Goal: Task Accomplishment & Management: Complete application form

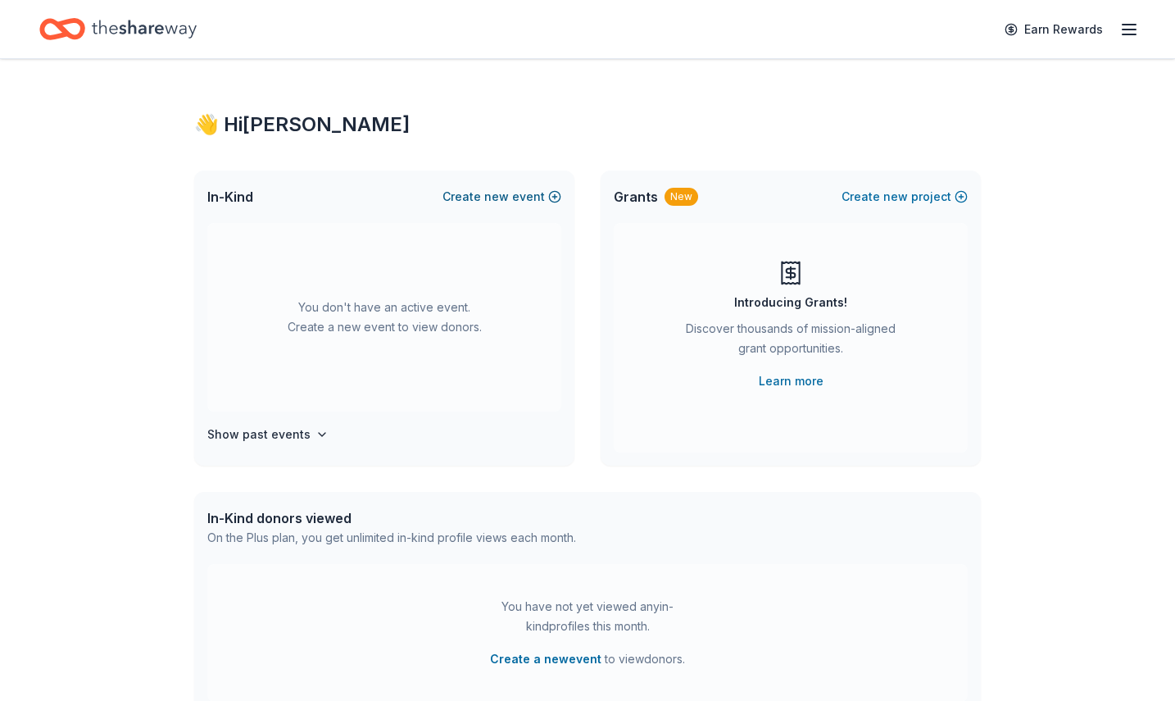
click at [489, 196] on span "new" at bounding box center [496, 197] width 25 height 20
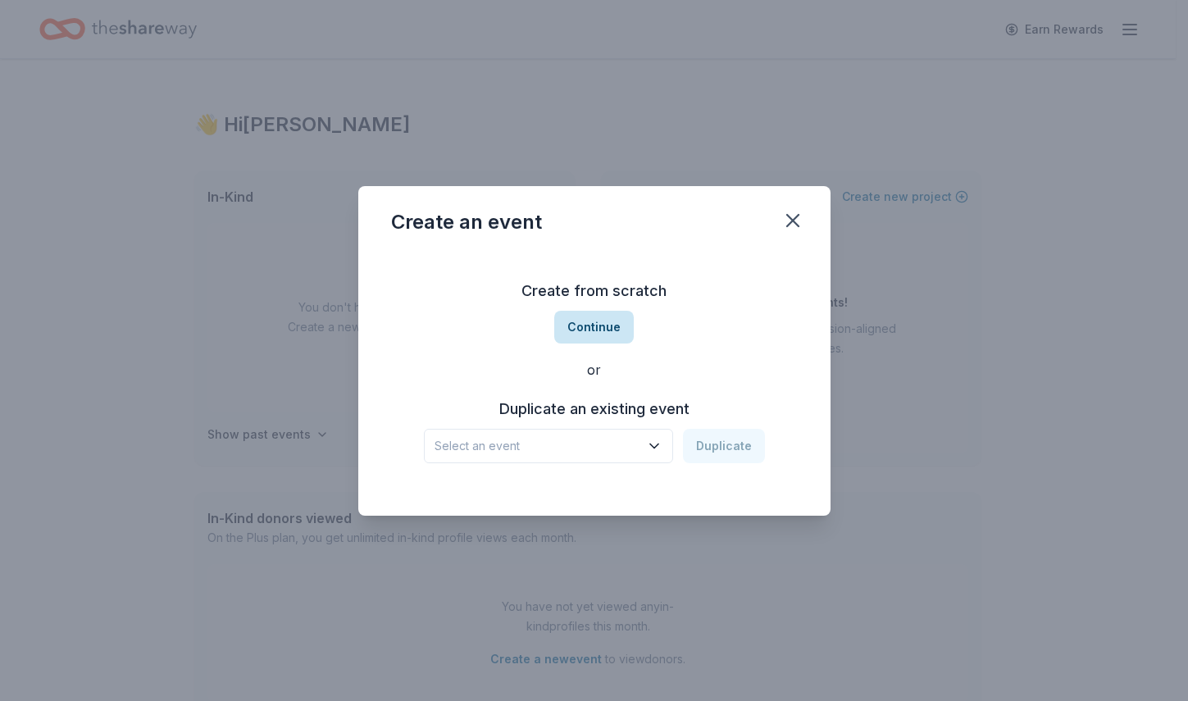
click at [602, 326] on button "Continue" at bounding box center [594, 327] width 80 height 33
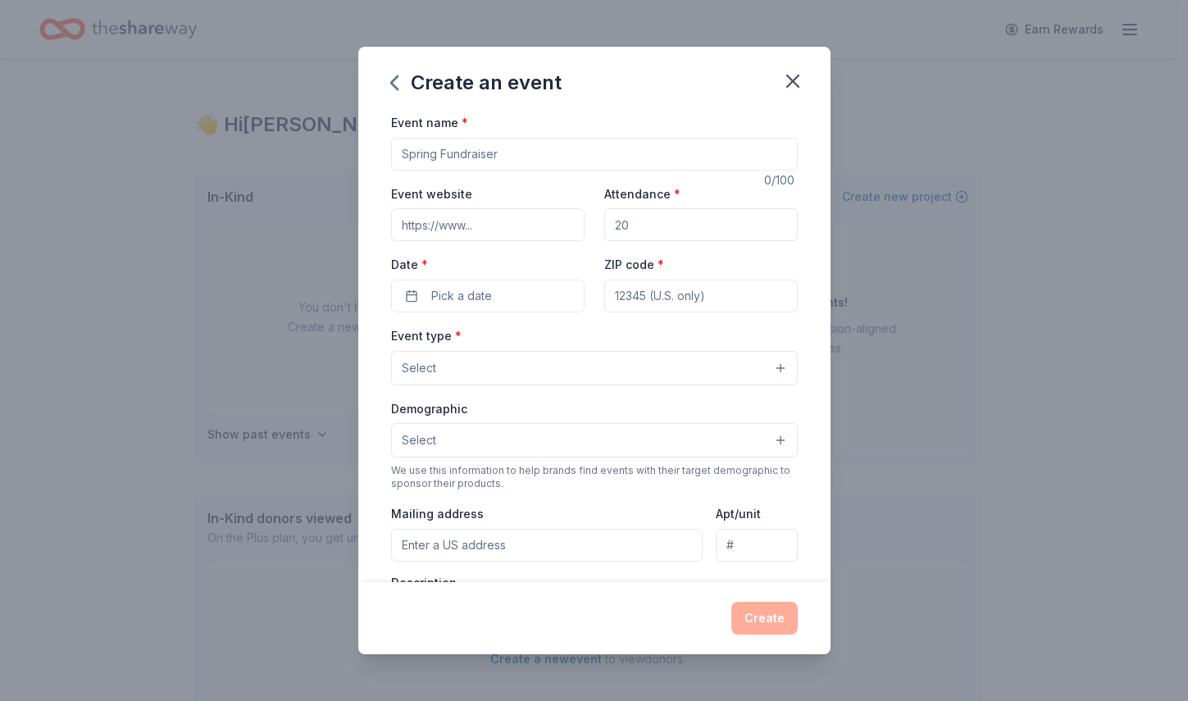
click at [485, 155] on input "Event name *" at bounding box center [594, 154] width 407 height 33
type input "3rd Annual Pinktober Golf Tournament"
drag, startPoint x: 644, startPoint y: 231, endPoint x: 607, endPoint y: 226, distance: 37.2
click at [607, 226] on input "Attendance *" at bounding box center [700, 224] width 193 height 33
type input "144"
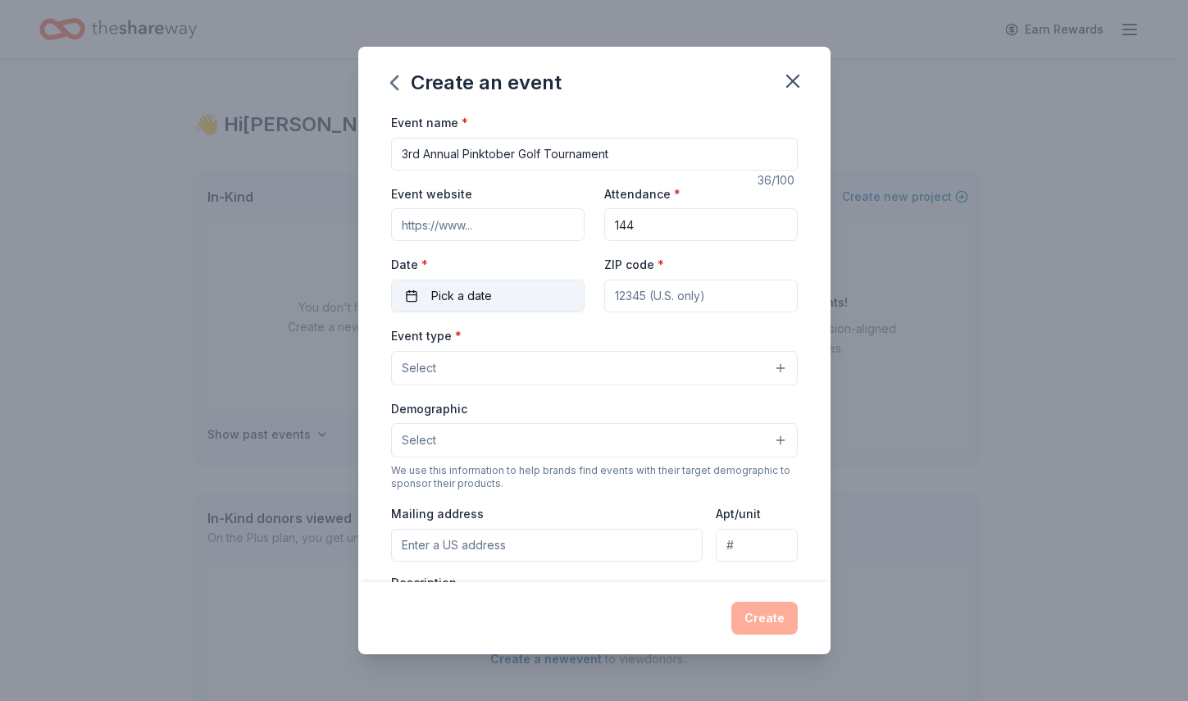
click at [504, 304] on button "Pick a date" at bounding box center [487, 296] width 193 height 33
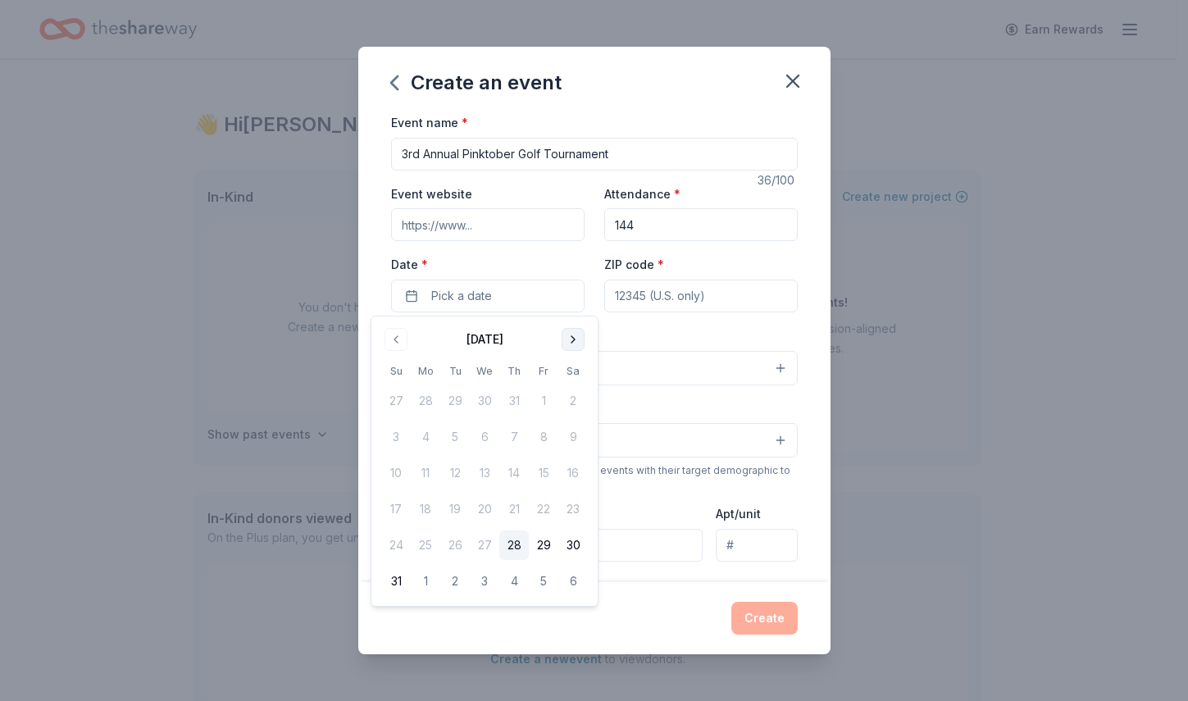
click at [568, 336] on button "Go to next month" at bounding box center [572, 339] width 23 height 23
click at [422, 474] on button "15" at bounding box center [426, 473] width 30 height 30
click at [657, 296] on input "ZIP code *" at bounding box center [700, 296] width 193 height 33
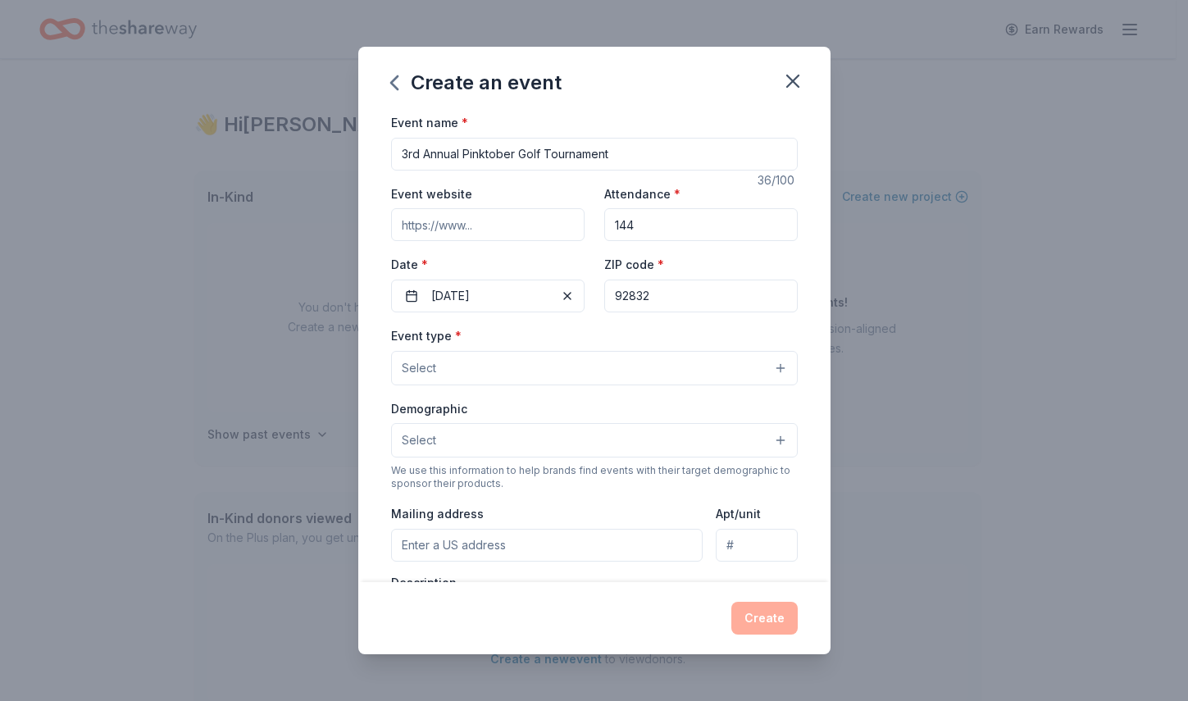
click at [653, 294] on input "92832" at bounding box center [700, 296] width 193 height 33
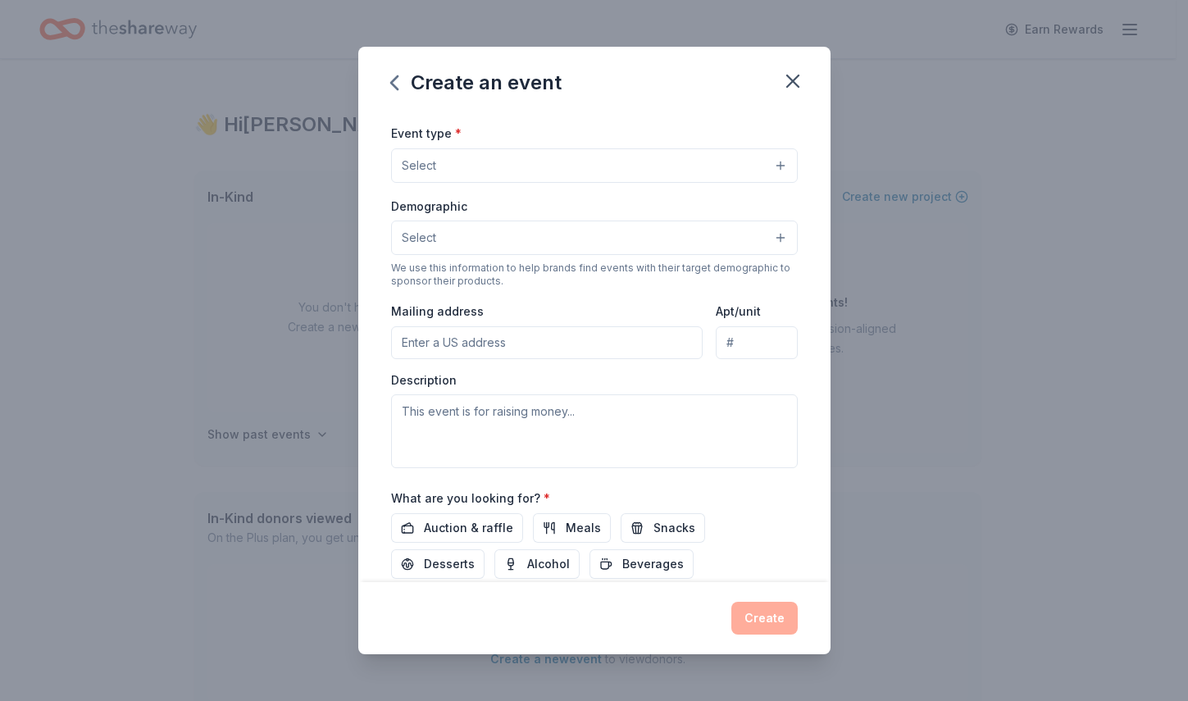
scroll to position [164, 0]
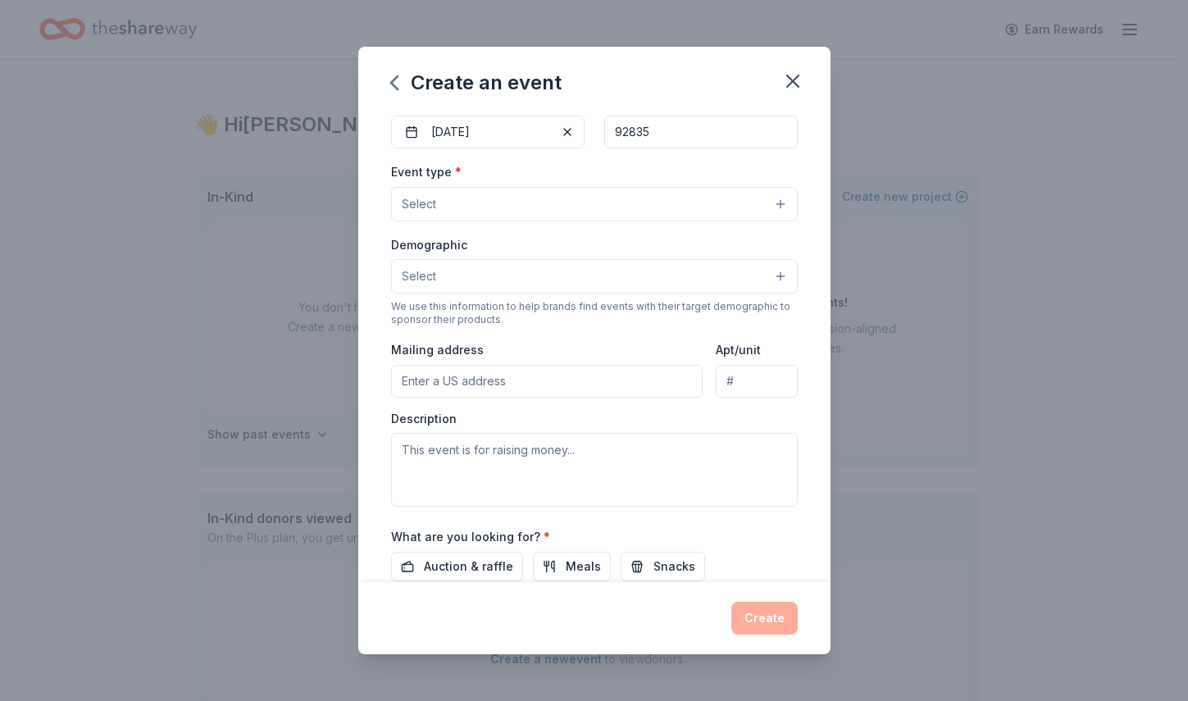
type input "92835"
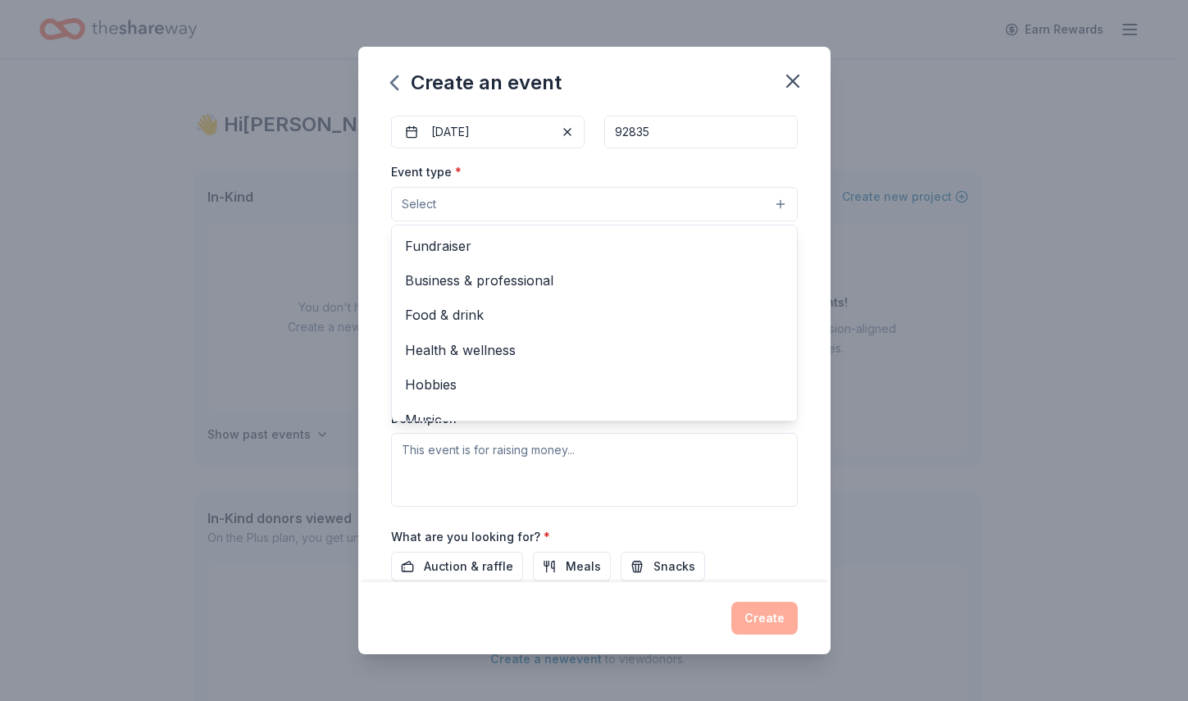
click at [483, 210] on button "Select" at bounding box center [594, 204] width 407 height 34
click at [494, 255] on span "Fundraiser" at bounding box center [594, 245] width 379 height 21
click at [375, 228] on div "Event name * 3rd Annual Pinktober Golf Tournament 36 /100 Event website Attenda…" at bounding box center [594, 347] width 472 height 470
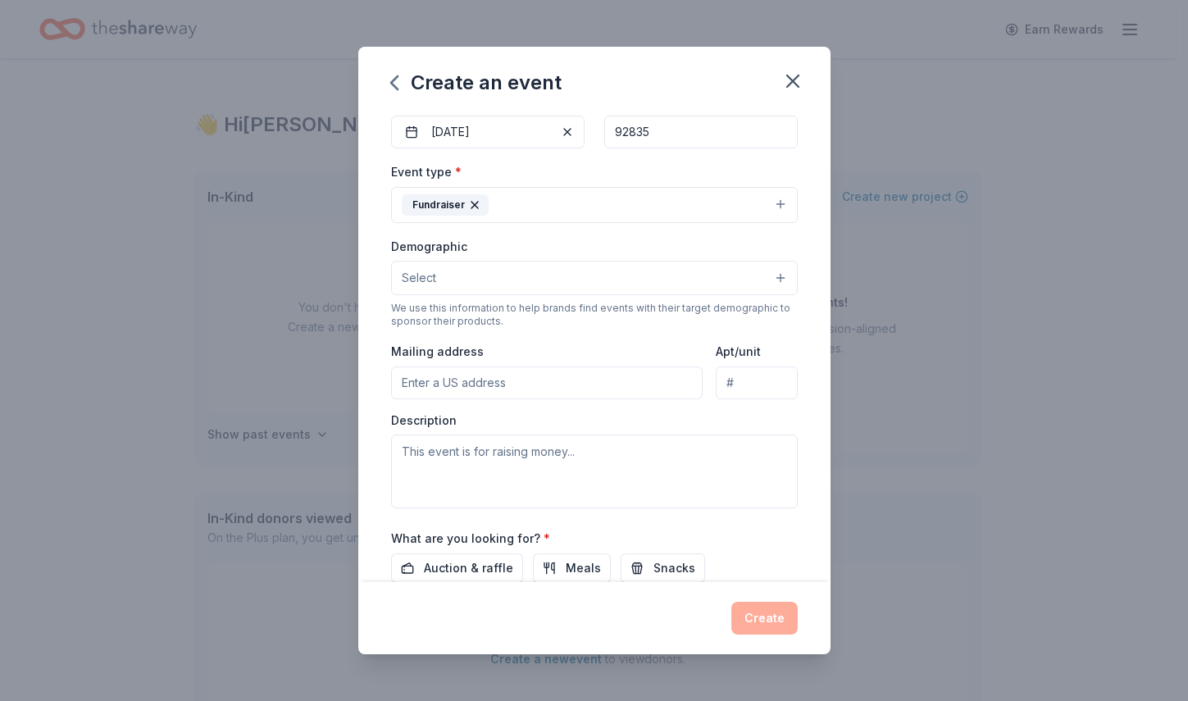
click at [507, 274] on button "Select" at bounding box center [594, 278] width 407 height 34
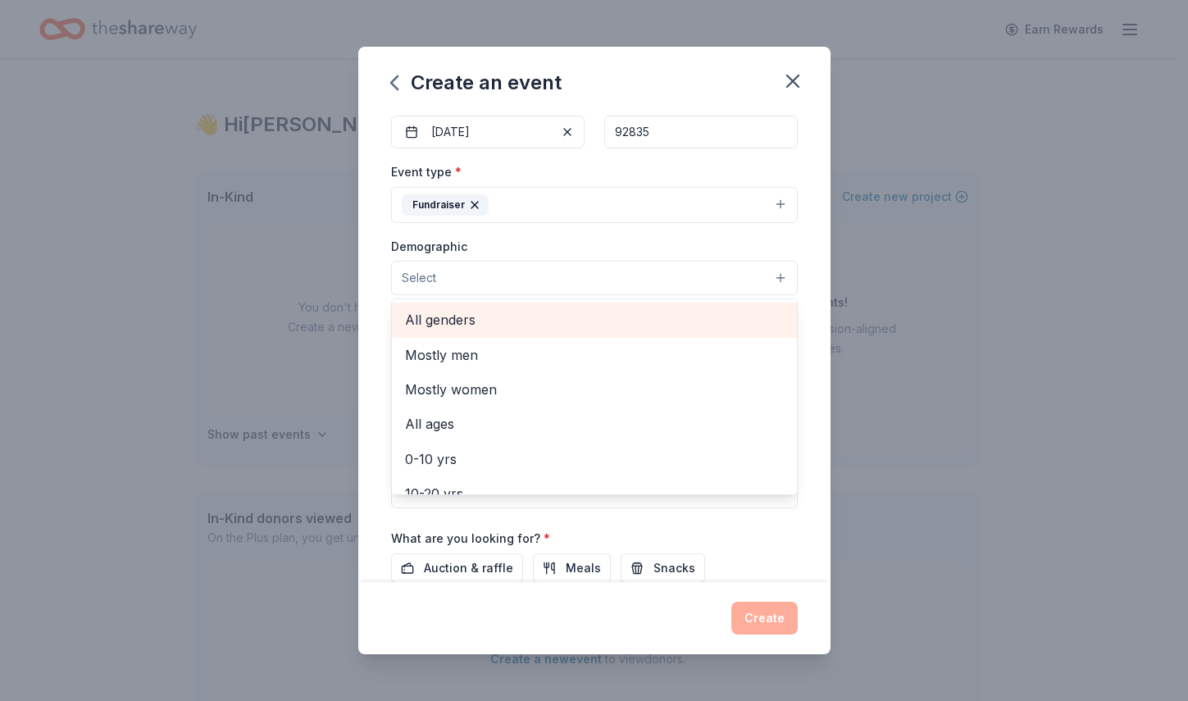
click at [510, 327] on span "All genders" at bounding box center [594, 319] width 379 height 21
click at [474, 316] on span "All ages" at bounding box center [594, 317] width 379 height 21
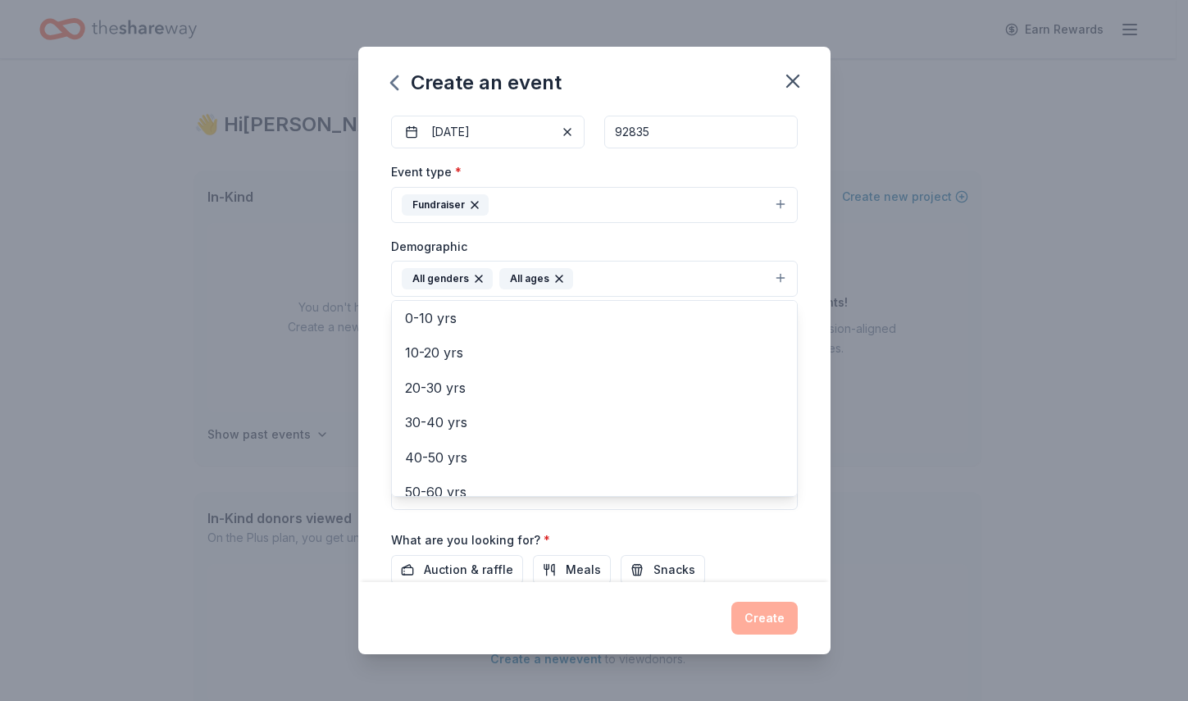
scroll to position [39, 0]
click at [601, 253] on div "Demographic All genders All ages Mostly men Mostly women 0-10 yrs 10-20 yrs 20-…" at bounding box center [594, 266] width 407 height 61
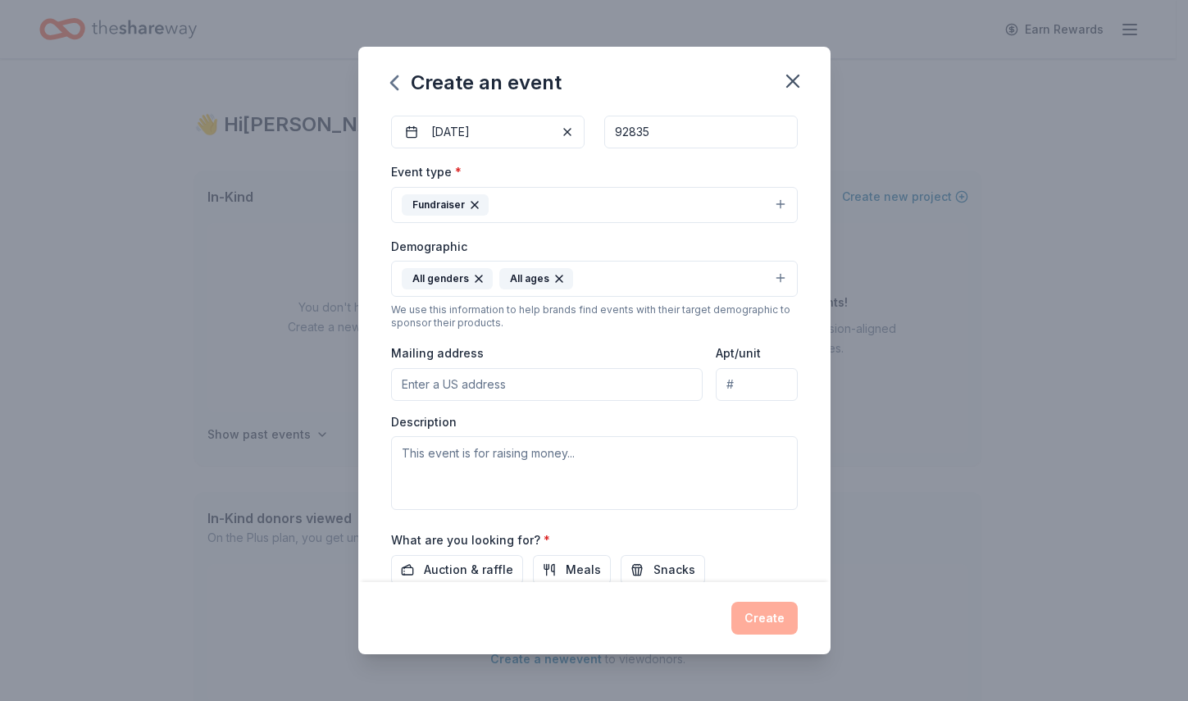
click at [511, 387] on input "Mailing address" at bounding box center [547, 384] width 312 height 33
type input "312 E. Commonwealth Ave"
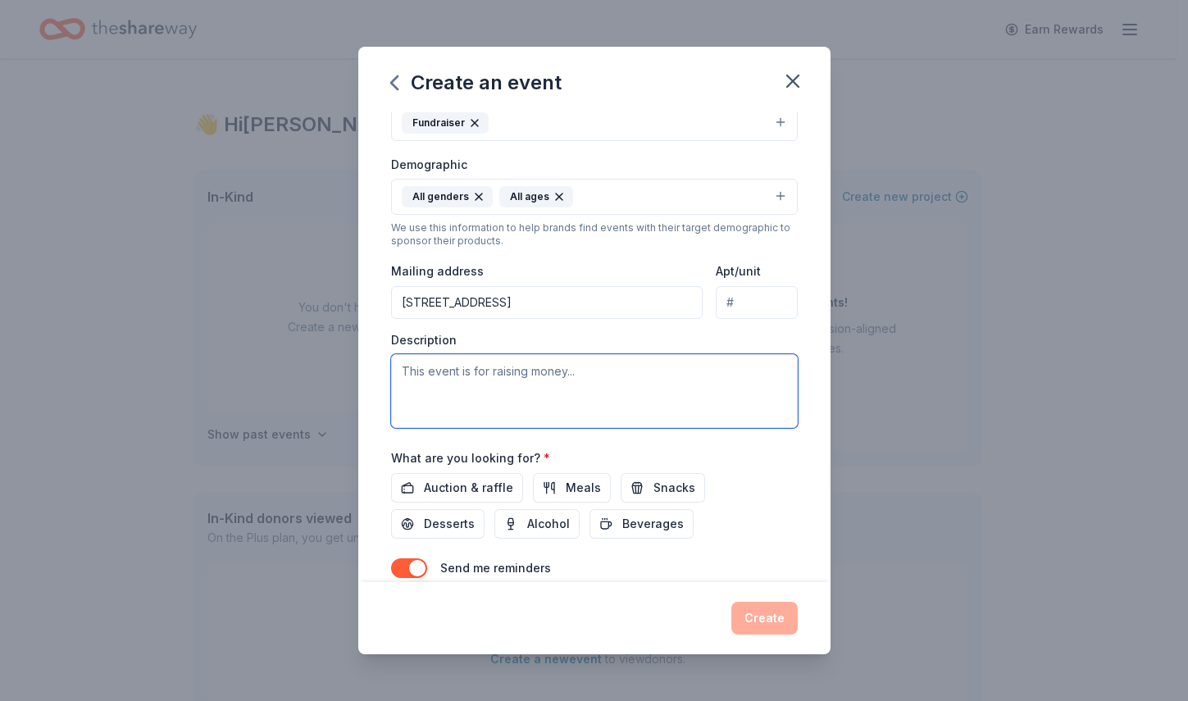
click at [529, 376] on textarea at bounding box center [594, 391] width 407 height 74
paste textarea "We are proud to announce the Fullerton Firefighters’ 3rd Annual Pinktober Golf …"
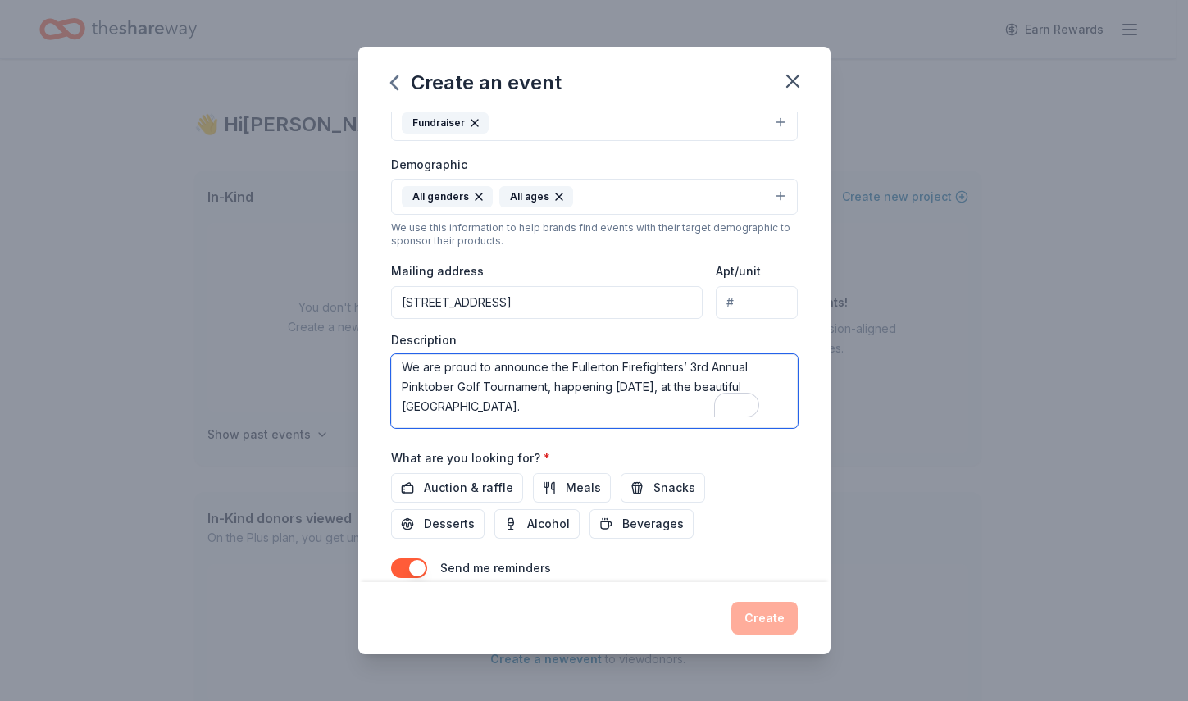
scroll to position [0, 0]
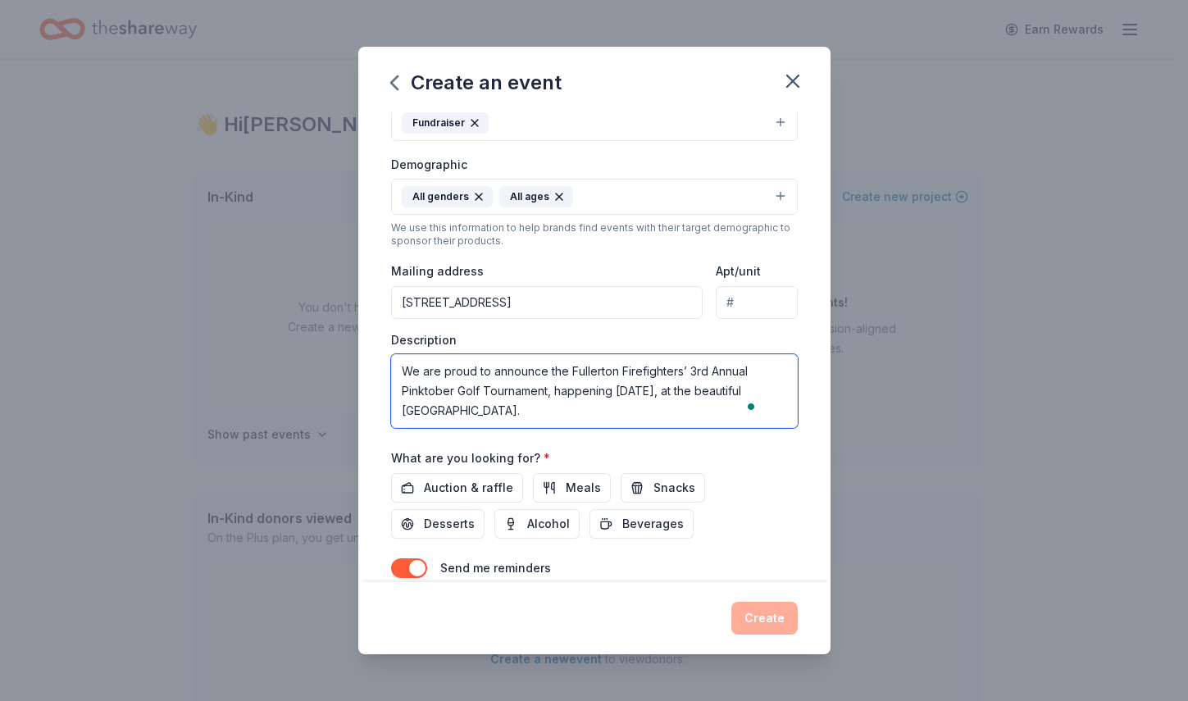
drag, startPoint x: 657, startPoint y: 407, endPoint x: 411, endPoint y: 387, distance: 246.8
click at [411, 387] on textarea "We are proud to announce the Fullerton Firefighters’ 3rd Annual Pinktober Golf …" at bounding box center [594, 391] width 407 height 74
drag, startPoint x: 569, startPoint y: 368, endPoint x: 391, endPoint y: 374, distance: 178.0
click at [391, 374] on textarea "We are proud to announce the Fullerton Firefighters’ 3rd Annual Pinktober Golf …" at bounding box center [594, 391] width 407 height 74
drag, startPoint x: 500, startPoint y: 411, endPoint x: 394, endPoint y: 394, distance: 107.1
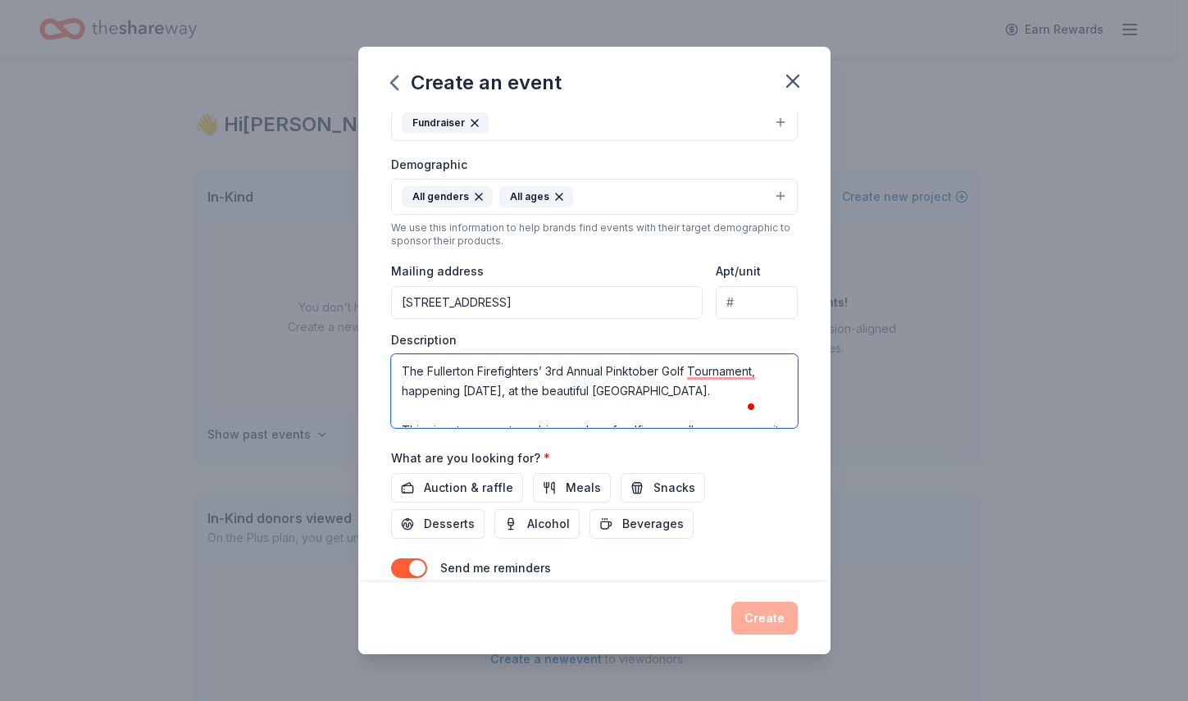
click at [394, 394] on textarea "The Fullerton Firefighters’ 3rd Annual Pinktober Golf Tournament, happening Mon…" at bounding box center [594, 391] width 407 height 74
click at [451, 391] on textarea "The Fullerton Firefighters’ 3rd Annual Pinktober Golf Tournament, This signatur…" at bounding box center [594, 391] width 407 height 74
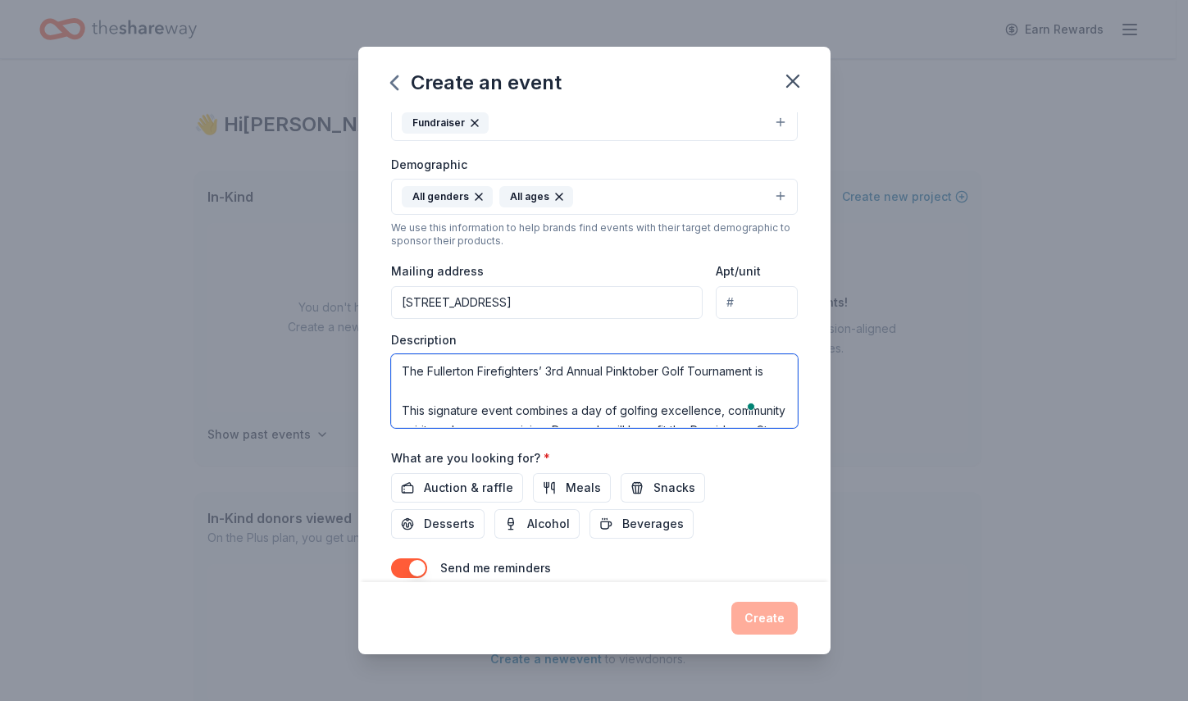
click at [406, 417] on textarea "The Fullerton Firefighters’ 3rd Annual Pinktober Golf Tournament is This signat…" at bounding box center [594, 391] width 407 height 74
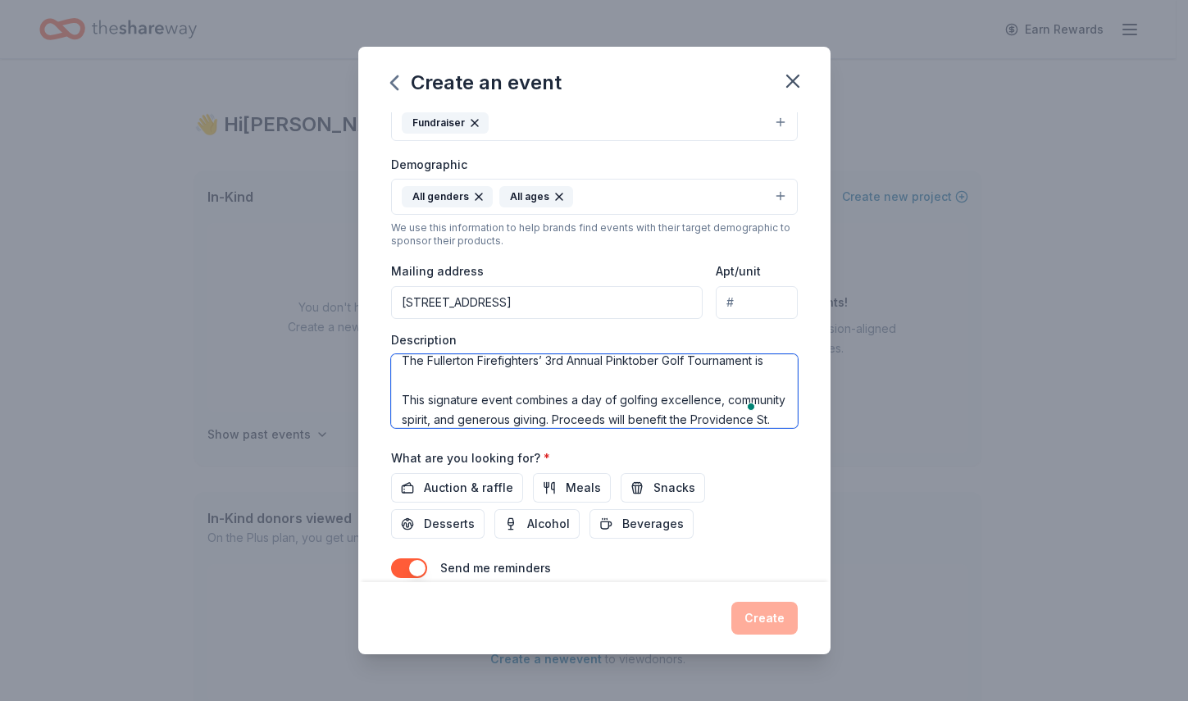
click at [515, 423] on textarea "The Fullerton Firefighters’ 3rd Annual Pinktober Golf Tournament is This signat…" at bounding box center [594, 391] width 407 height 74
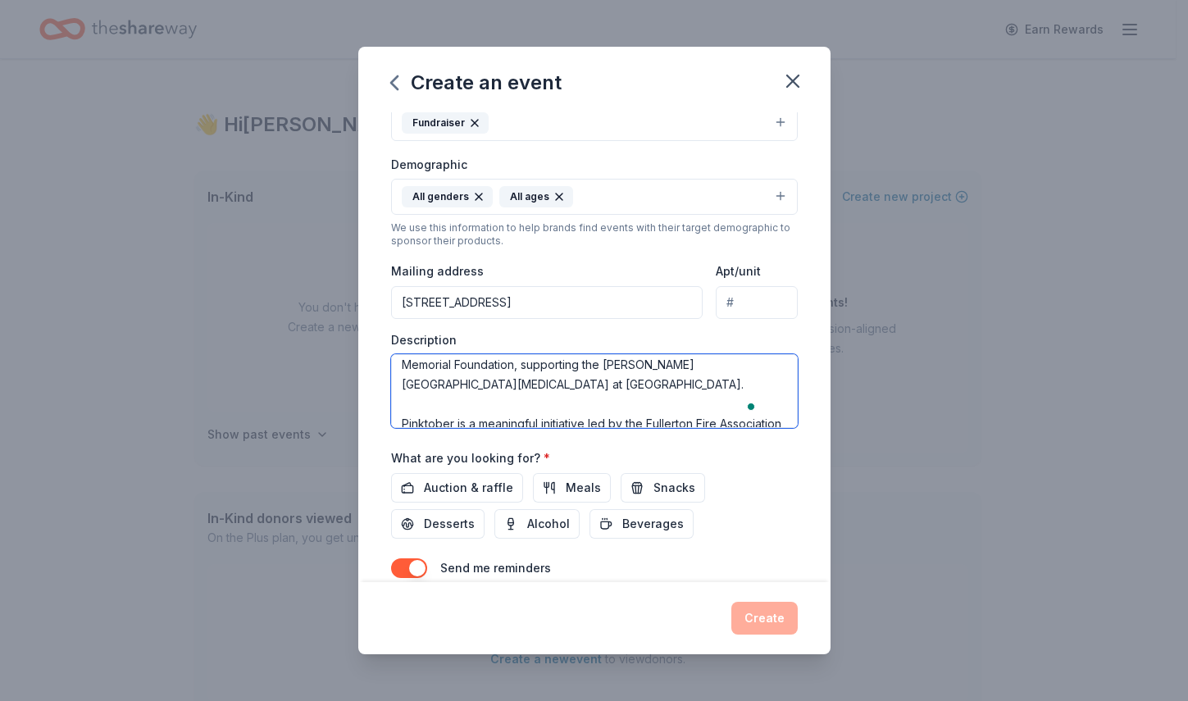
click at [402, 417] on textarea "The Fullerton Firefighters’ 3rd Annual Pinktober Golf Tournament combines a day…" at bounding box center [594, 391] width 407 height 74
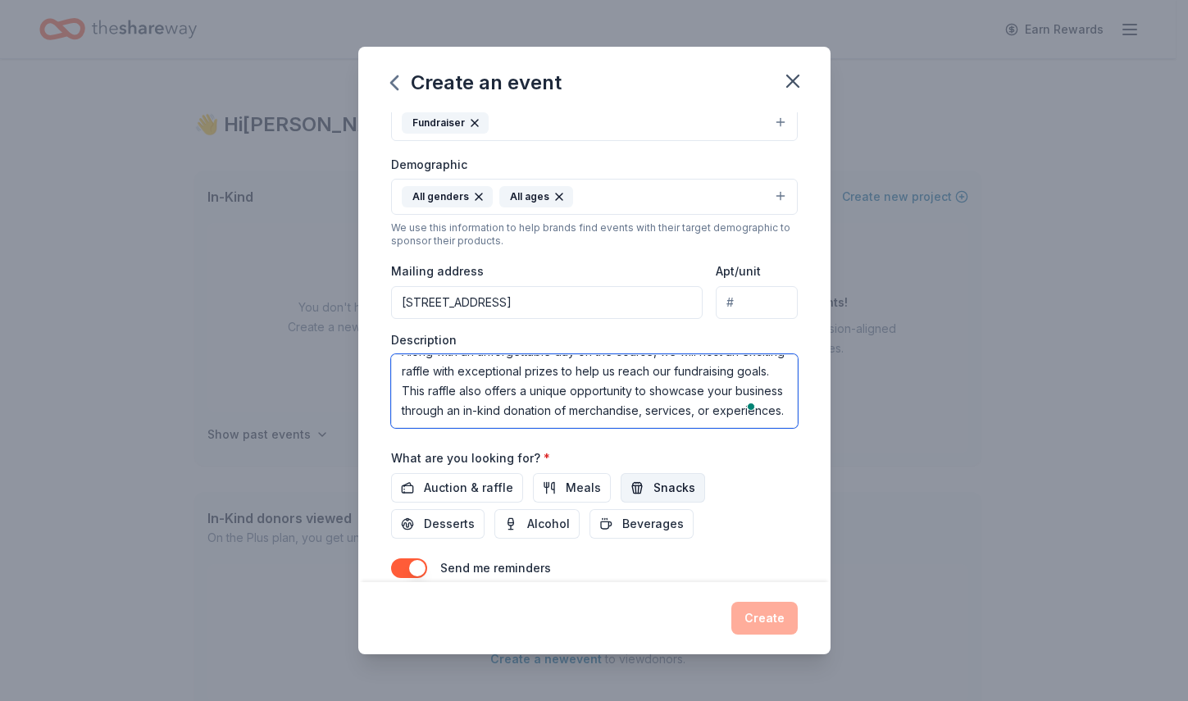
drag, startPoint x: 401, startPoint y: 389, endPoint x: 680, endPoint y: 480, distance: 294.2
click at [680, 480] on div "Event name * 3rd Annual Pinktober Golf Tournament 36 /100 Event website Attenda…" at bounding box center [594, 246] width 407 height 761
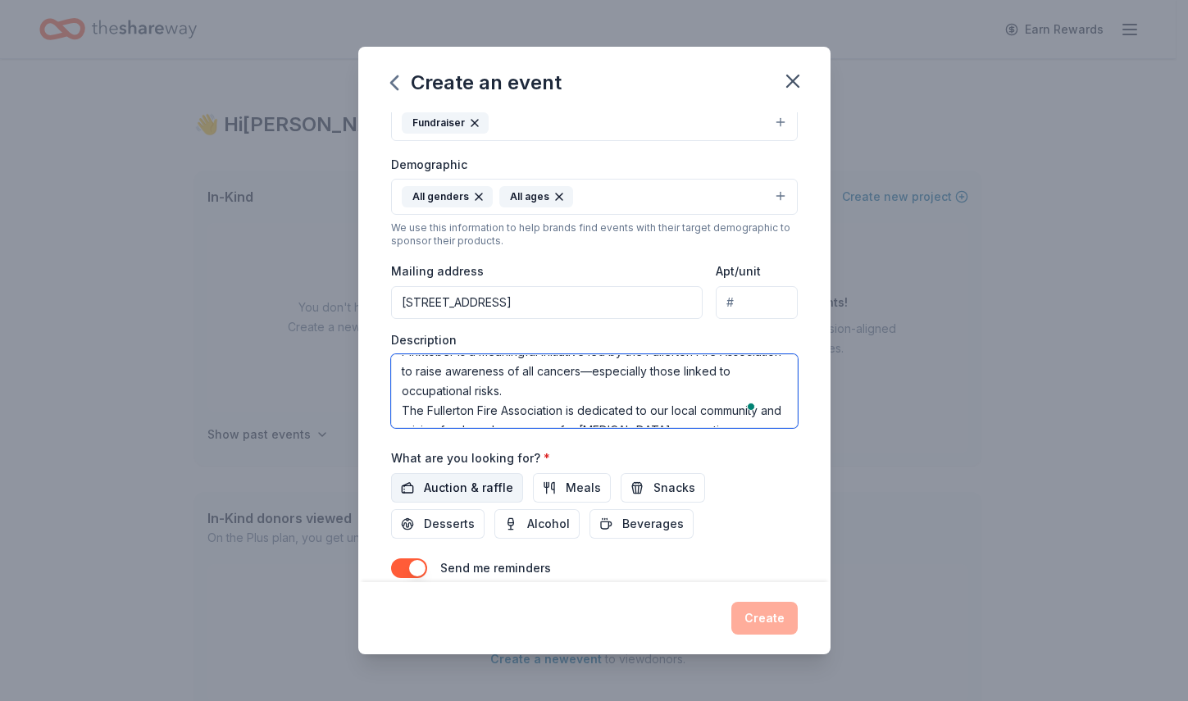
type textarea "The Fullerton Firefighters’ 3rd Annual Pinktober Golf Tournament combines a day…"
click at [488, 493] on span "Auction & raffle" at bounding box center [468, 488] width 89 height 20
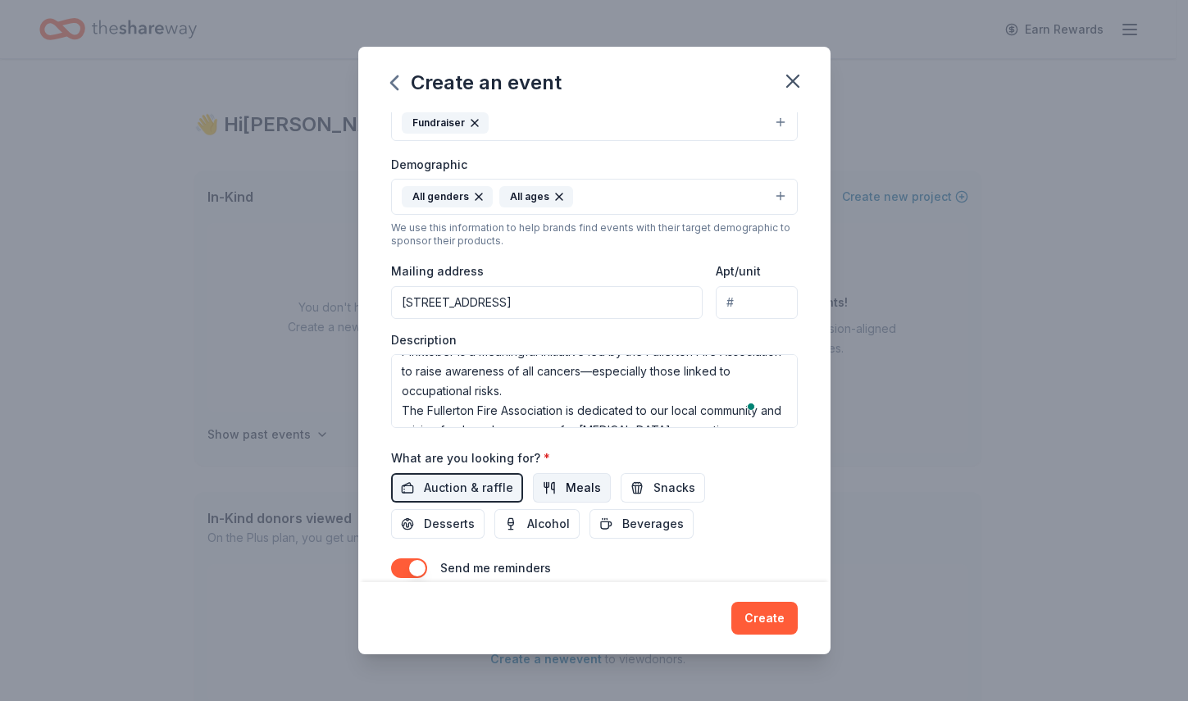
click at [596, 493] on button "Meals" at bounding box center [572, 488] width 78 height 30
click at [548, 521] on span "Alcohol" at bounding box center [548, 524] width 43 height 20
click at [662, 493] on span "Snacks" at bounding box center [674, 488] width 42 height 20
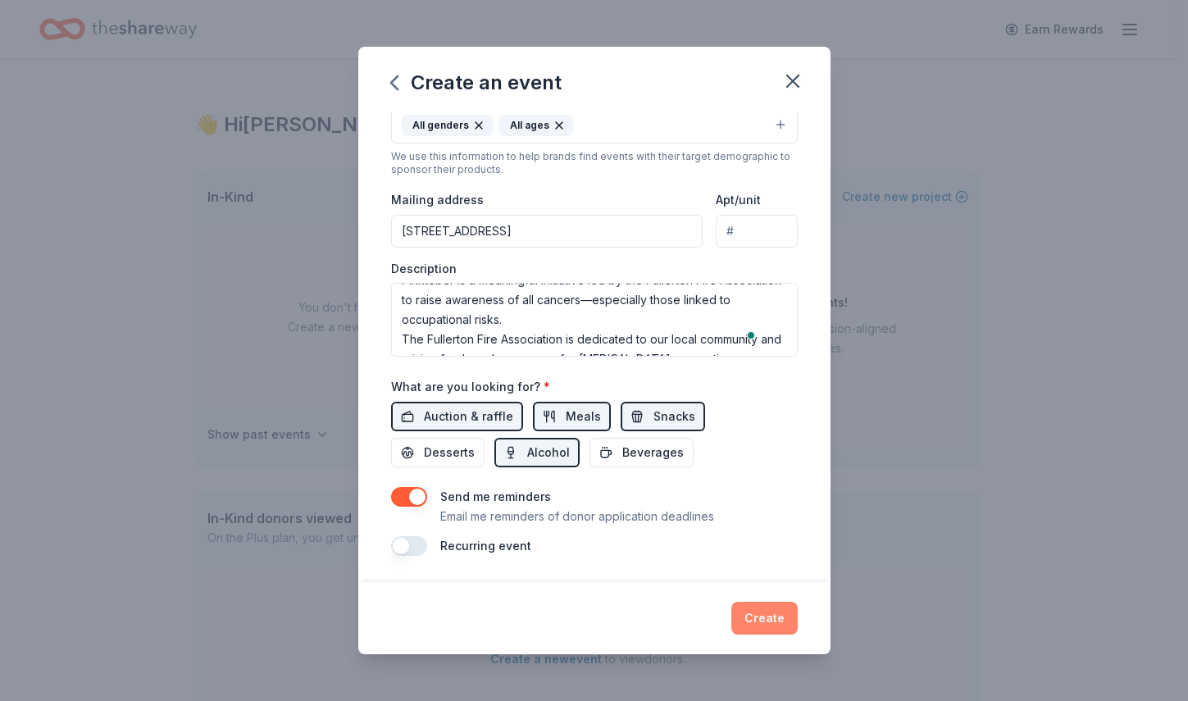
click at [771, 616] on button "Create" at bounding box center [764, 618] width 66 height 33
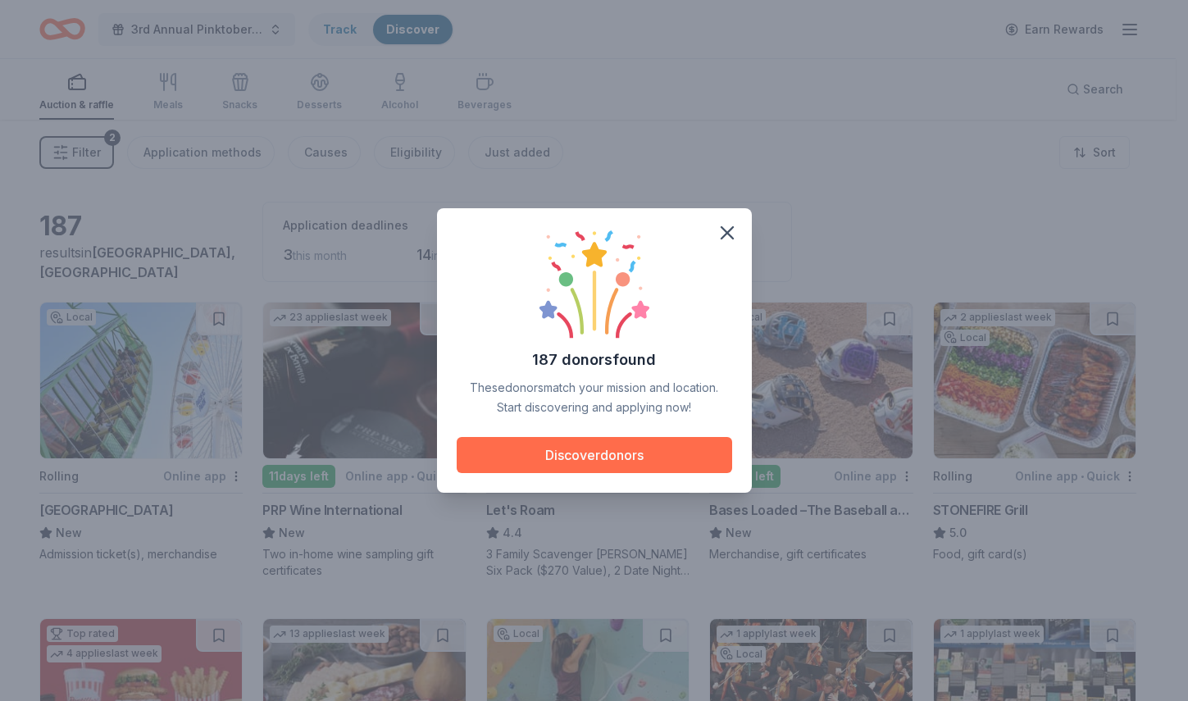
click at [667, 470] on button "Discover donors" at bounding box center [594, 455] width 275 height 36
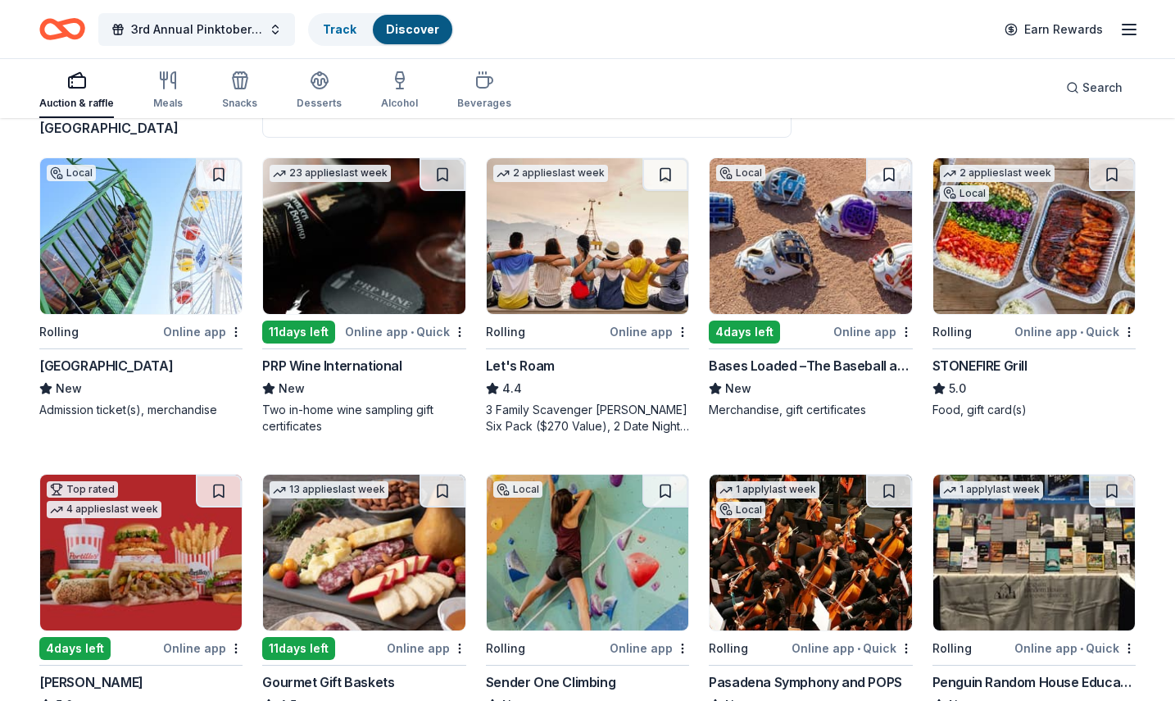
scroll to position [164, 0]
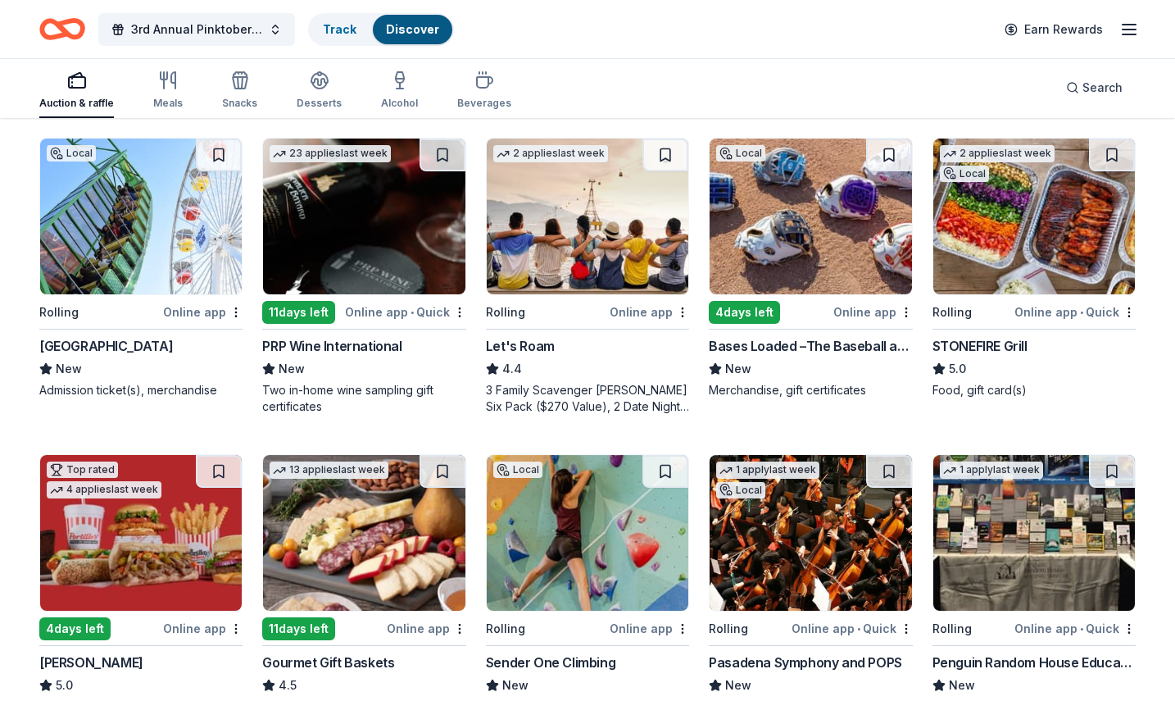
click at [983, 344] on div "STONEFIRE Grill" at bounding box center [980, 346] width 95 height 20
click at [348, 32] on link "Track" at bounding box center [340, 29] width 34 height 14
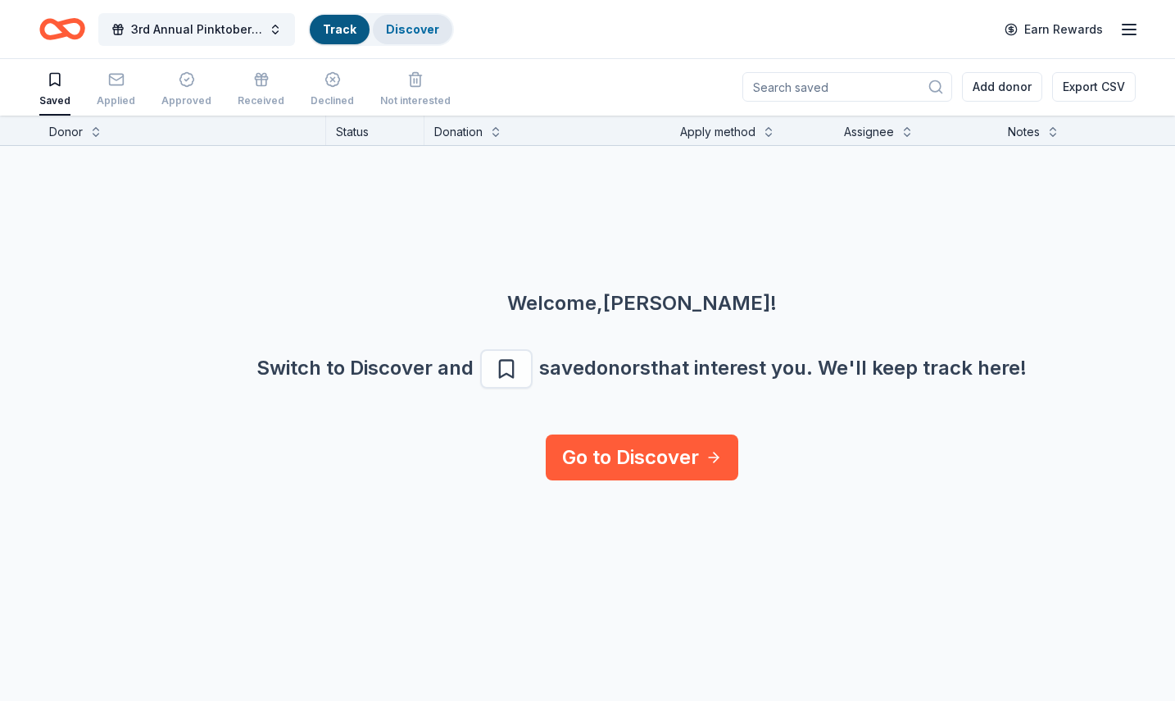
click at [401, 31] on link "Discover" at bounding box center [412, 29] width 53 height 14
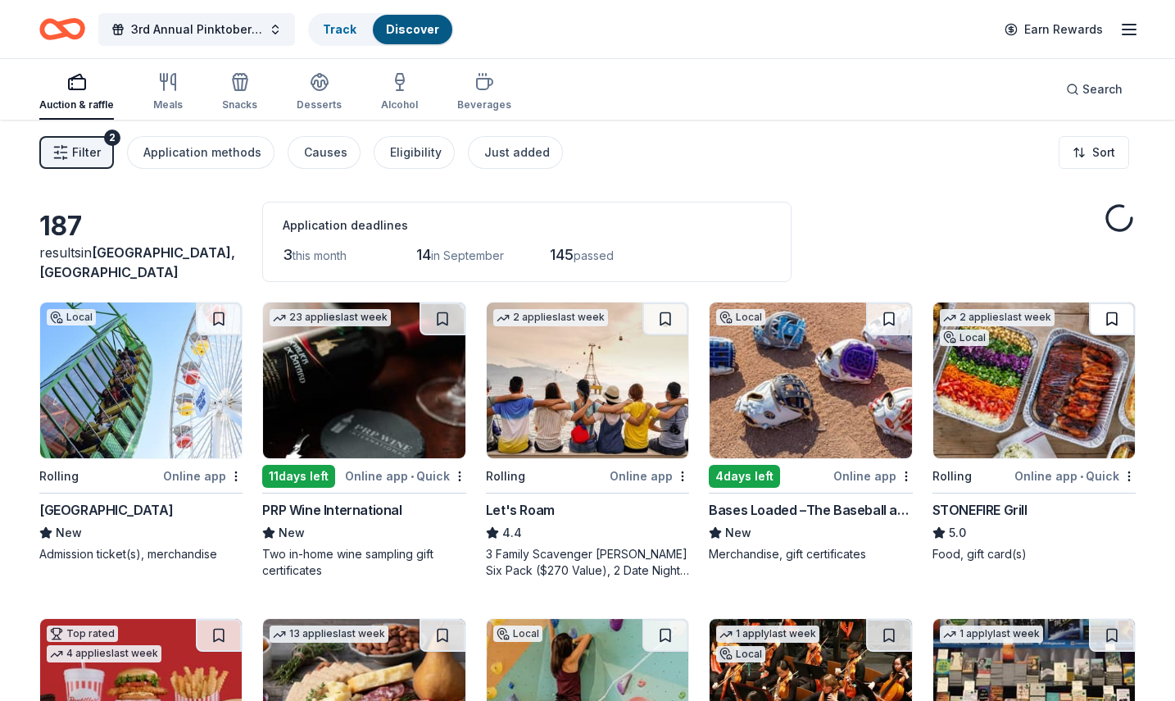
click at [1105, 321] on button at bounding box center [1112, 318] width 46 height 33
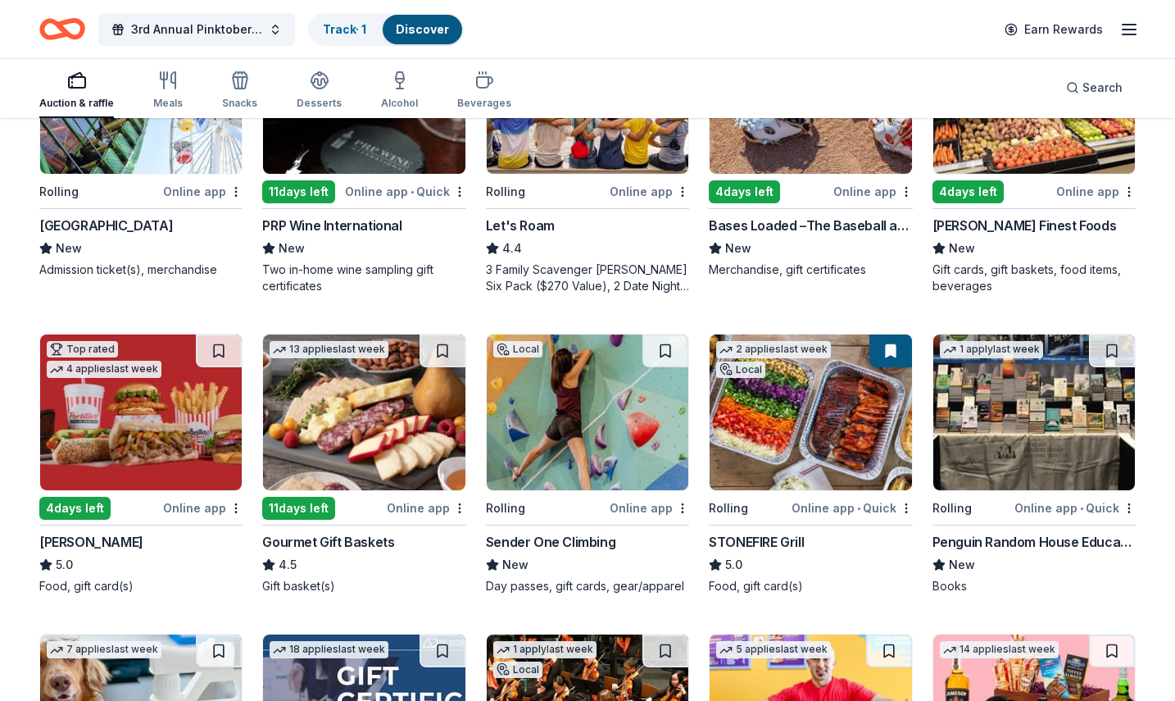
scroll to position [328, 0]
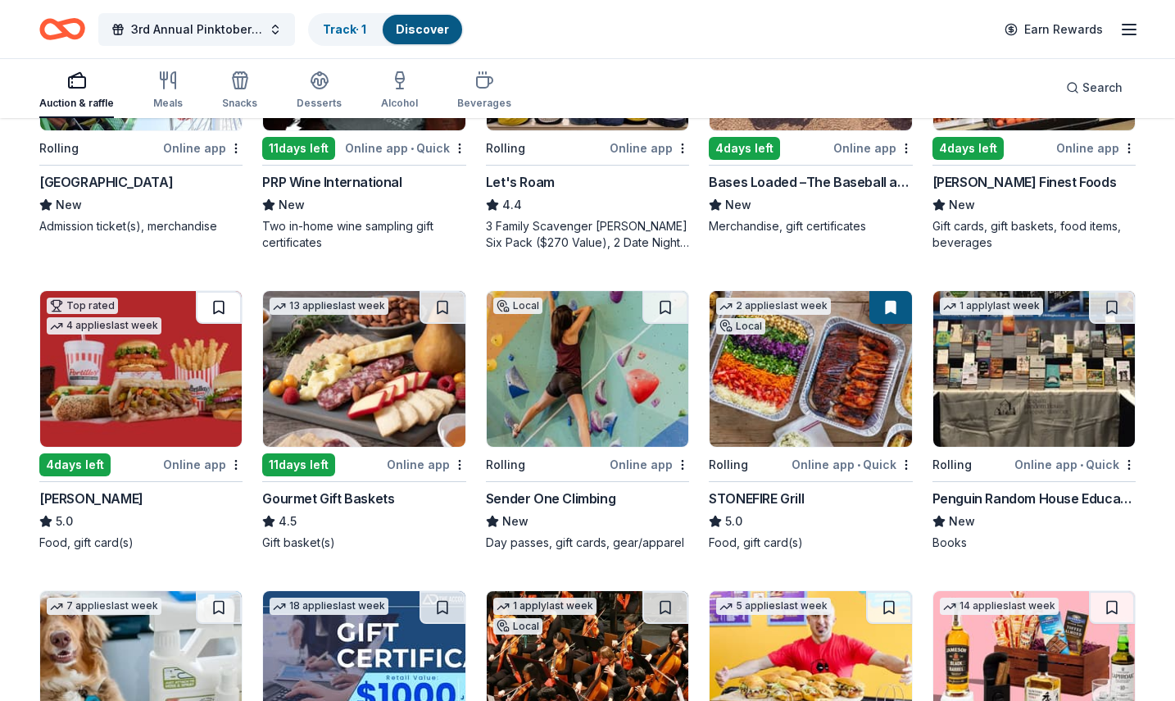
click at [211, 311] on button at bounding box center [219, 307] width 46 height 33
click at [124, 406] on img at bounding box center [141, 369] width 202 height 156
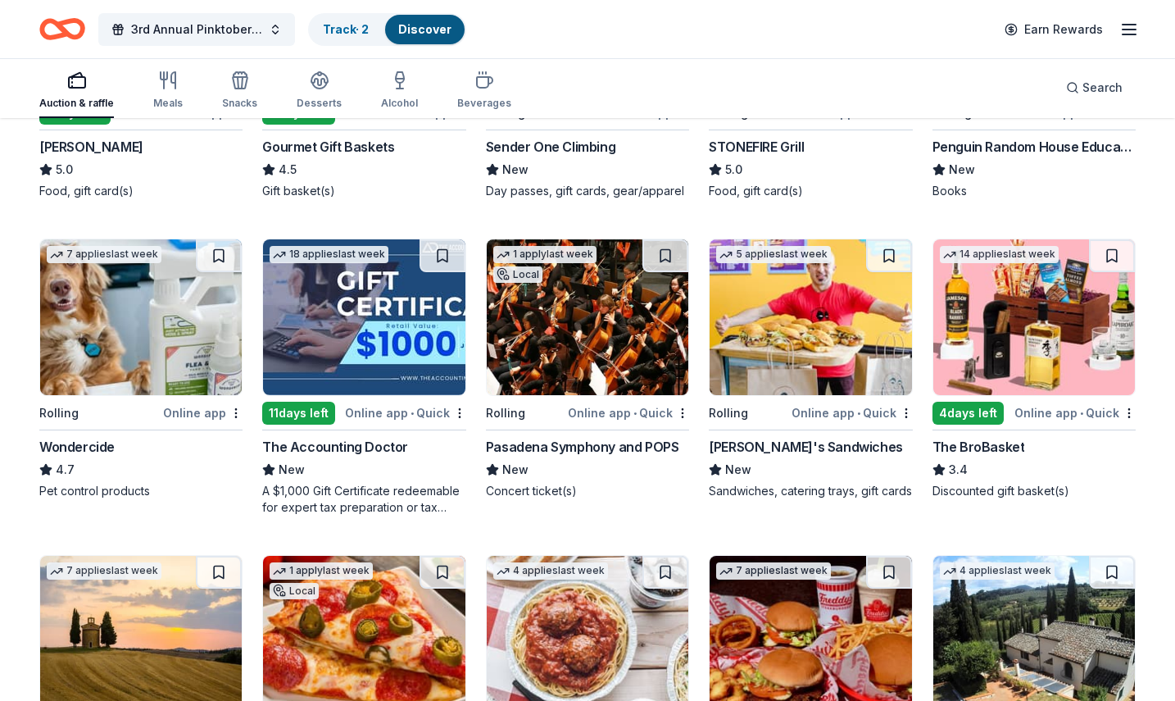
scroll to position [656, 0]
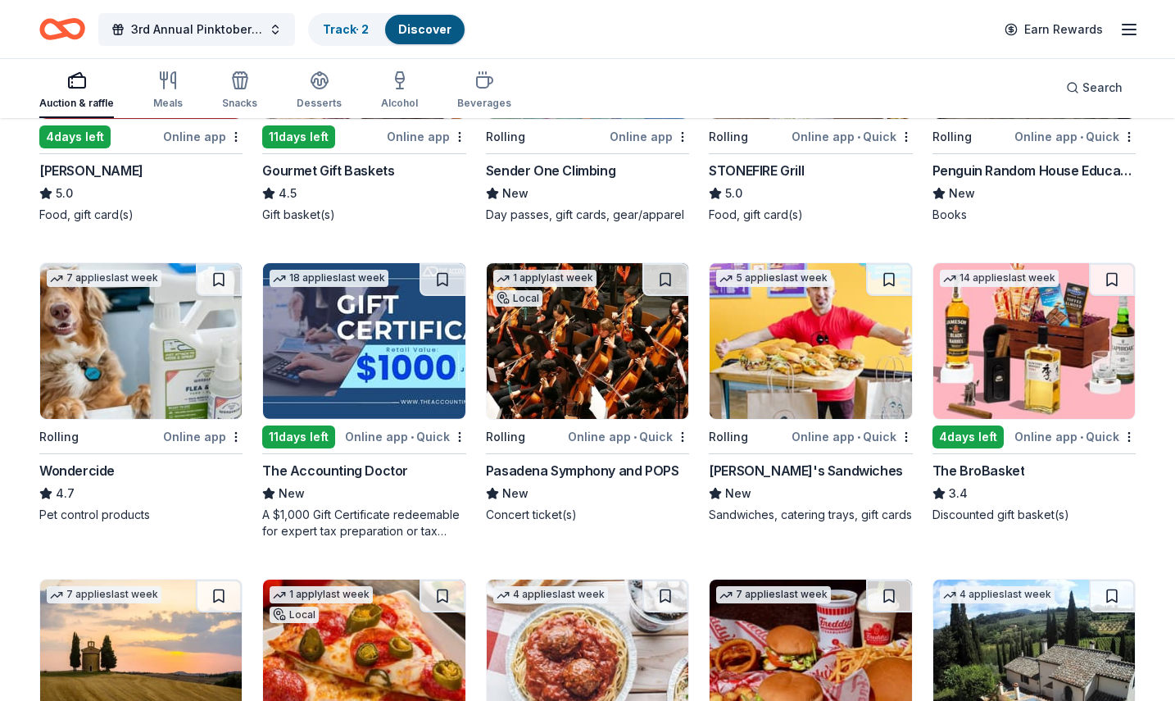
click at [991, 367] on img at bounding box center [1035, 341] width 202 height 156
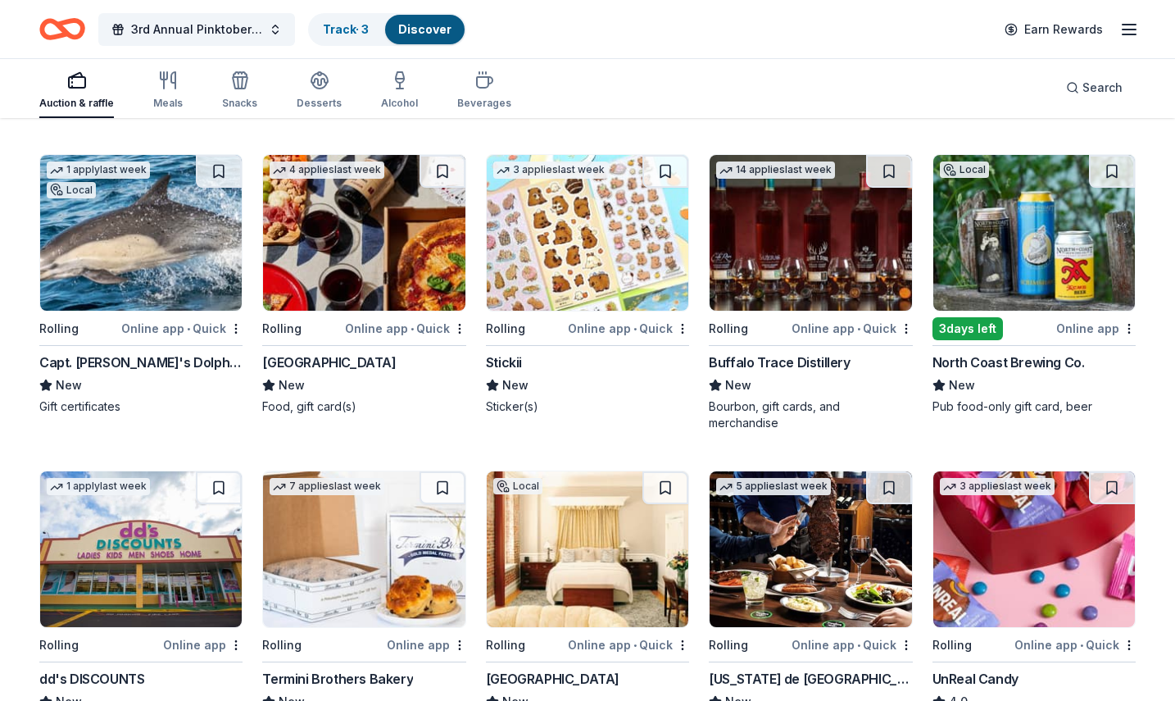
scroll to position [3912, 0]
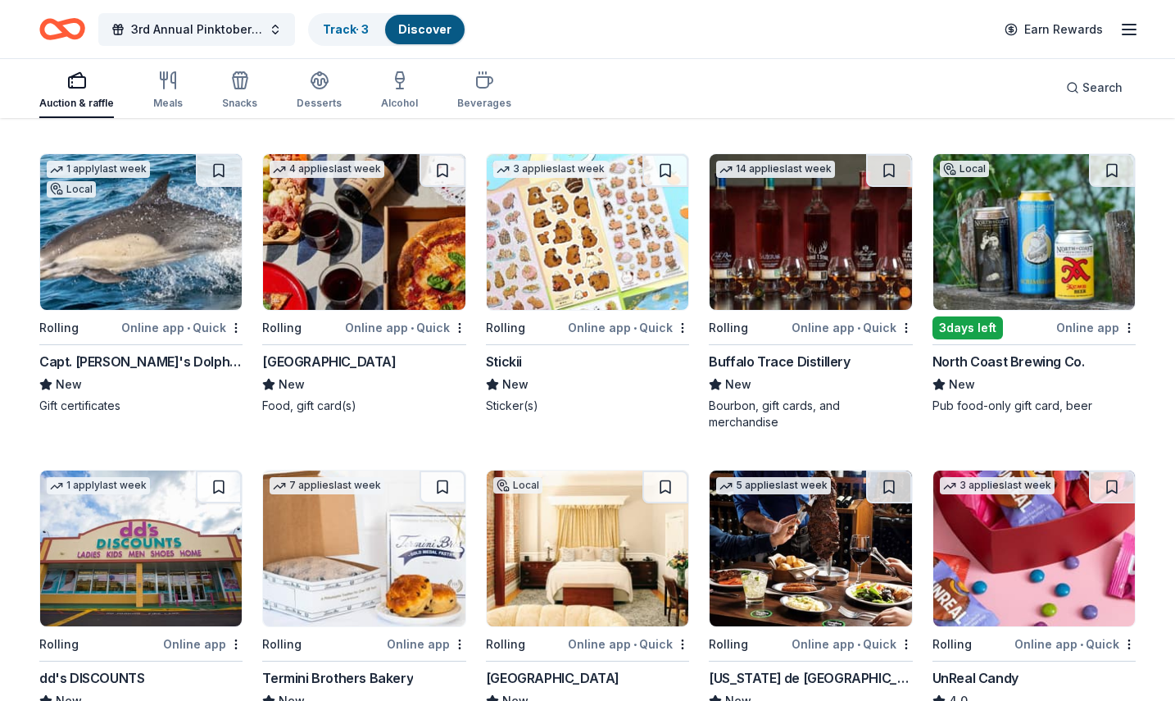
click at [168, 363] on div "Capt. Dave's Dolphin Safari" at bounding box center [140, 362] width 203 height 20
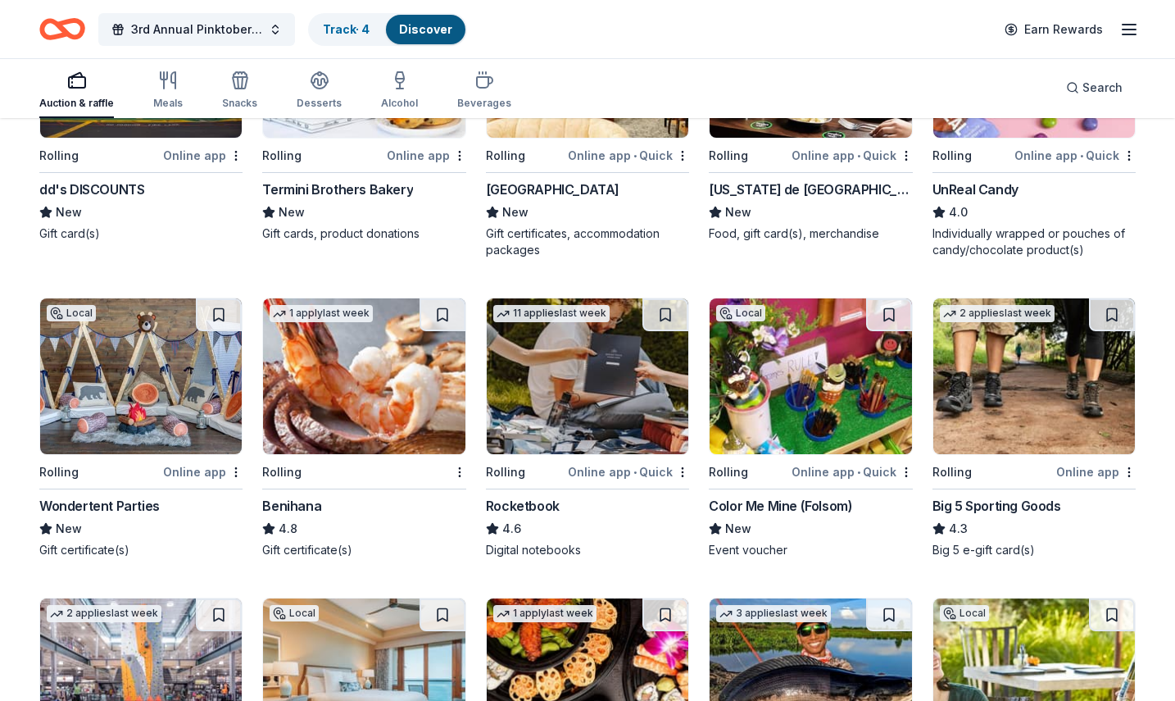
scroll to position [4378, 0]
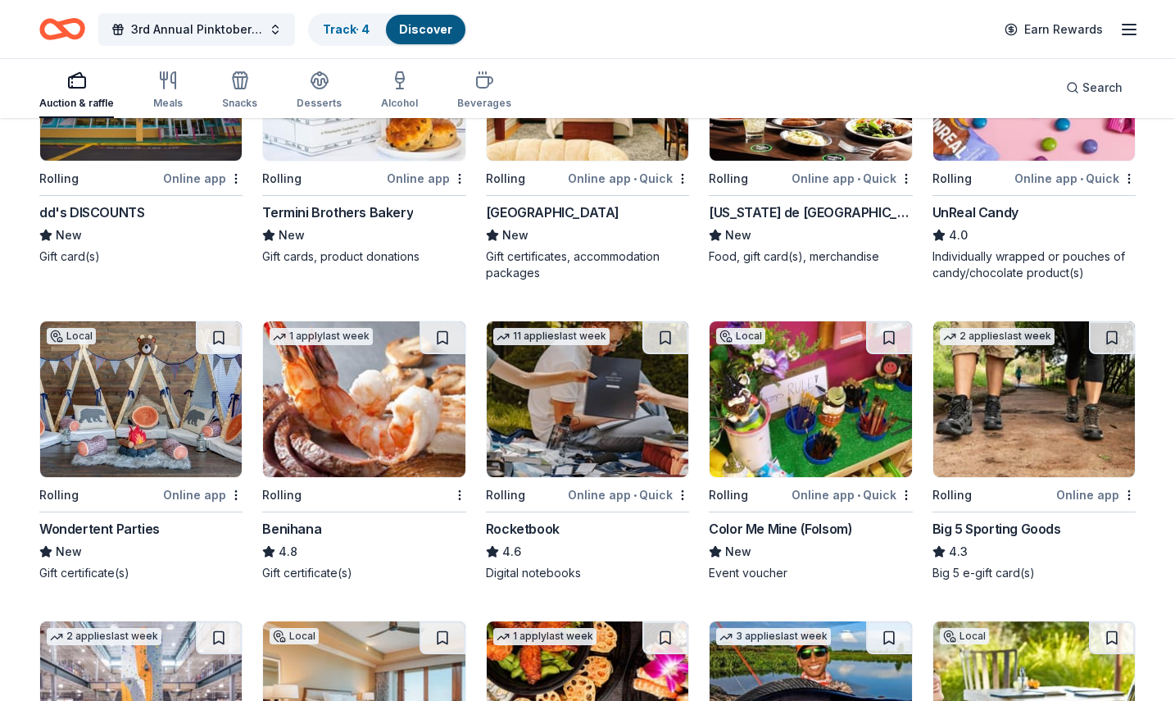
click at [1025, 424] on img at bounding box center [1035, 399] width 202 height 156
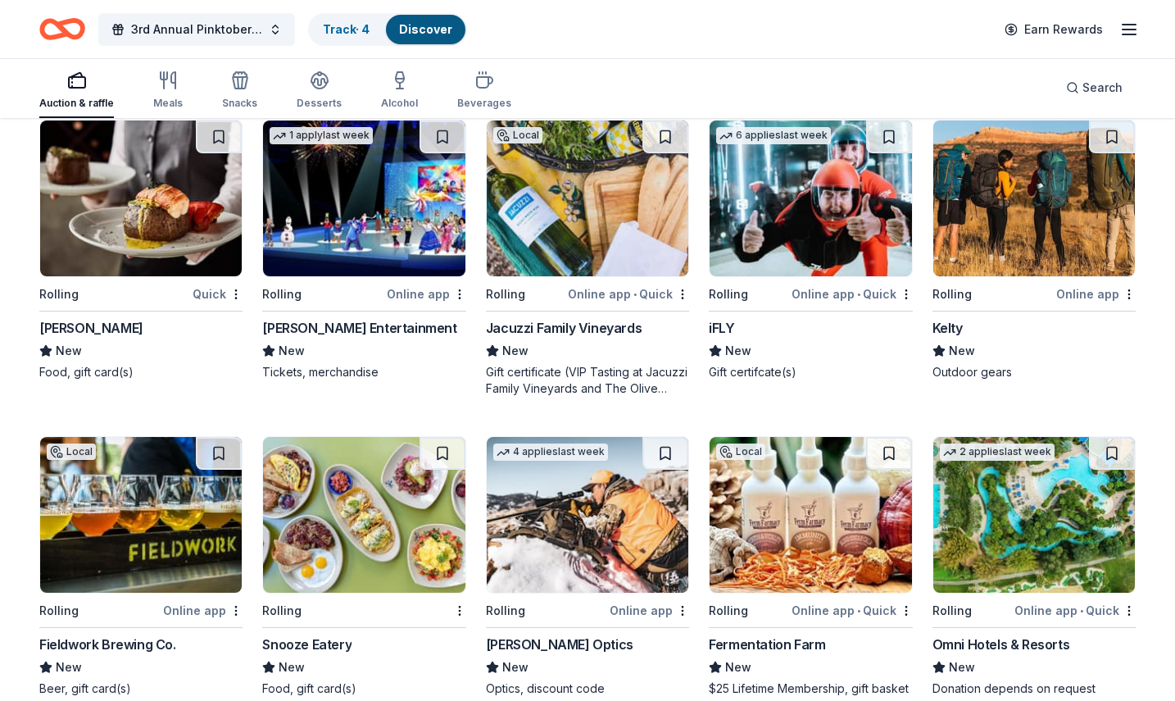
scroll to position [5198, 0]
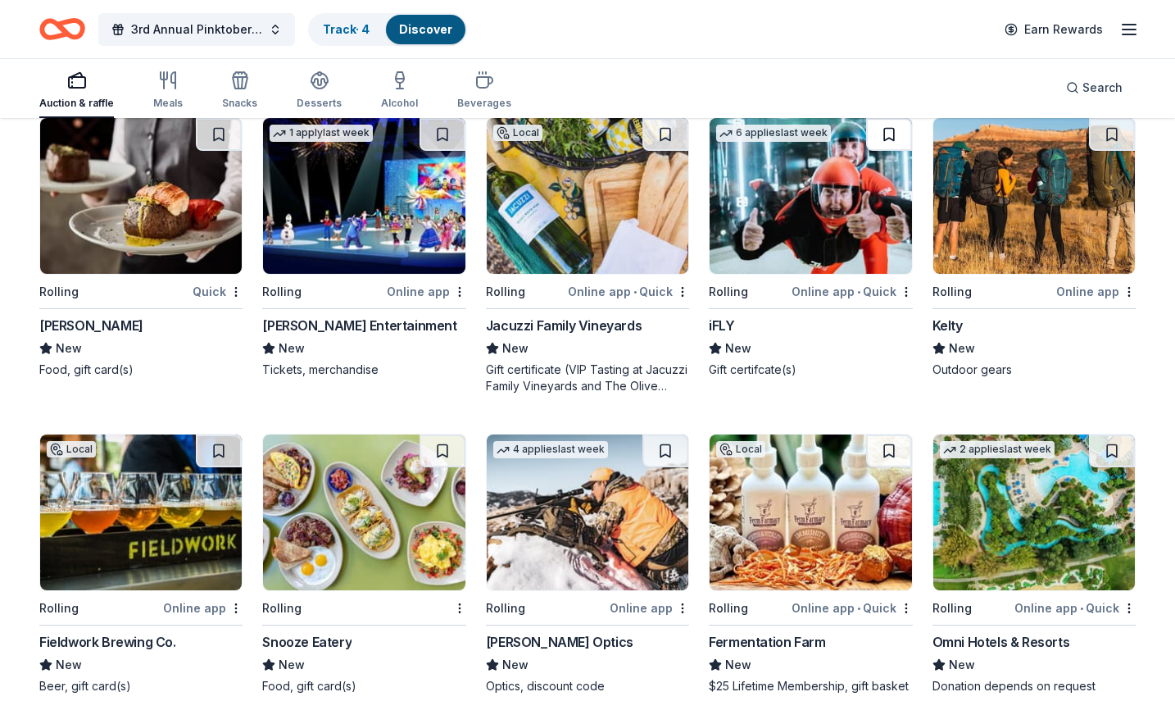
click at [890, 136] on button at bounding box center [889, 134] width 46 height 33
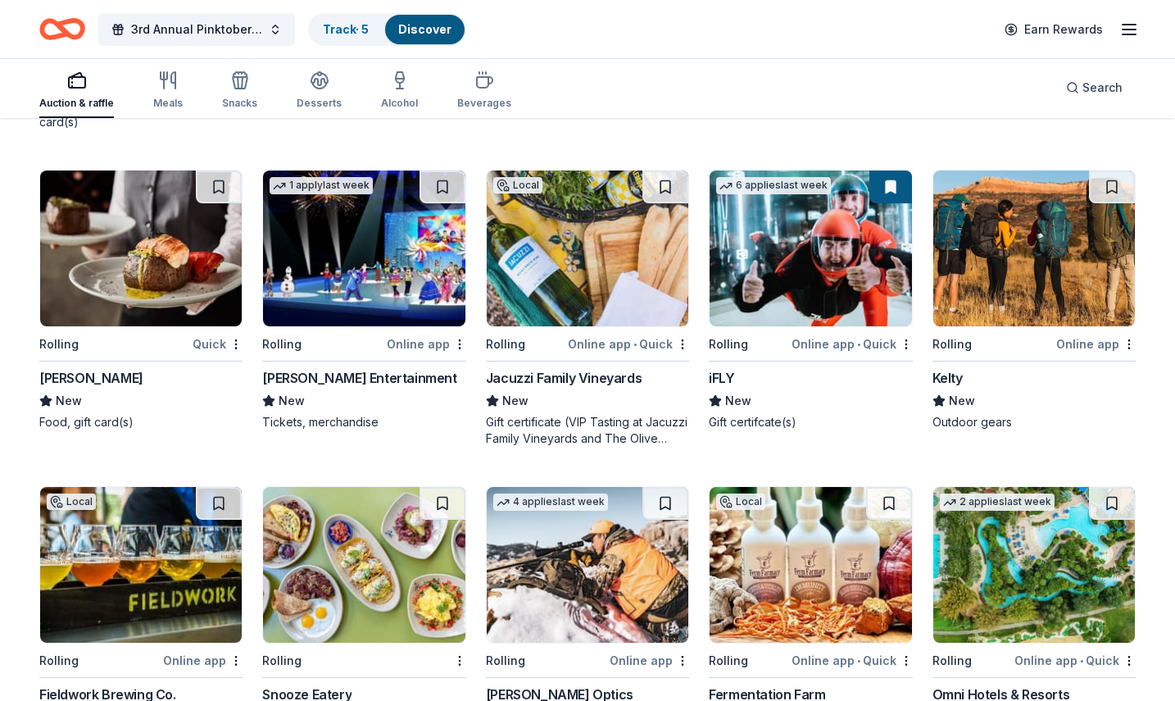
scroll to position [5116, 0]
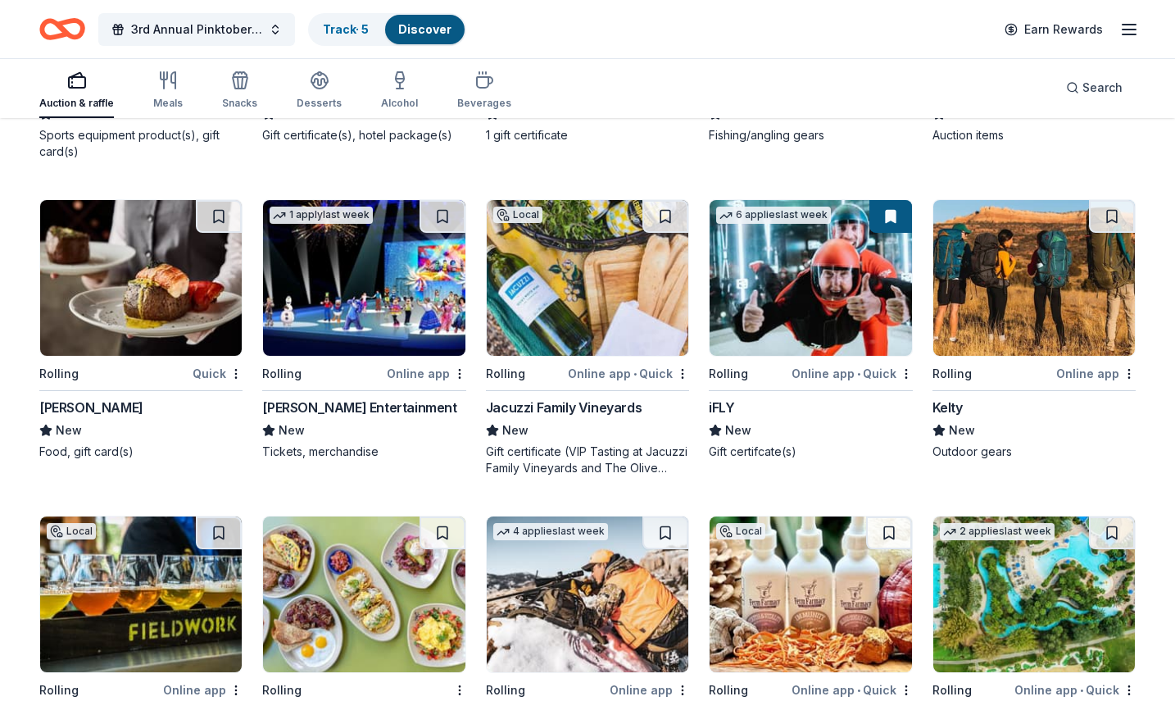
click at [813, 252] on img at bounding box center [811, 278] width 202 height 156
click at [885, 217] on button at bounding box center [891, 216] width 43 height 33
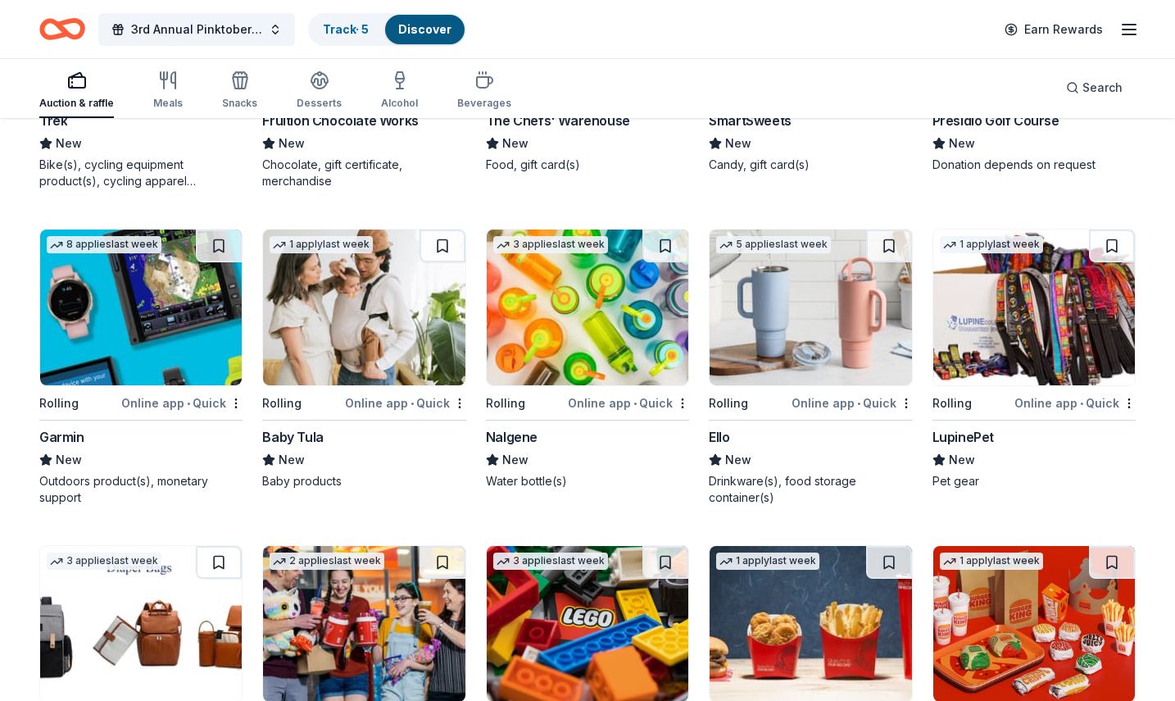
scroll to position [10096, 0]
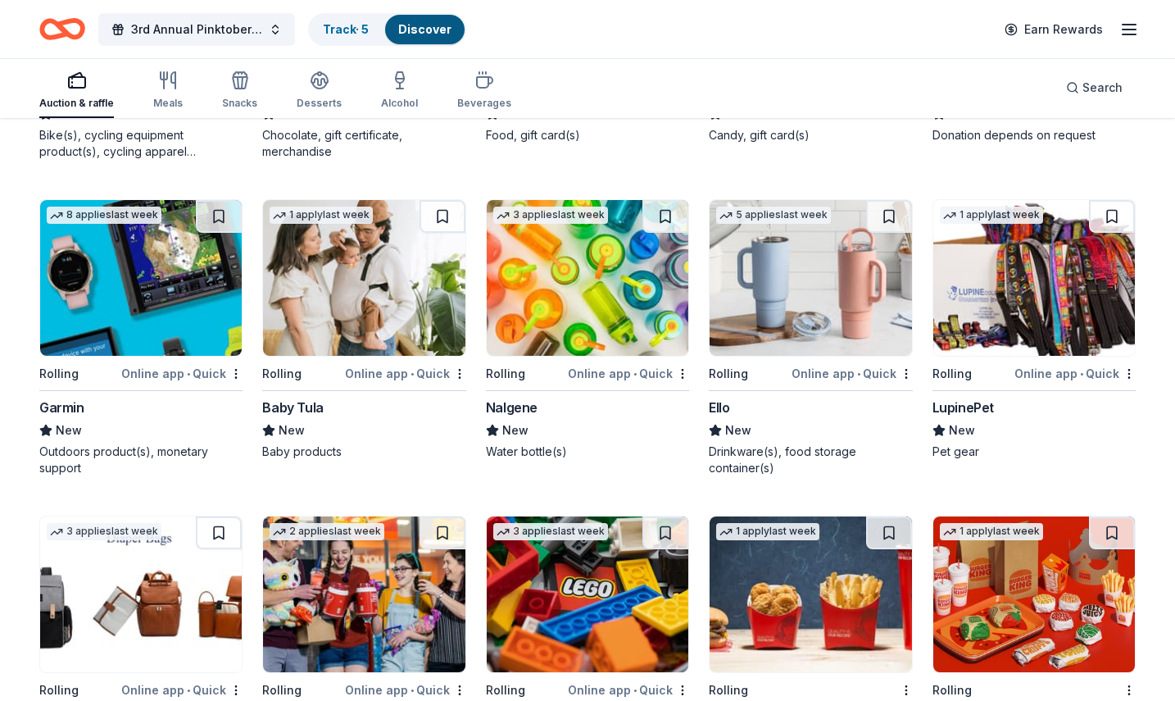
click at [1001, 307] on img at bounding box center [1035, 278] width 202 height 156
click at [343, 27] on link "Track · 6" at bounding box center [346, 29] width 47 height 14
click at [347, 27] on link "Track · 6" at bounding box center [346, 29] width 47 height 14
click at [411, 24] on link "Discover" at bounding box center [425, 29] width 53 height 14
click at [425, 32] on link "Discover" at bounding box center [425, 29] width 53 height 14
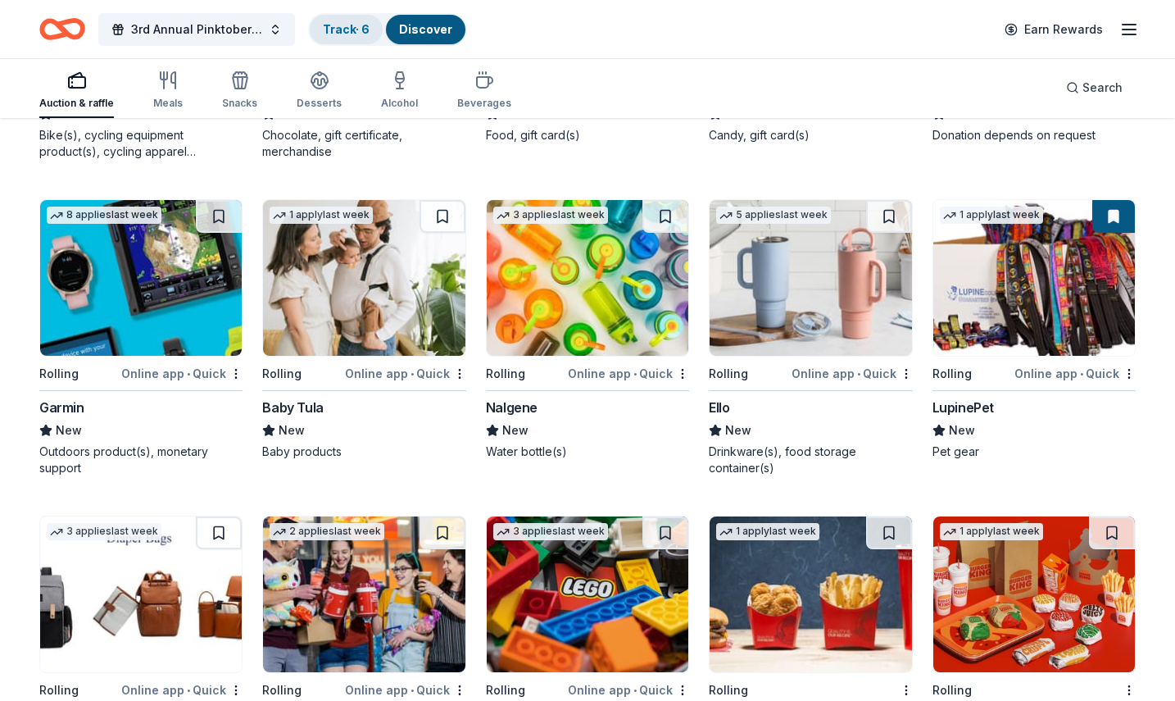
click at [337, 33] on link "Track · 6" at bounding box center [346, 29] width 47 height 14
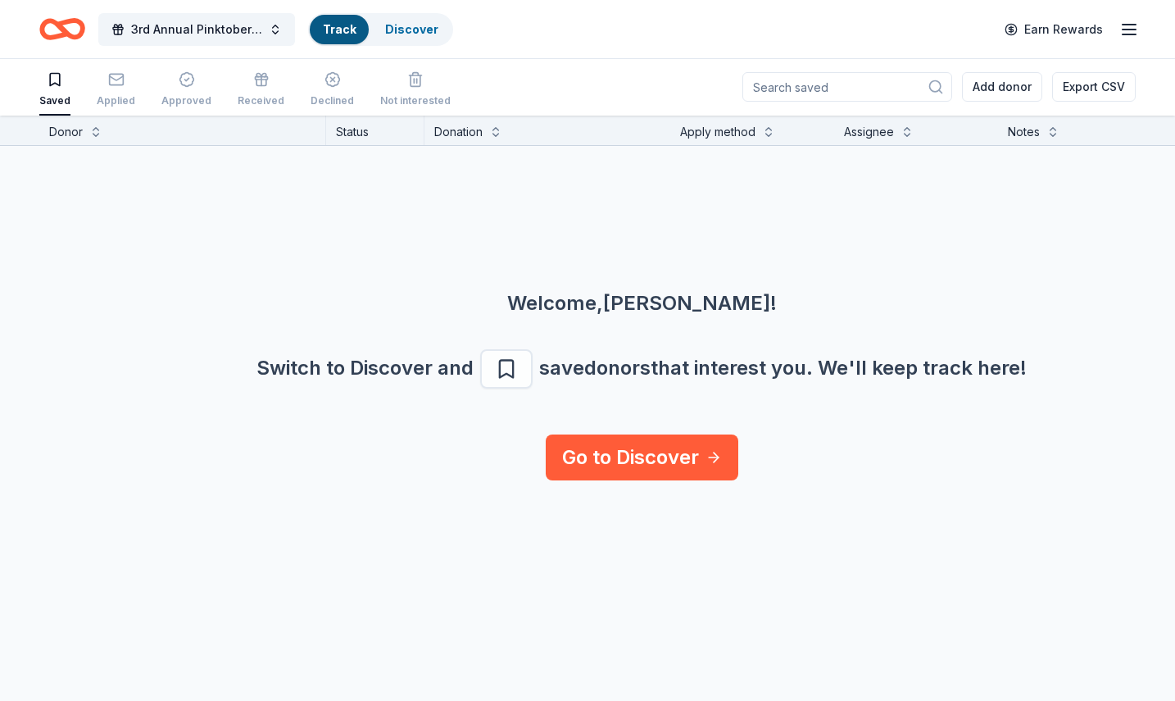
scroll to position [1, 0]
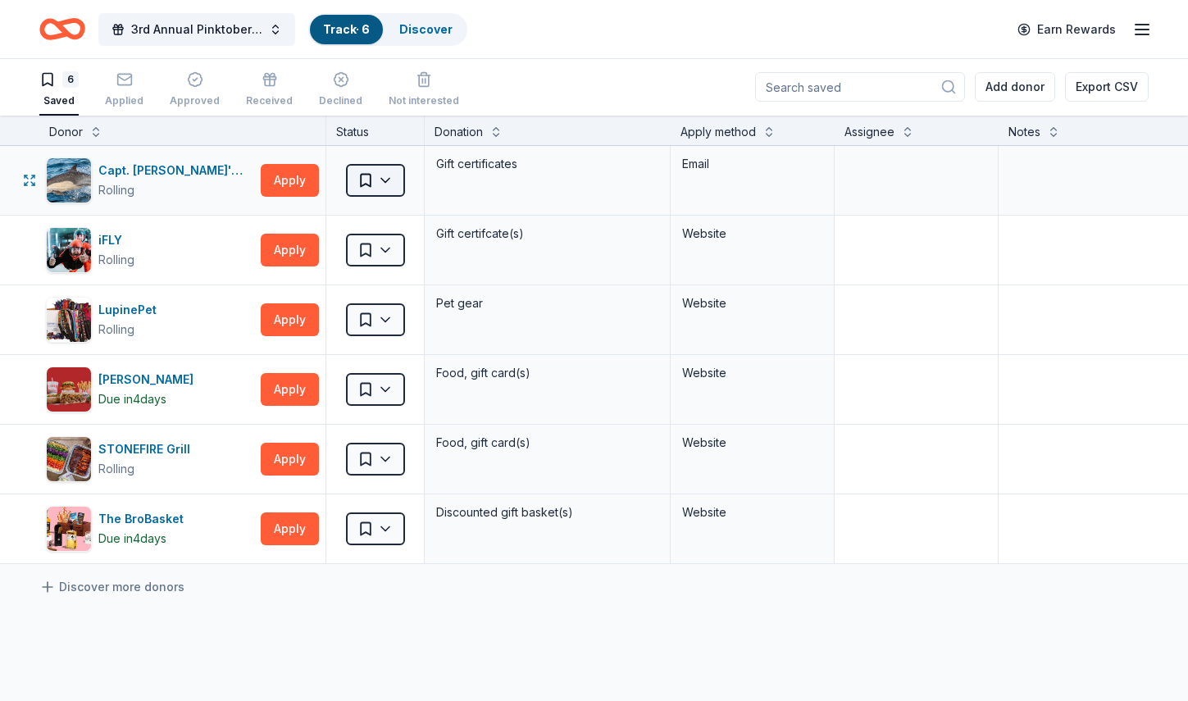
click at [387, 183] on html "3rd Annual Pinktober Golf Tournament Track · 6 Discover Earn Rewards 6 Saved Ap…" at bounding box center [594, 349] width 1188 height 701
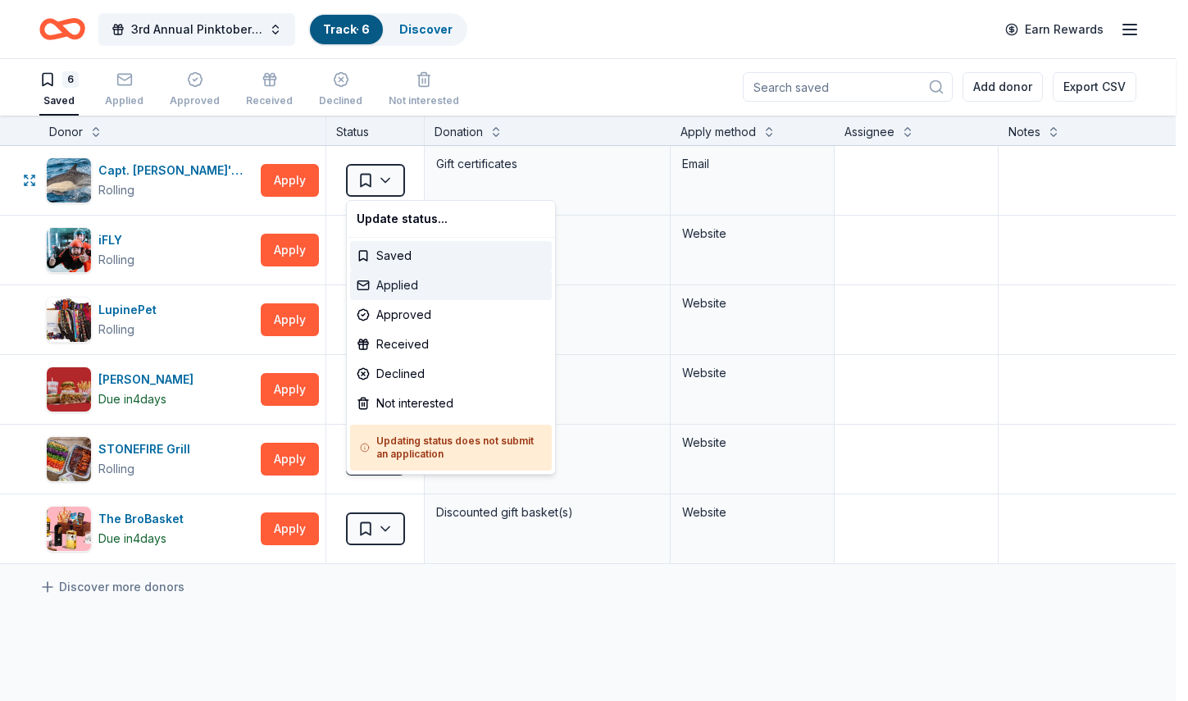
click at [388, 281] on div "Applied" at bounding box center [451, 285] width 202 height 30
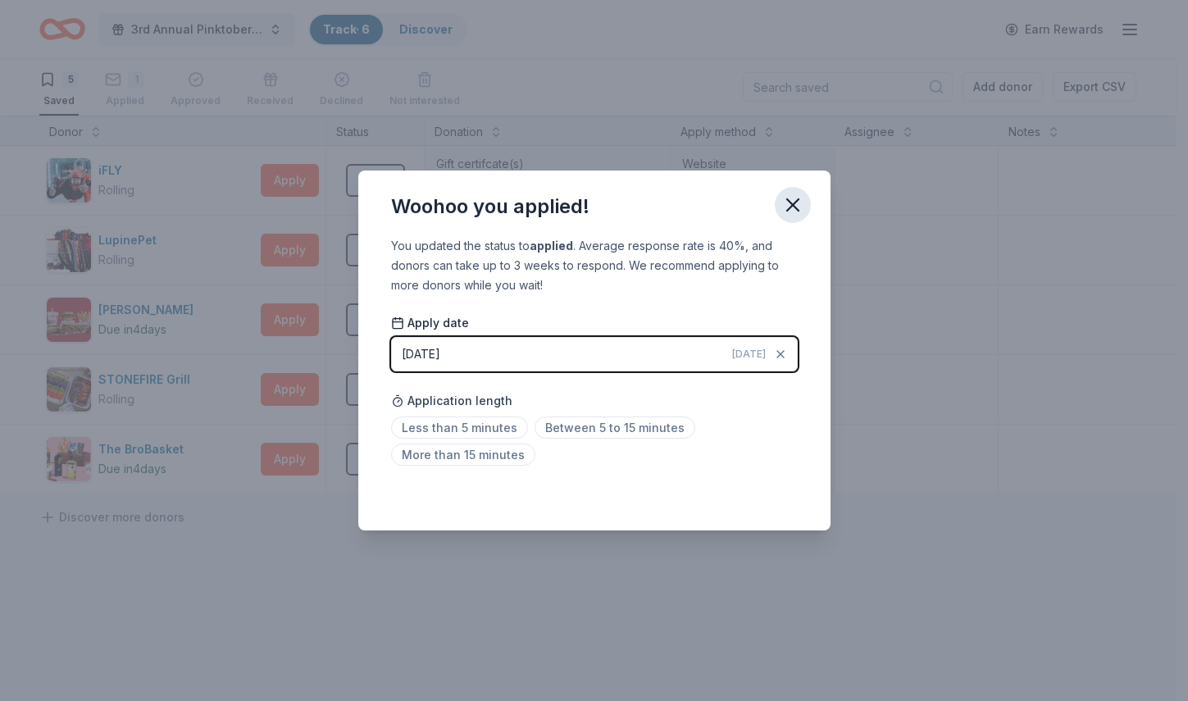
click at [788, 212] on icon "button" at bounding box center [792, 204] width 23 height 23
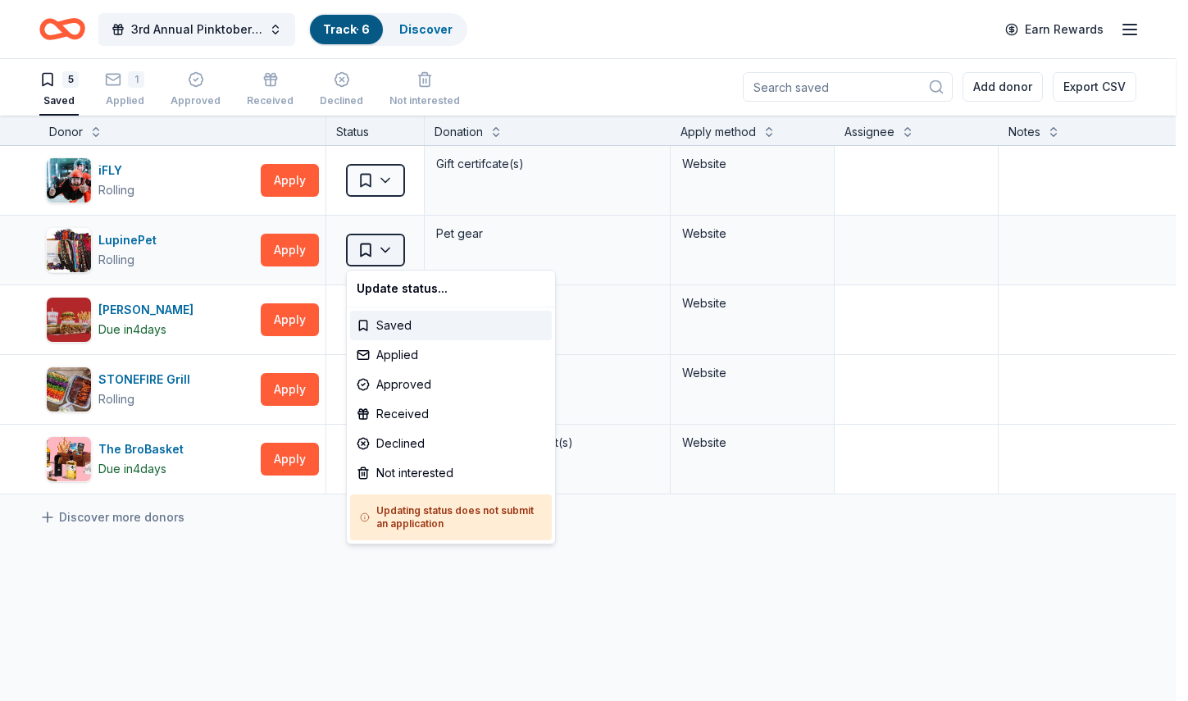
click at [385, 252] on html "3rd Annual Pinktober Golf Tournament Track · 6 Discover Earn Rewards 5 Saved 1 …" at bounding box center [594, 349] width 1188 height 701
click at [384, 361] on div "Applied" at bounding box center [451, 355] width 202 height 30
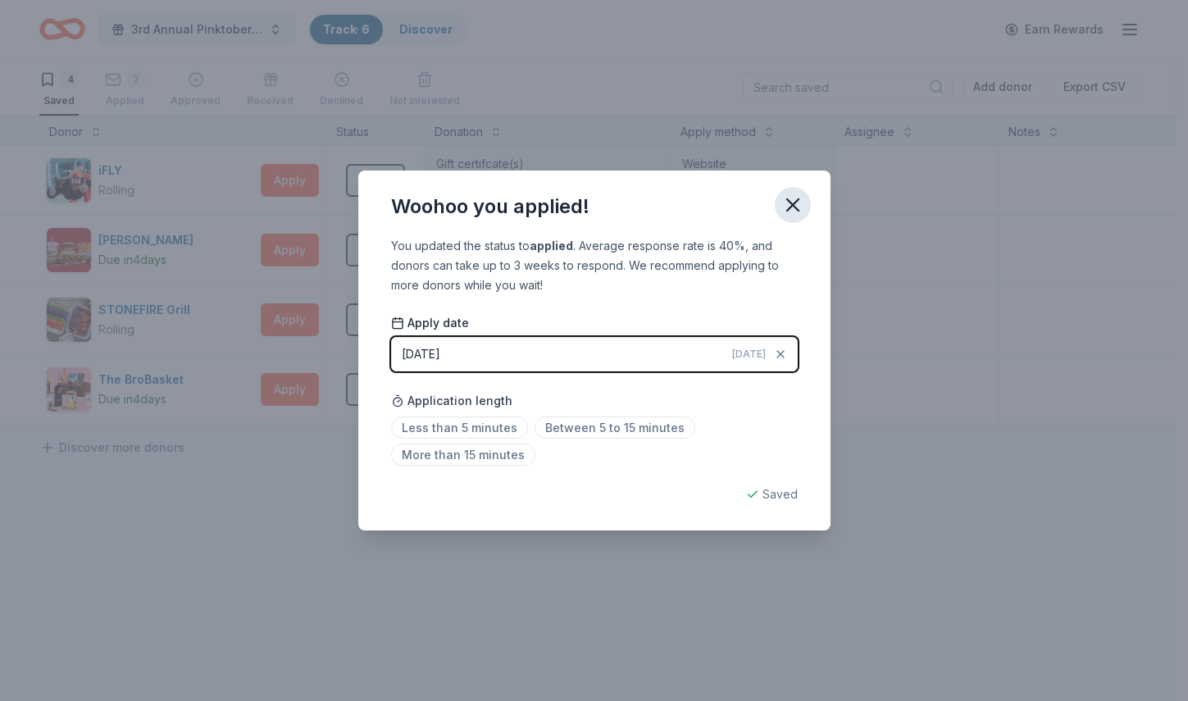
click at [787, 206] on icon "button" at bounding box center [792, 204] width 23 height 23
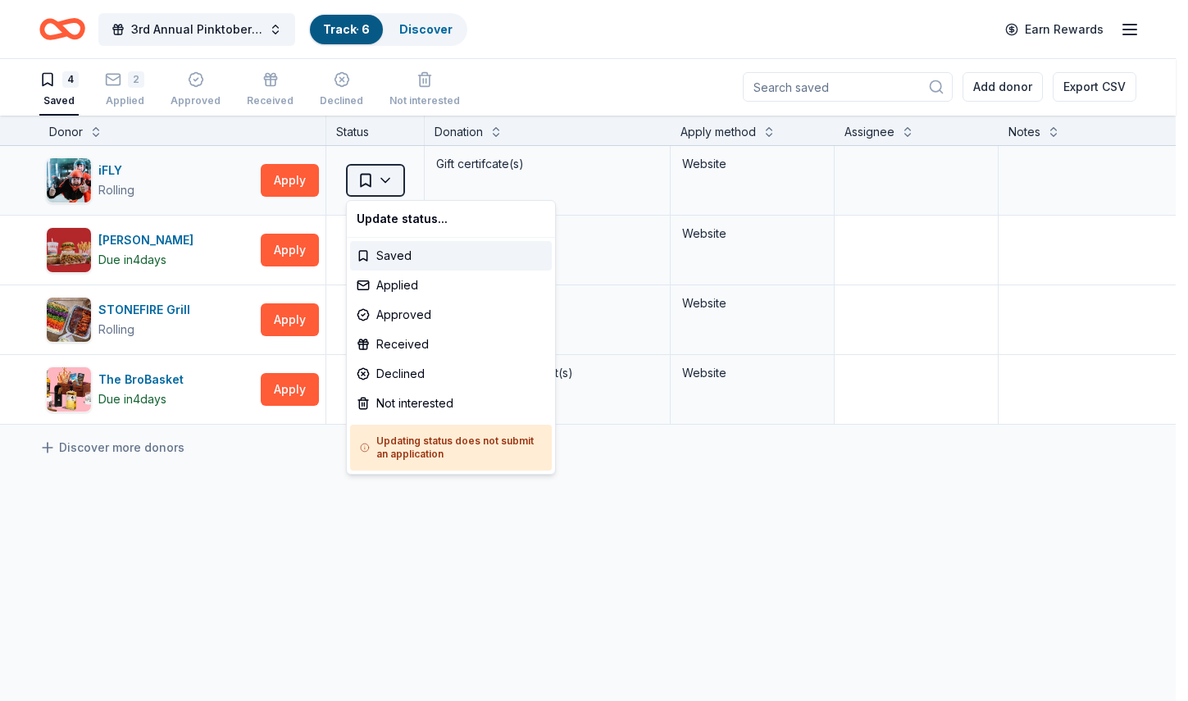
click at [395, 180] on html "3rd Annual Pinktober Golf Tournament Track · 6 Discover Earn Rewards 4 Saved 2 …" at bounding box center [594, 349] width 1188 height 701
click at [389, 280] on div "Applied" at bounding box center [451, 285] width 202 height 30
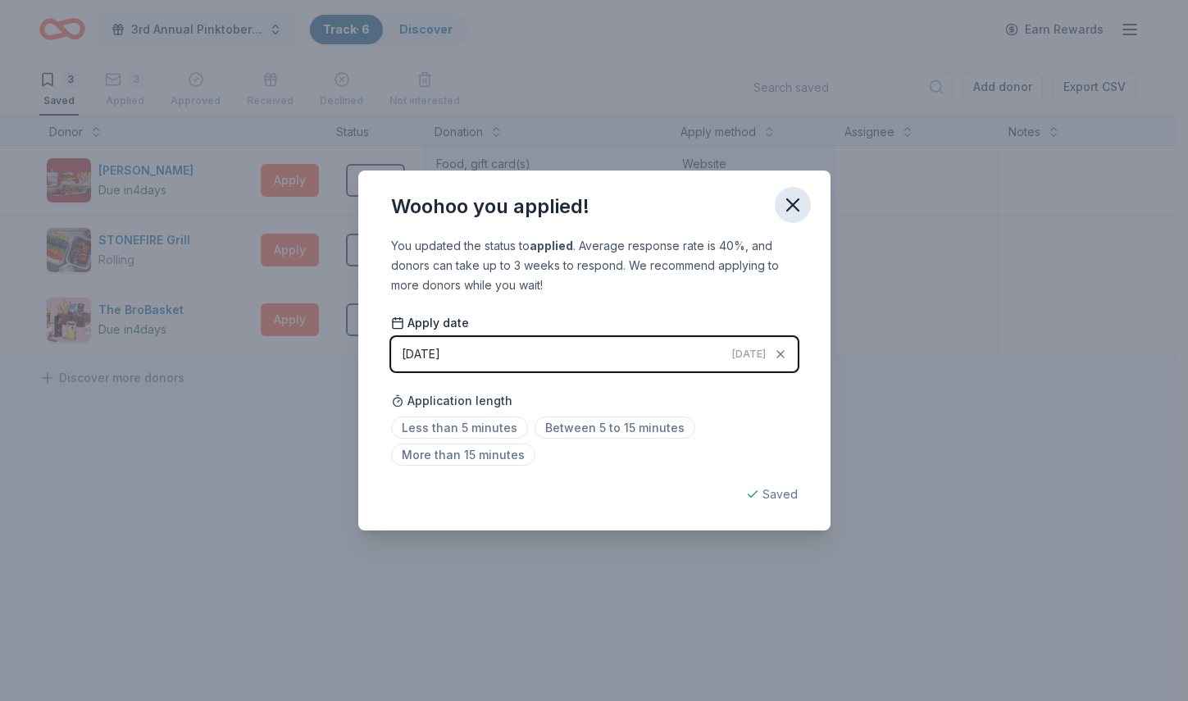
click at [791, 203] on icon "button" at bounding box center [792, 204] width 11 height 11
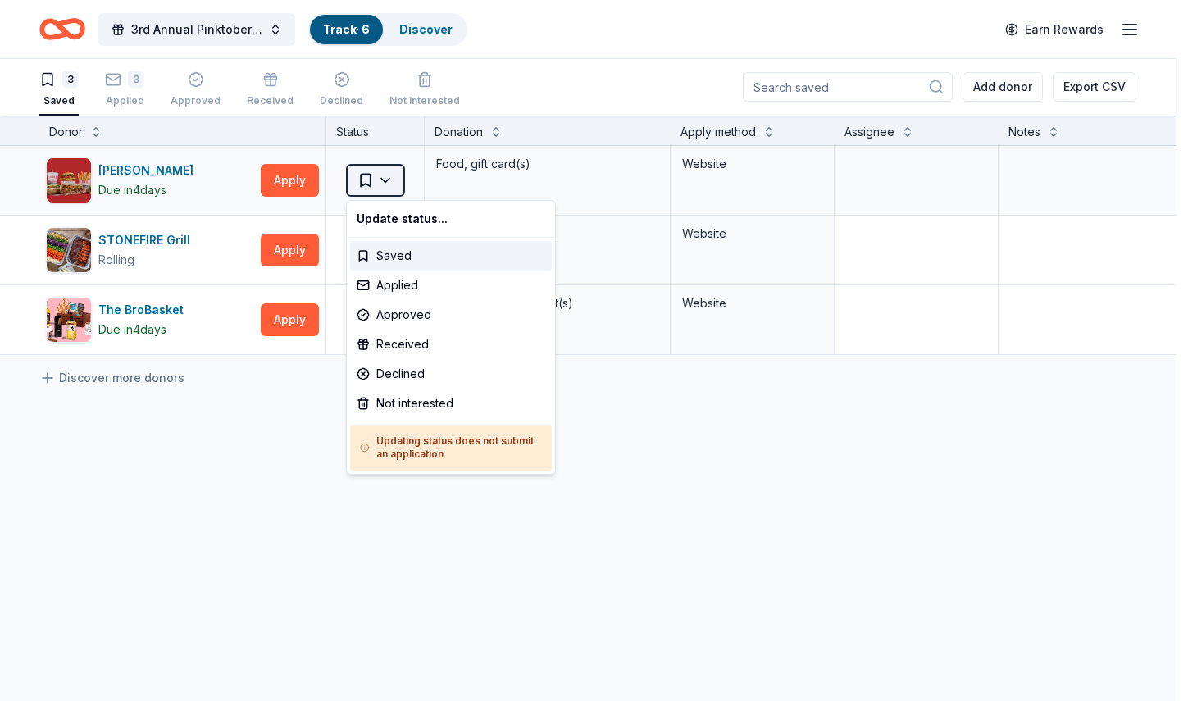
click at [390, 177] on html "3rd Annual Pinktober Golf Tournament Track · 6 Discover Earn Rewards 3 Saved 3 …" at bounding box center [594, 349] width 1188 height 701
click at [374, 283] on div "Applied" at bounding box center [451, 285] width 202 height 30
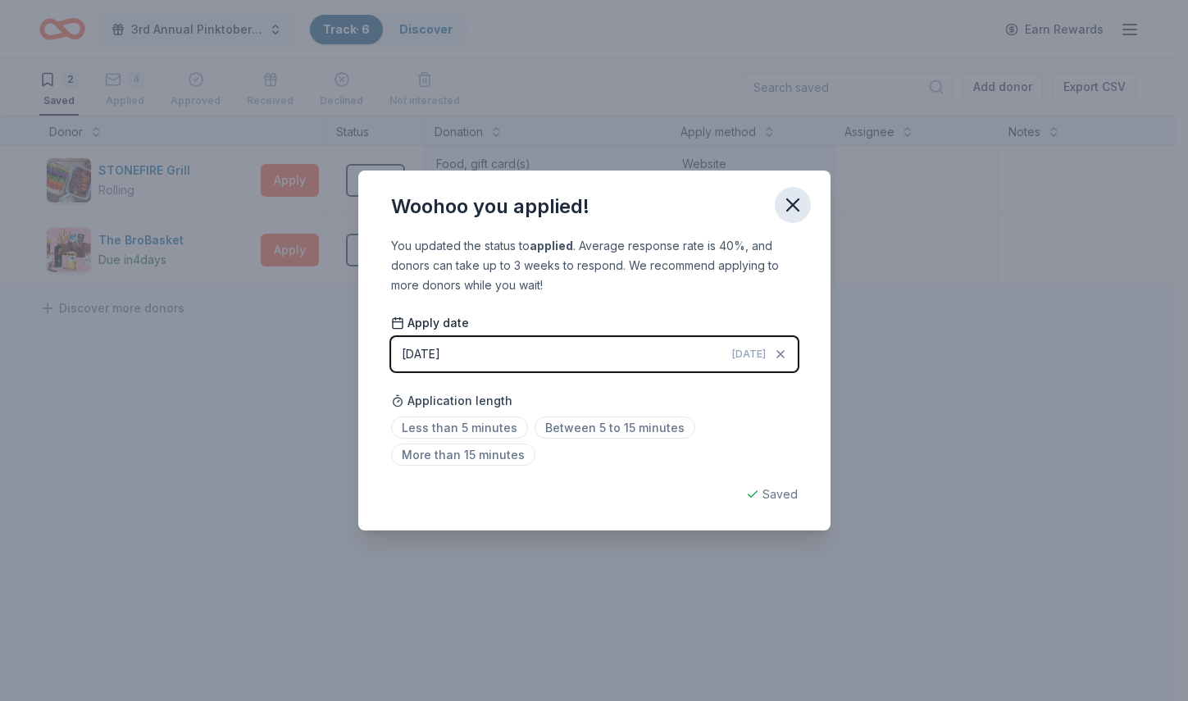
click at [792, 207] on icon "button" at bounding box center [792, 204] width 23 height 23
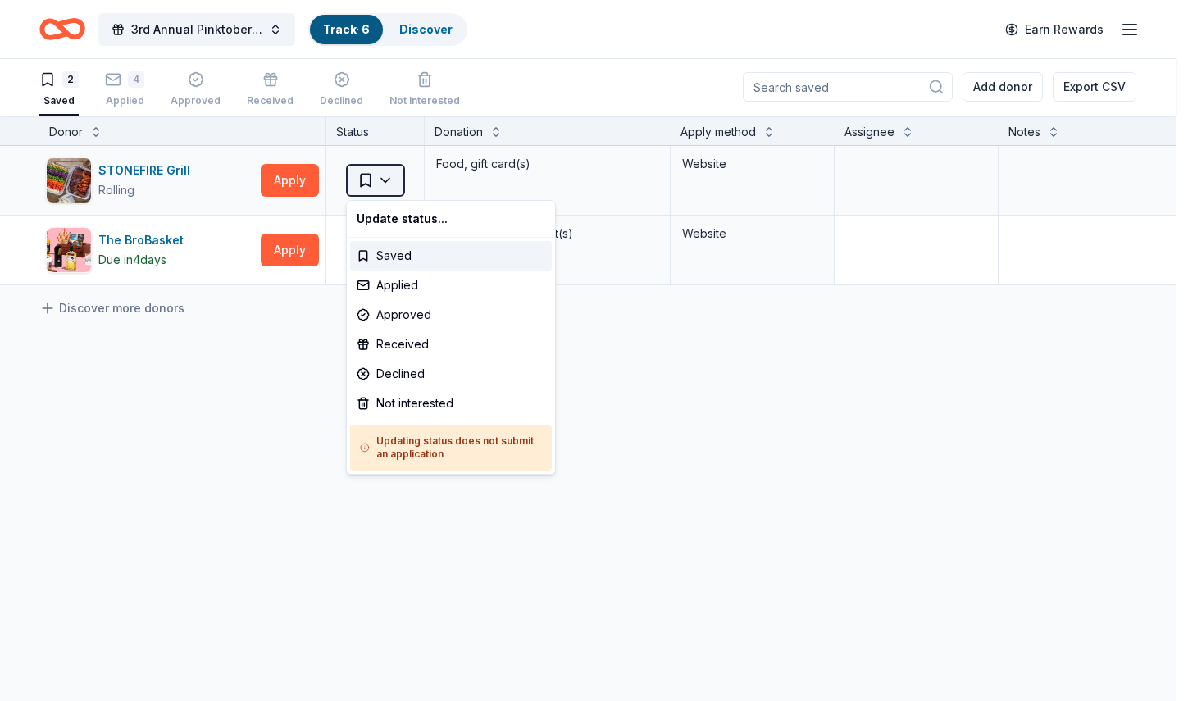
click at [384, 182] on html "3rd Annual Pinktober Golf Tournament Track · 6 Discover Earn Rewards 2 Saved 4 …" at bounding box center [594, 349] width 1188 height 701
click at [380, 281] on div "Applied" at bounding box center [451, 285] width 202 height 30
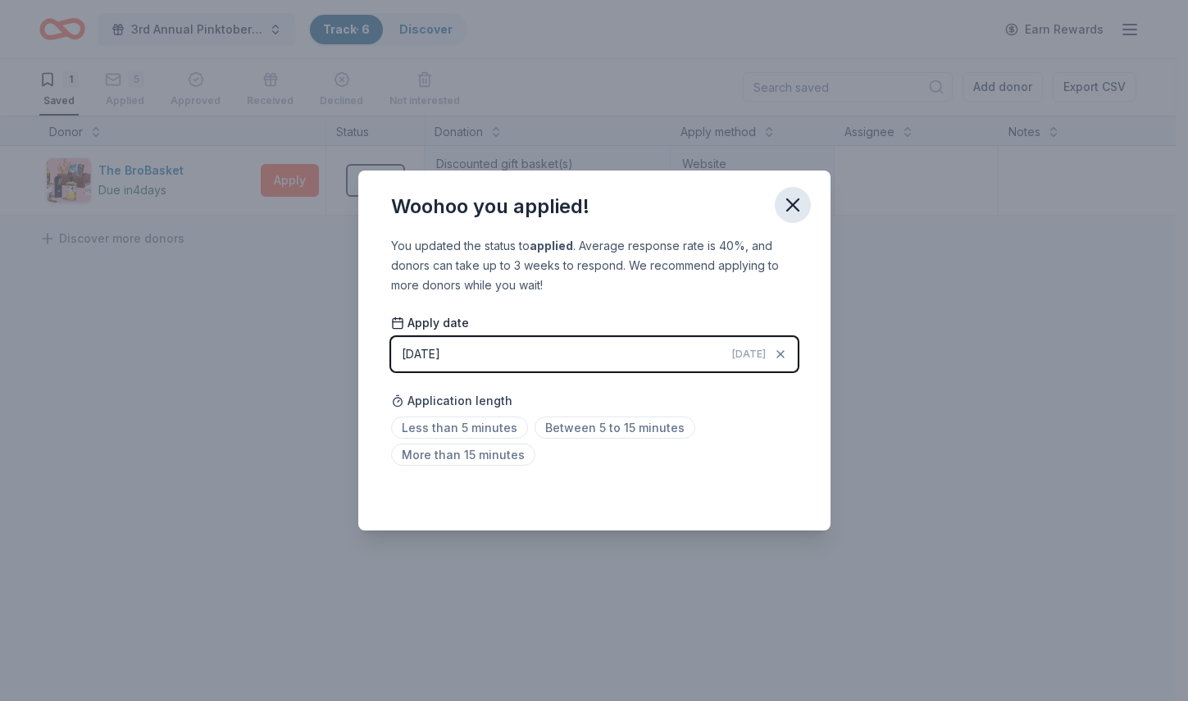
click at [789, 219] on button "button" at bounding box center [793, 205] width 36 height 36
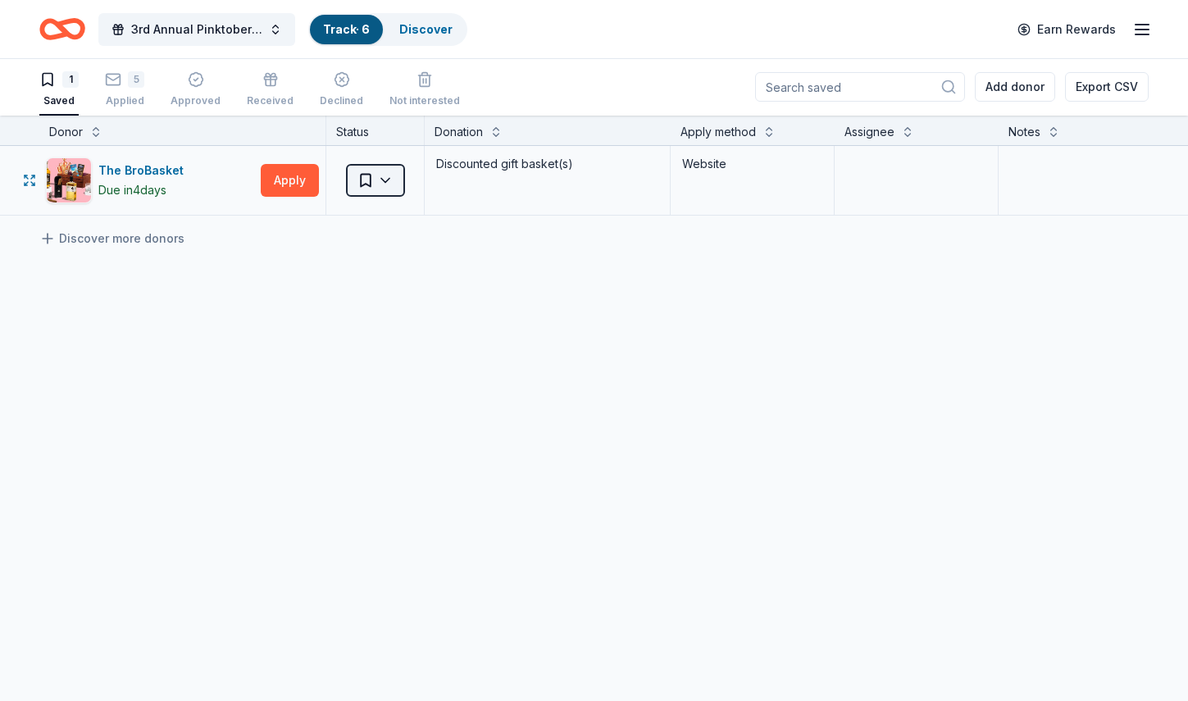
click at [392, 183] on html "3rd Annual Pinktober Golf Tournament Track · 6 Discover Earn Rewards 1 Saved 5 …" at bounding box center [594, 349] width 1188 height 701
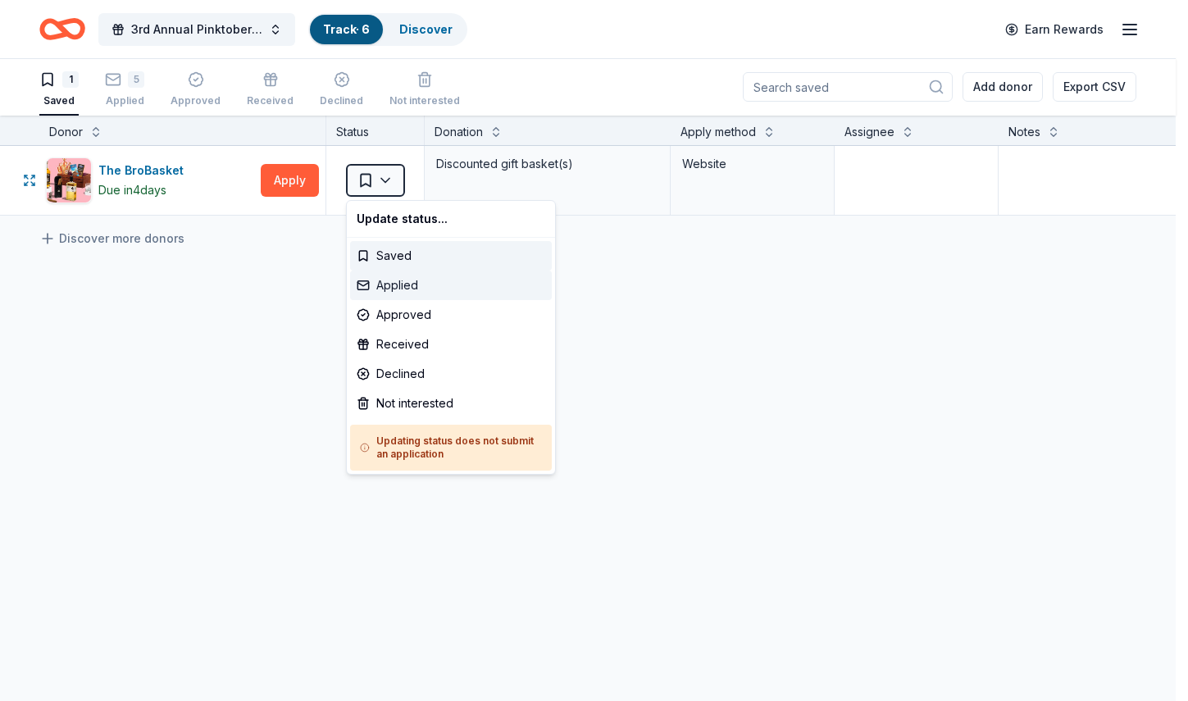
click at [391, 289] on div "Applied" at bounding box center [451, 285] width 202 height 30
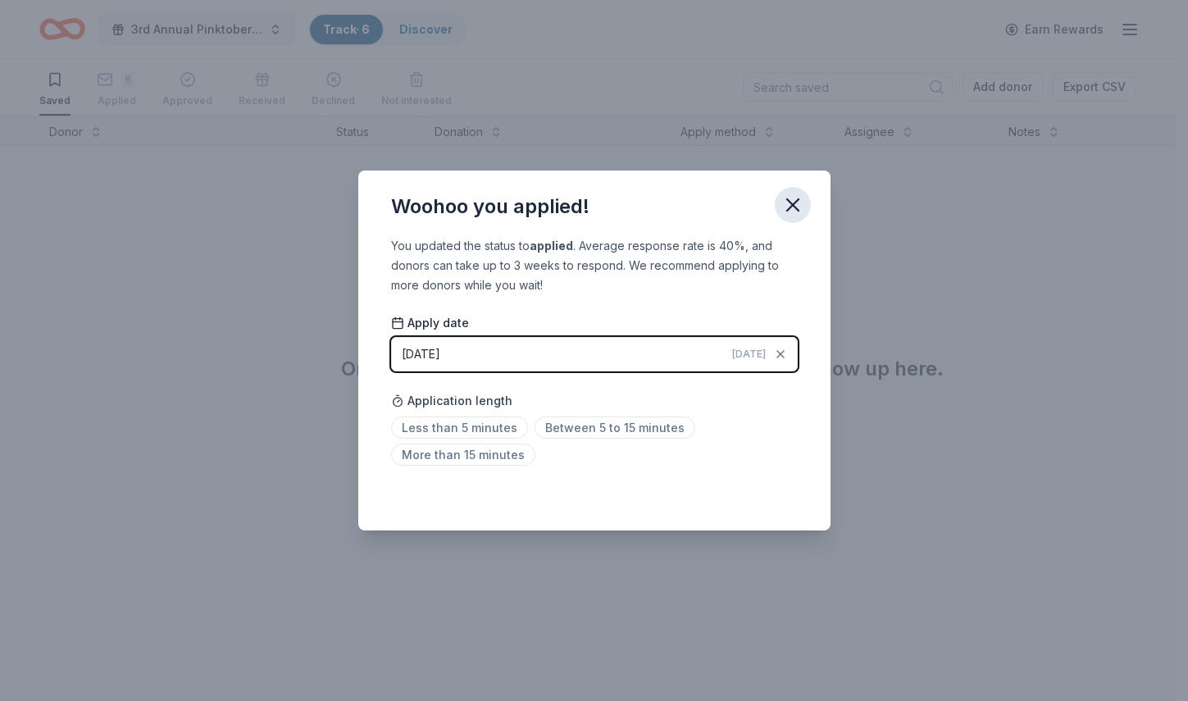
click at [796, 207] on icon "button" at bounding box center [792, 204] width 11 height 11
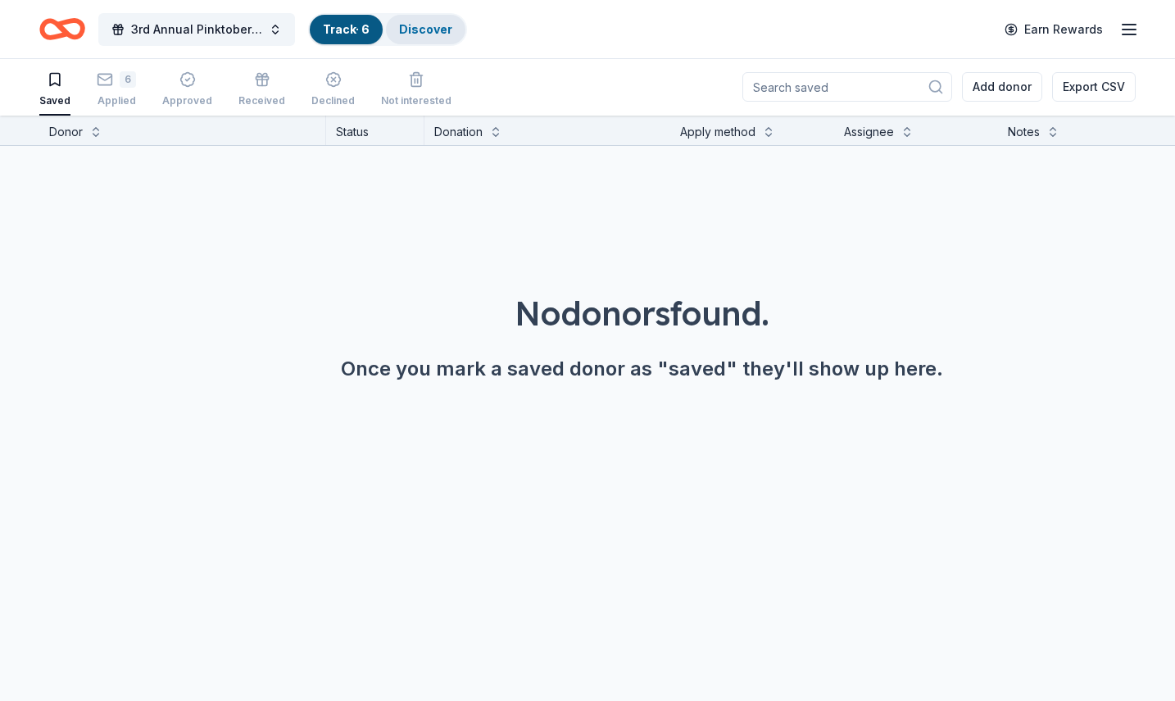
click at [430, 30] on link "Discover" at bounding box center [425, 29] width 53 height 14
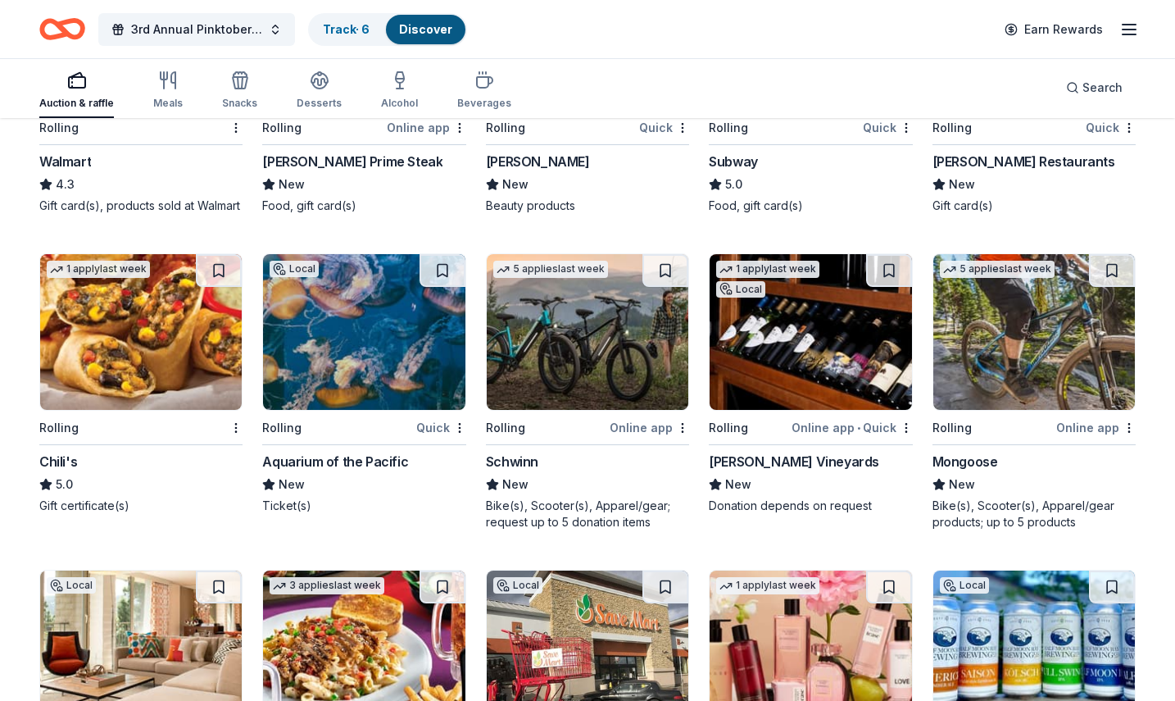
scroll to position [7869, 0]
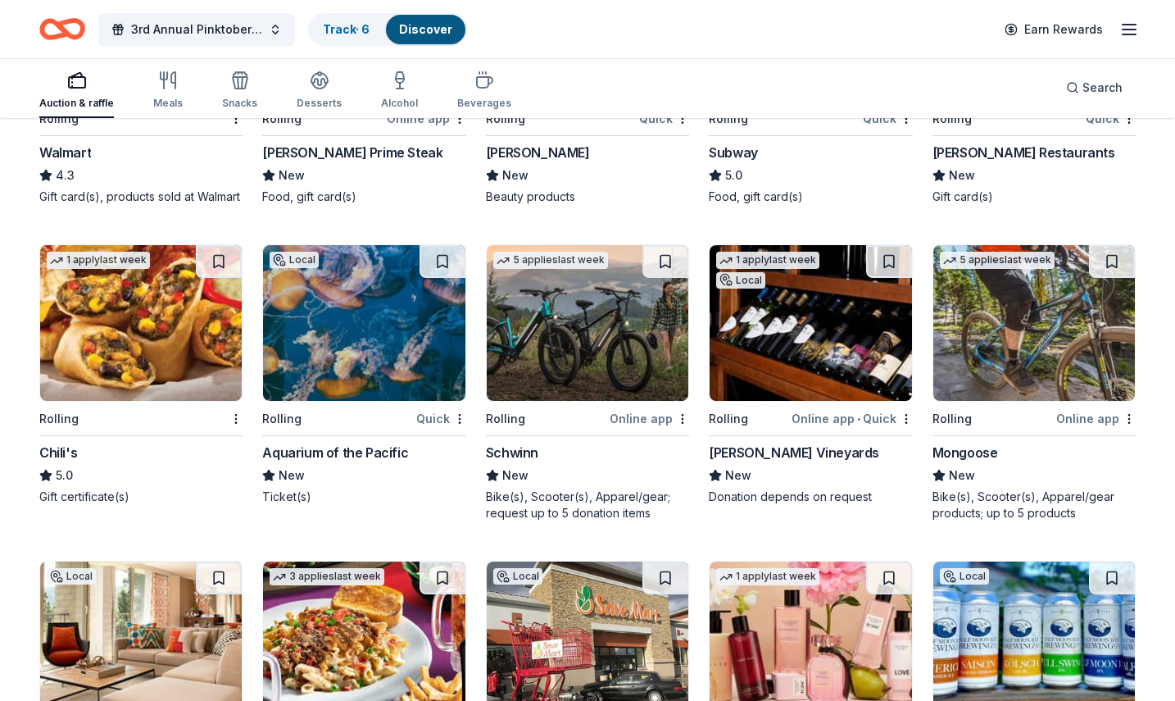
click at [377, 339] on img at bounding box center [364, 323] width 202 height 156
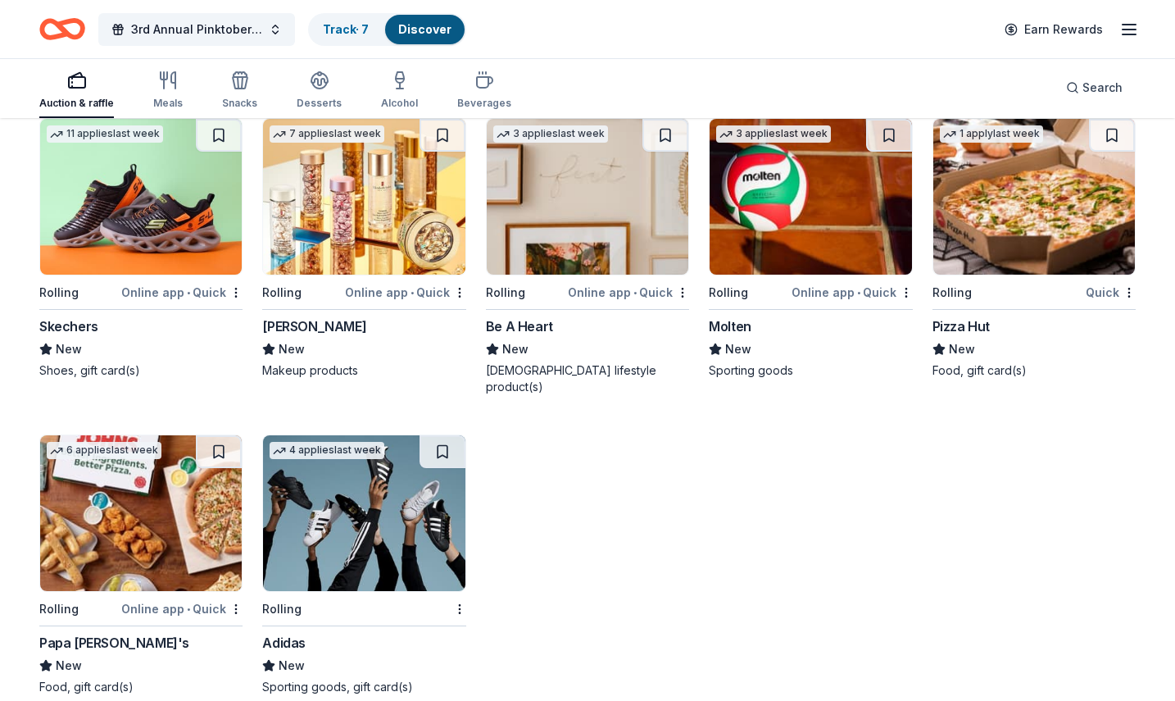
scroll to position [11404, 0]
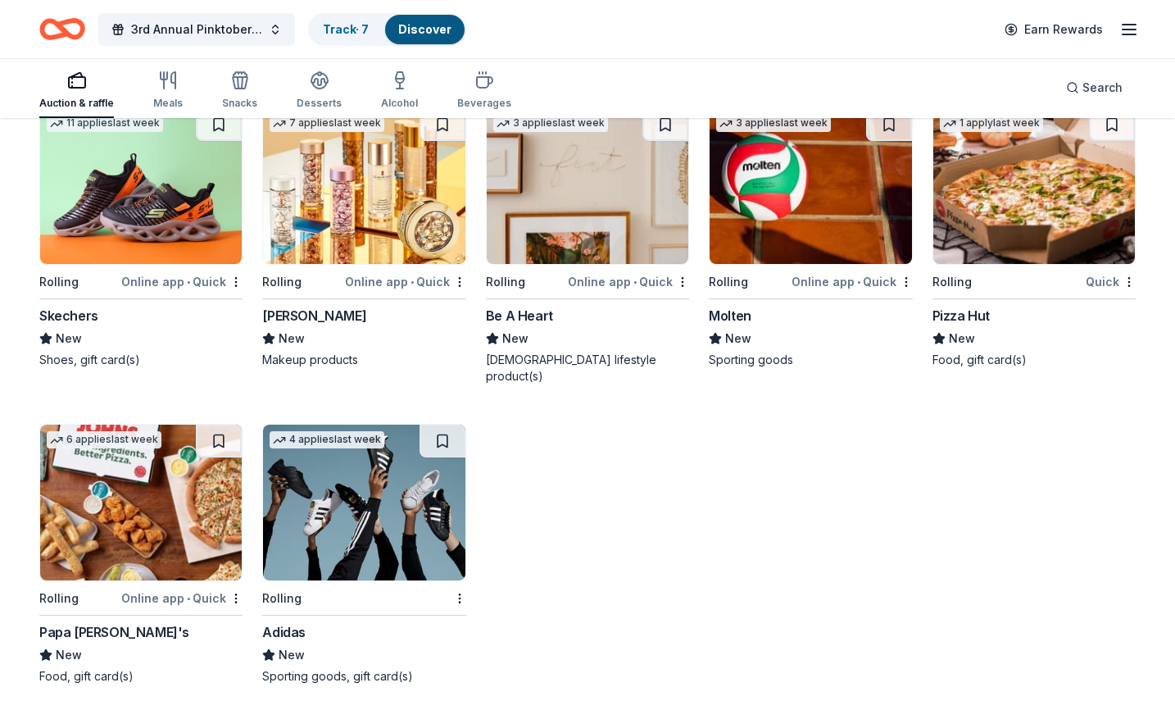
click at [381, 517] on img at bounding box center [364, 503] width 202 height 156
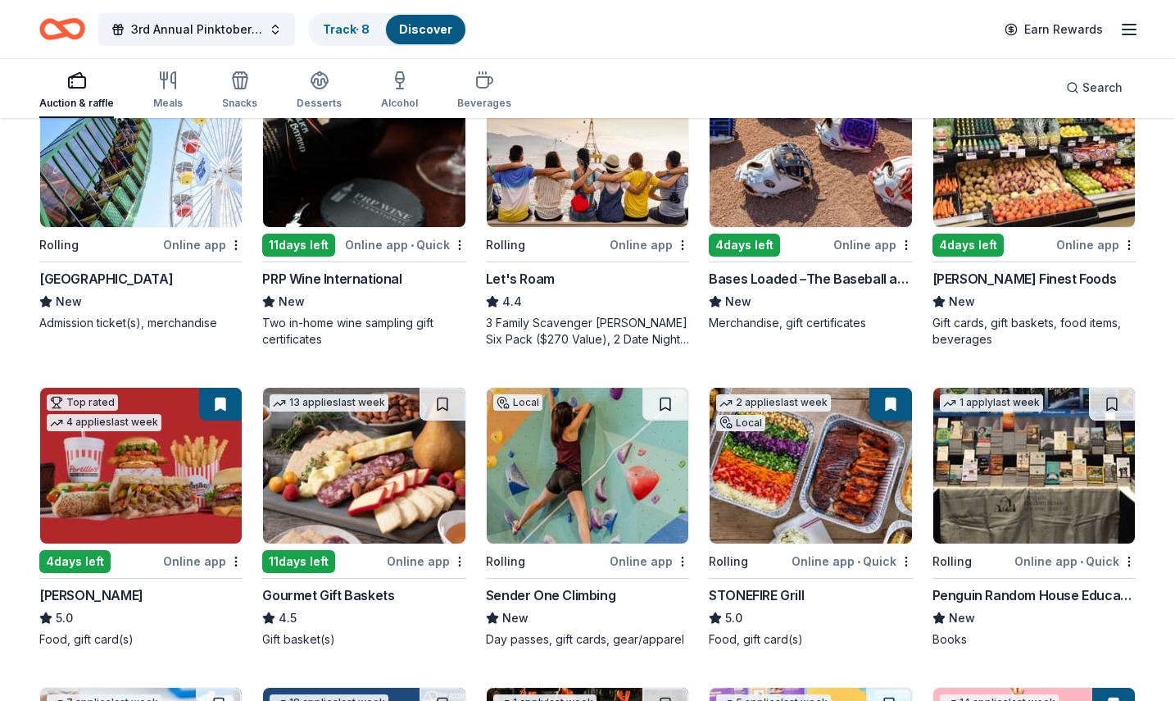
scroll to position [0, 0]
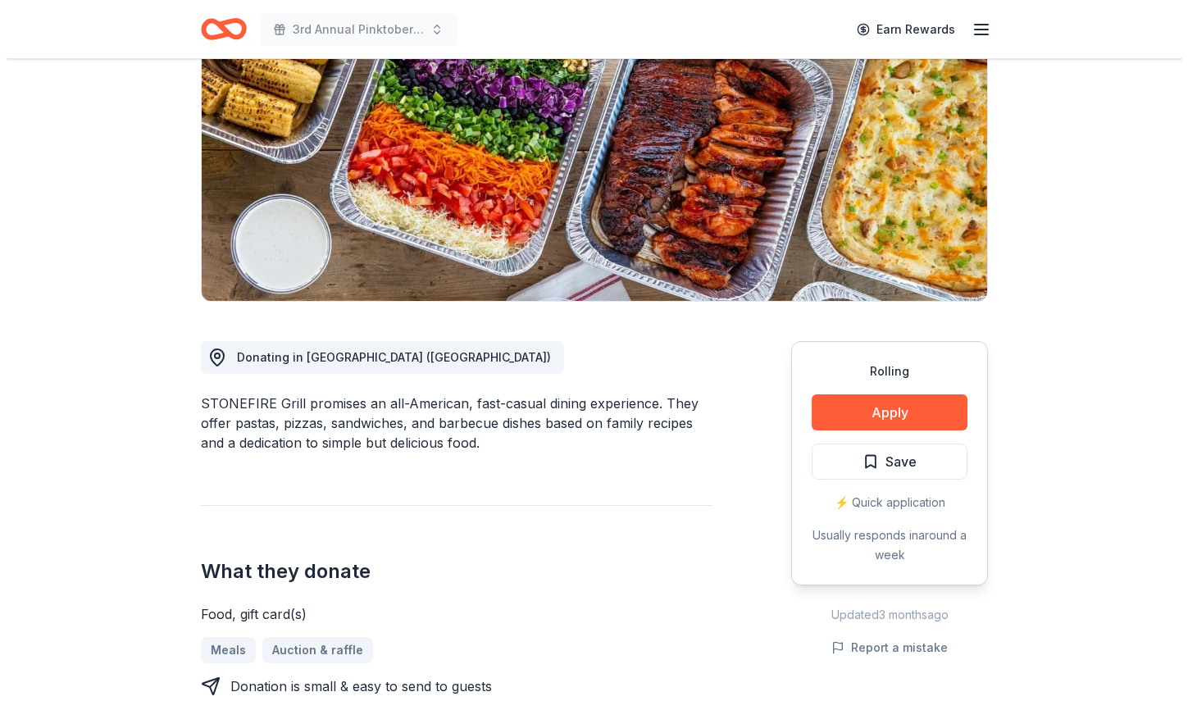
scroll to position [246, 0]
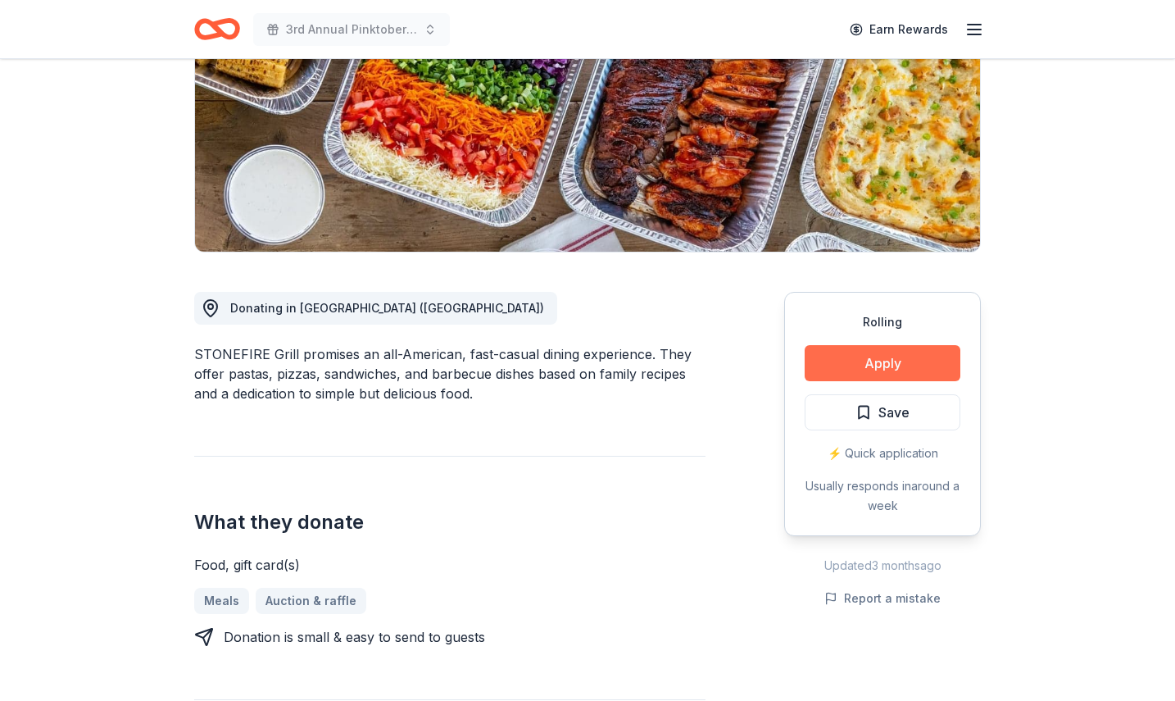
click at [851, 368] on button "Apply" at bounding box center [883, 363] width 156 height 36
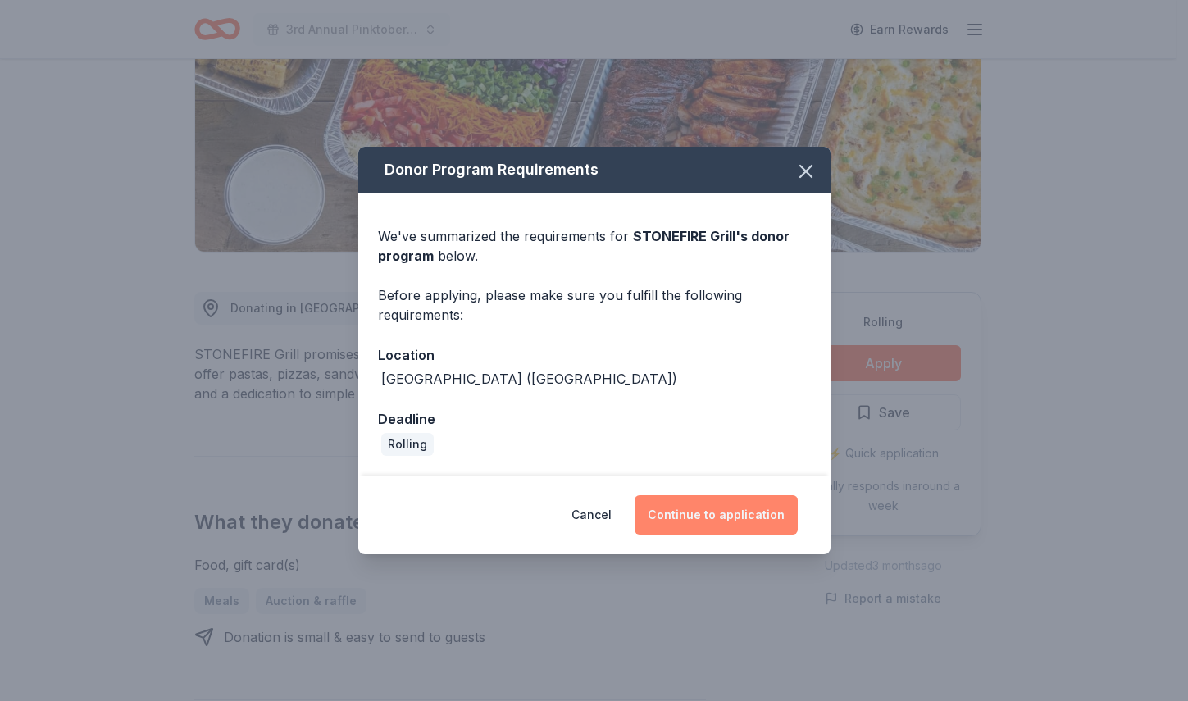
click at [703, 524] on button "Continue to application" at bounding box center [715, 514] width 163 height 39
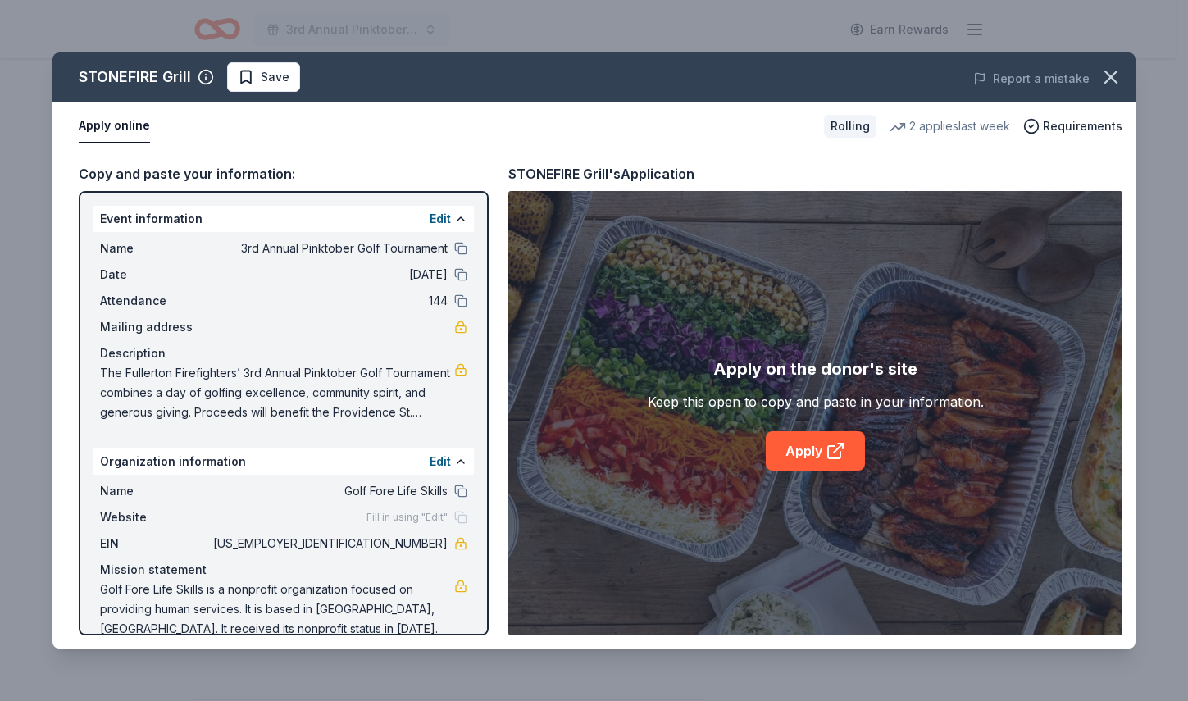
click at [439, 460] on div "Edit" at bounding box center [449, 462] width 38 height 20
click at [454, 461] on button at bounding box center [460, 461] width 13 height 13
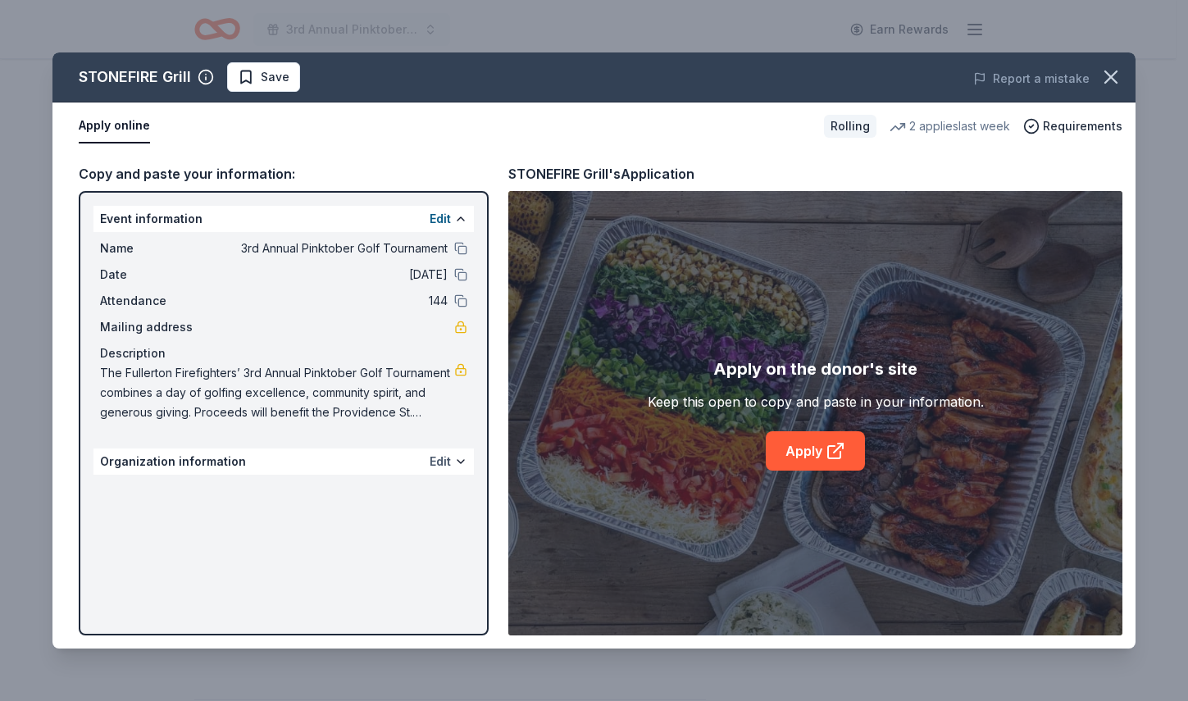
click at [437, 461] on button "Edit" at bounding box center [440, 462] width 21 height 20
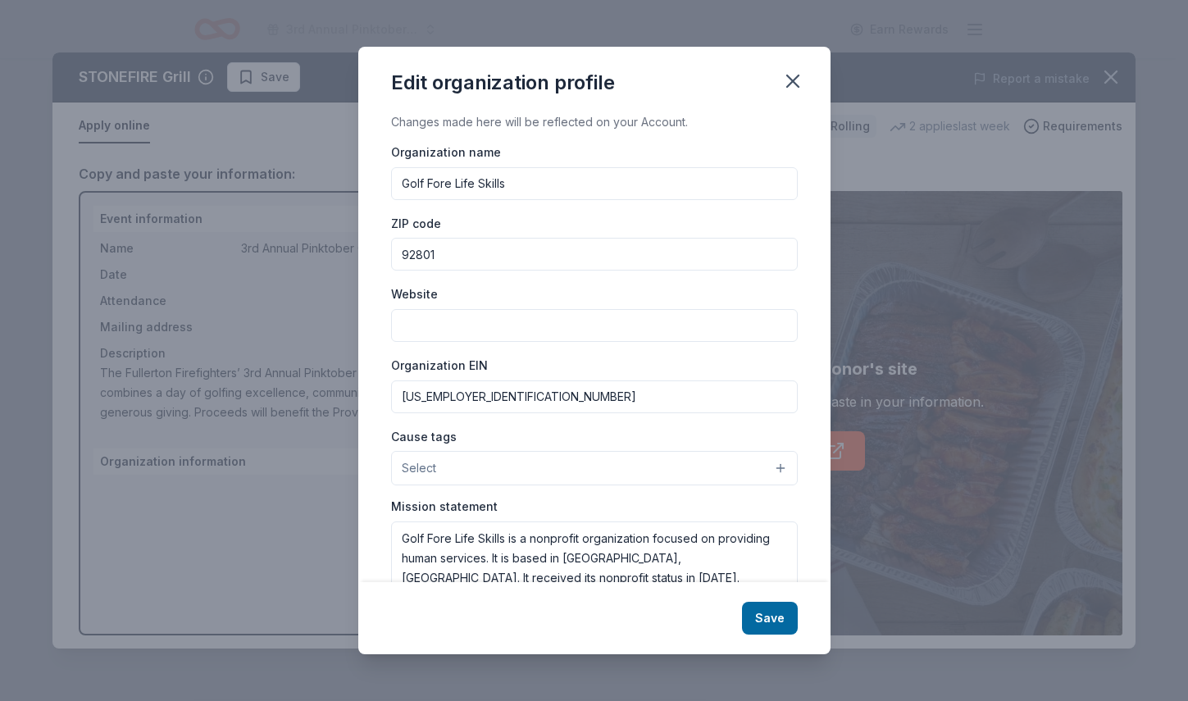
drag, startPoint x: 539, startPoint y: 189, endPoint x: 370, endPoint y: 189, distance: 169.7
click at [370, 189] on div "Changes made here will be reflected on your Account. Organization name Golf For…" at bounding box center [594, 347] width 472 height 470
click at [568, 183] on input "Fullerton Firefighter's Assocation" at bounding box center [594, 183] width 407 height 33
click at [603, 189] on input "Fullerton Firefighter's Assocation" at bounding box center [594, 183] width 407 height 33
type input "Fullerton Firefighter's Association"
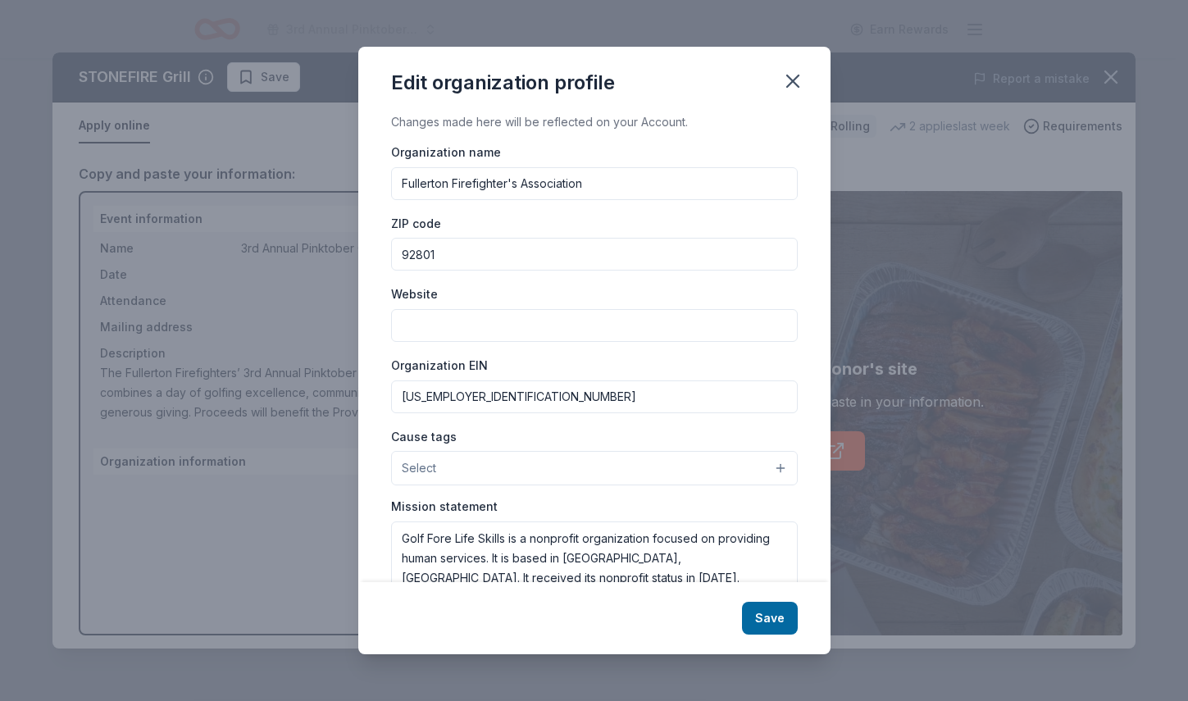
drag, startPoint x: 457, startPoint y: 253, endPoint x: 378, endPoint y: 261, distance: 79.1
click at [378, 261] on div "Changes made here will be reflected on your Account. Organization name Fullerto…" at bounding box center [594, 347] width 472 height 470
type input "92835"
type input "[US_EMPLOYER_IDENTIFICATION_NUMBER]"
click at [605, 180] on input "Fullerton Firefighter's Association" at bounding box center [594, 183] width 407 height 33
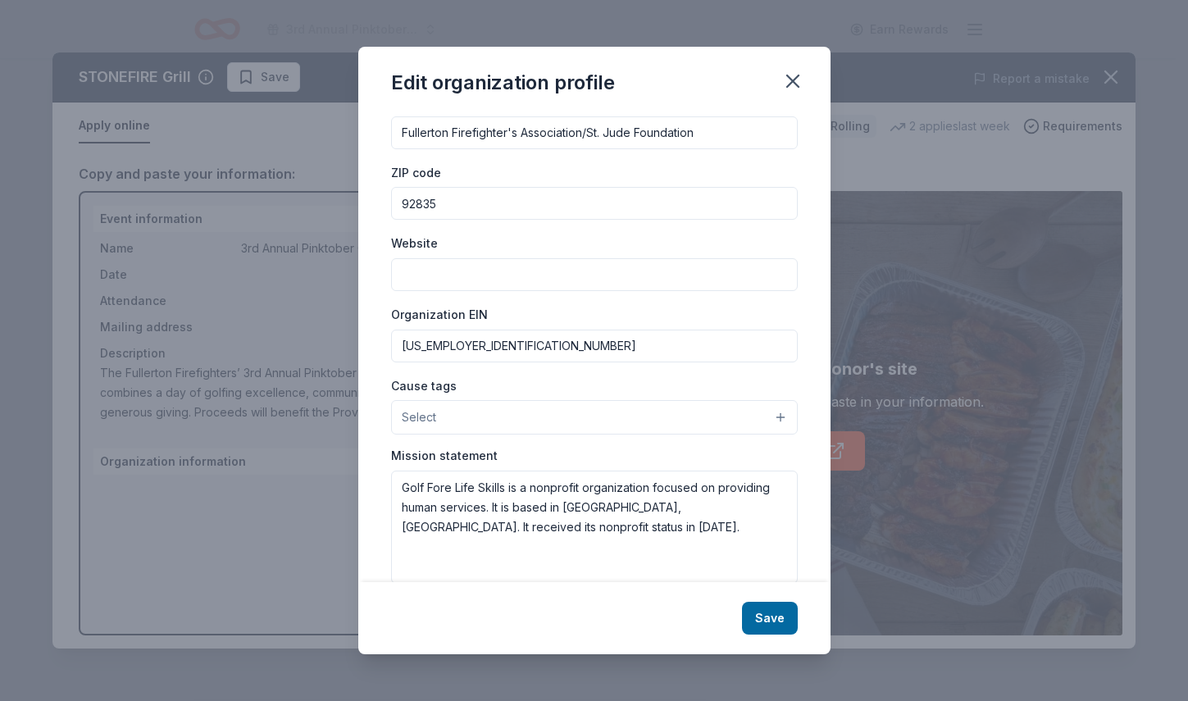
scroll to position [79, 0]
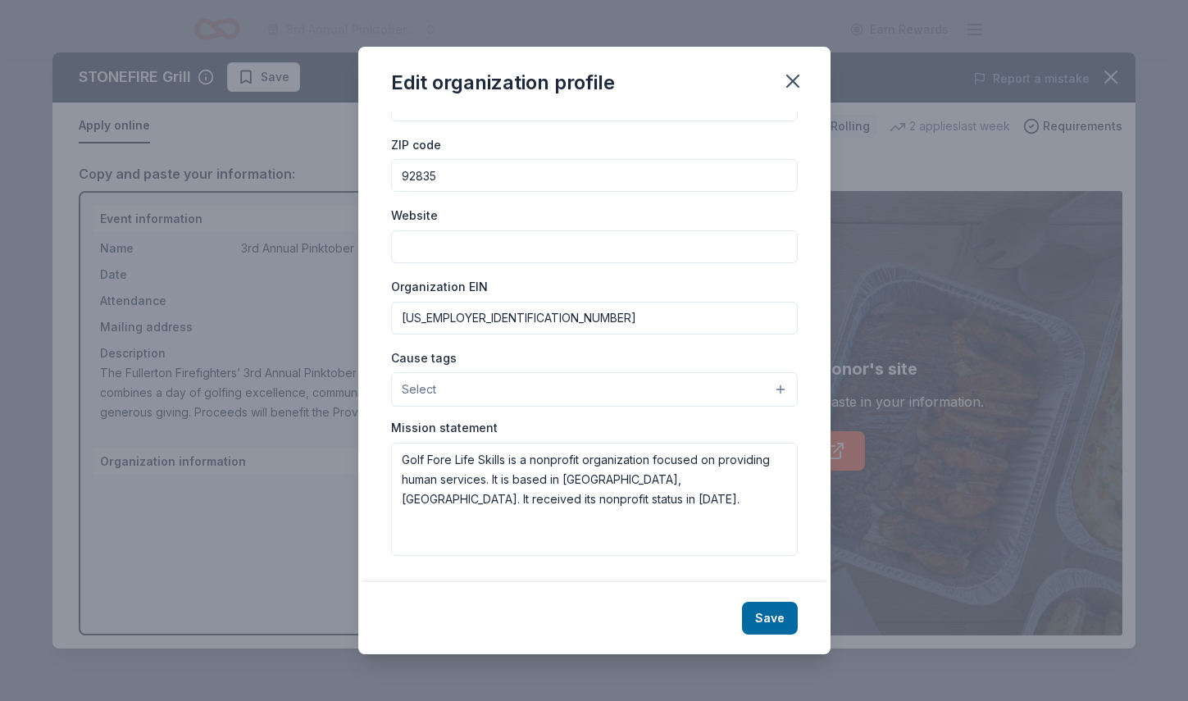
type input "Fullerton Firefighter's Association/St. Jude Foundation"
click at [595, 390] on button "Select" at bounding box center [594, 389] width 407 height 34
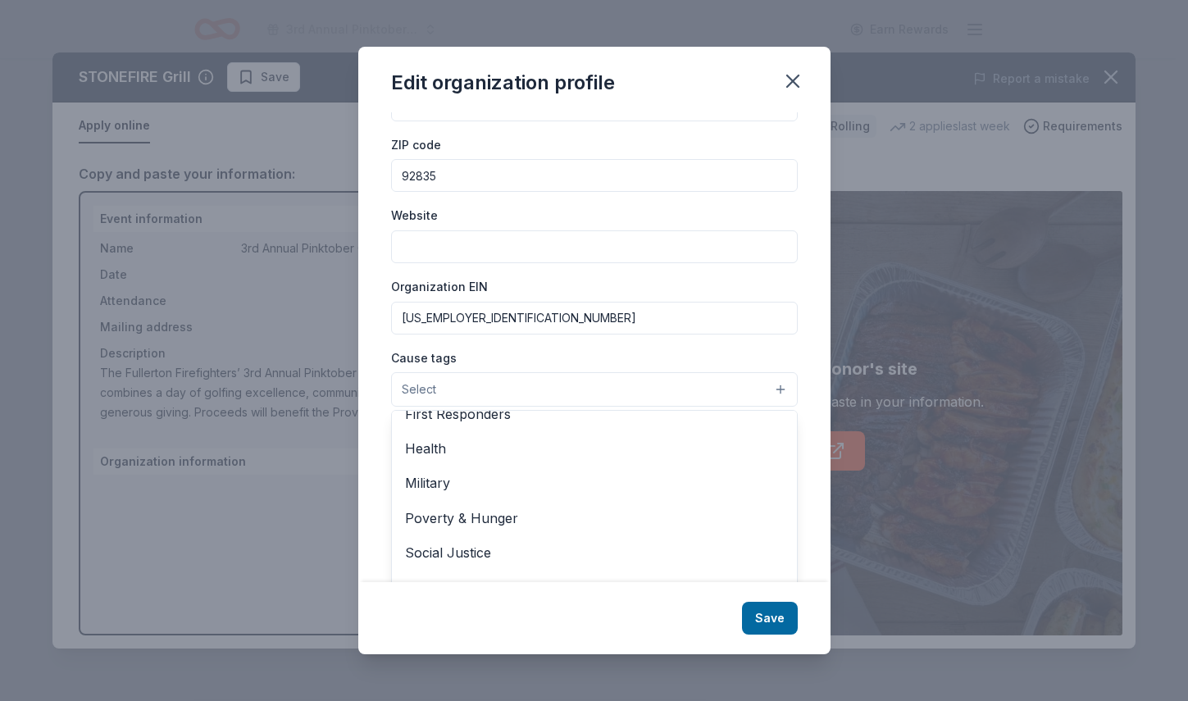
scroll to position [229, 0]
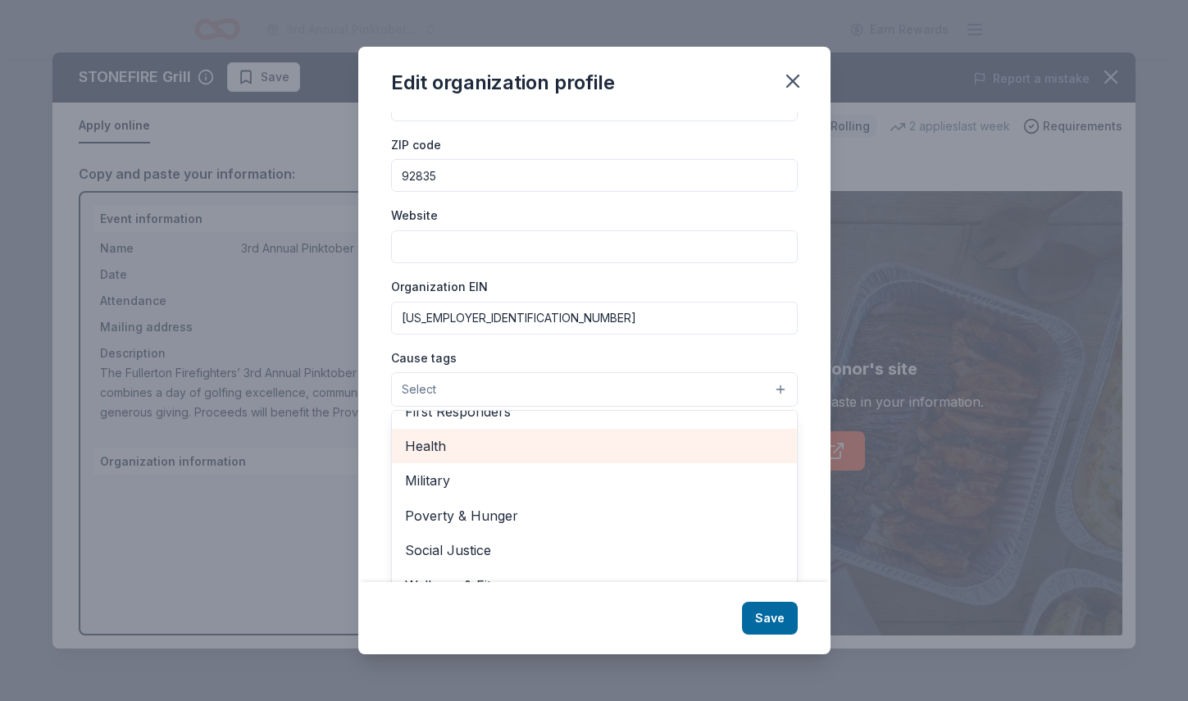
click at [428, 452] on span "Health" at bounding box center [594, 445] width 379 height 21
click at [516, 453] on span "First Responders" at bounding box center [594, 448] width 379 height 21
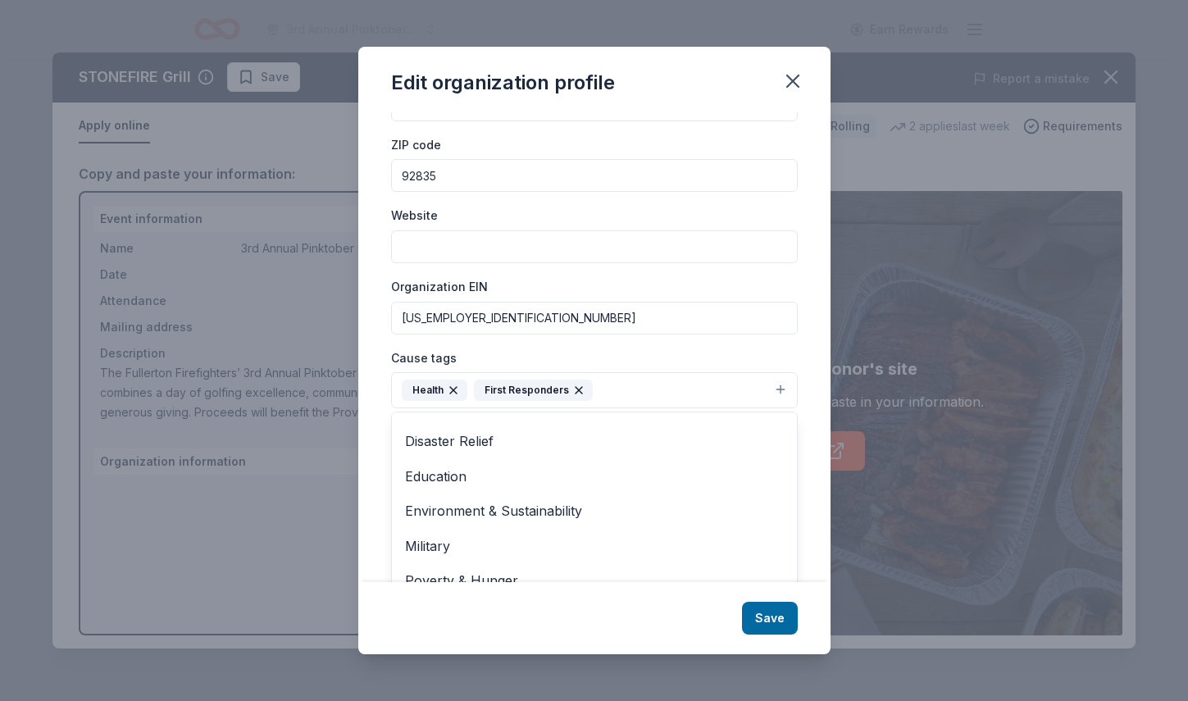
scroll to position [98, 0]
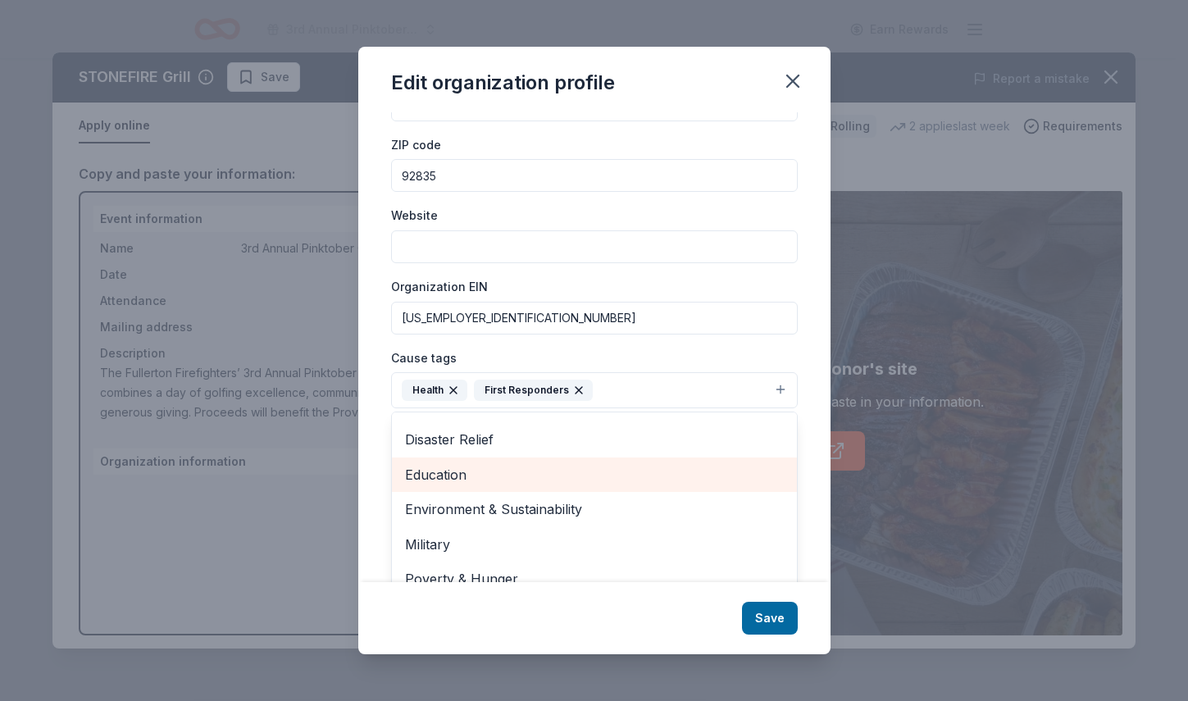
click at [434, 473] on span "Education" at bounding box center [594, 474] width 379 height 21
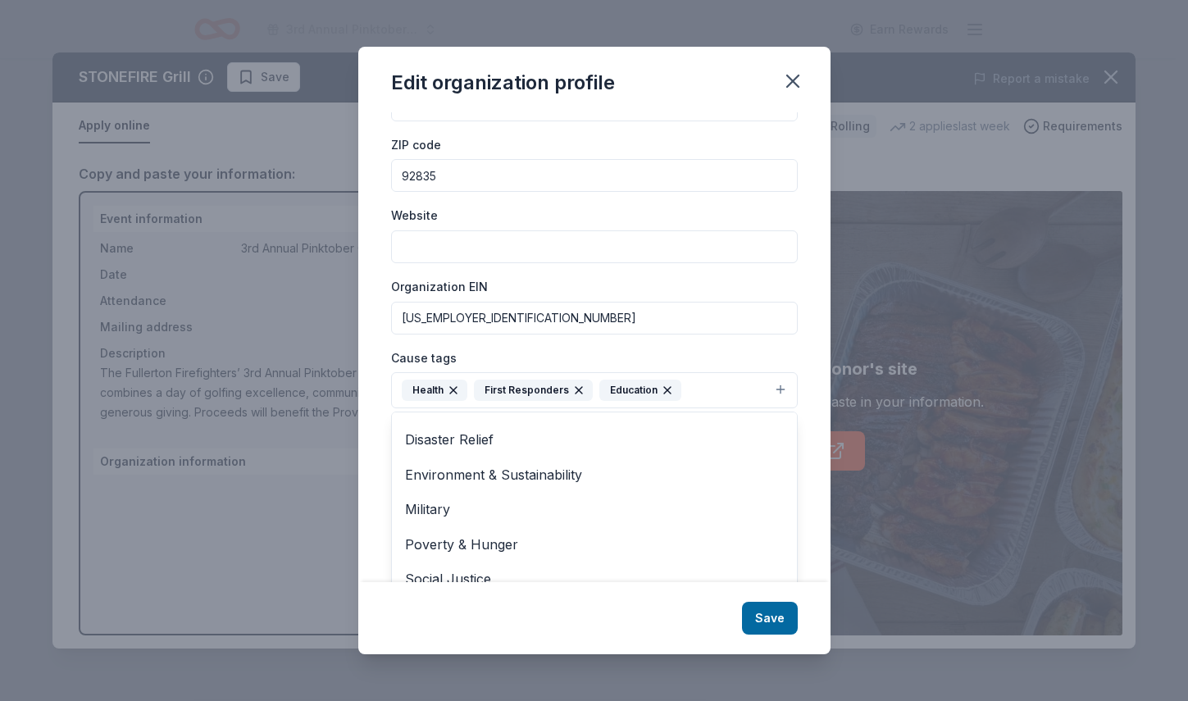
click at [776, 623] on div "Edit organization profile Changes made here will be reflected on your Account. …" at bounding box center [594, 350] width 472 height 607
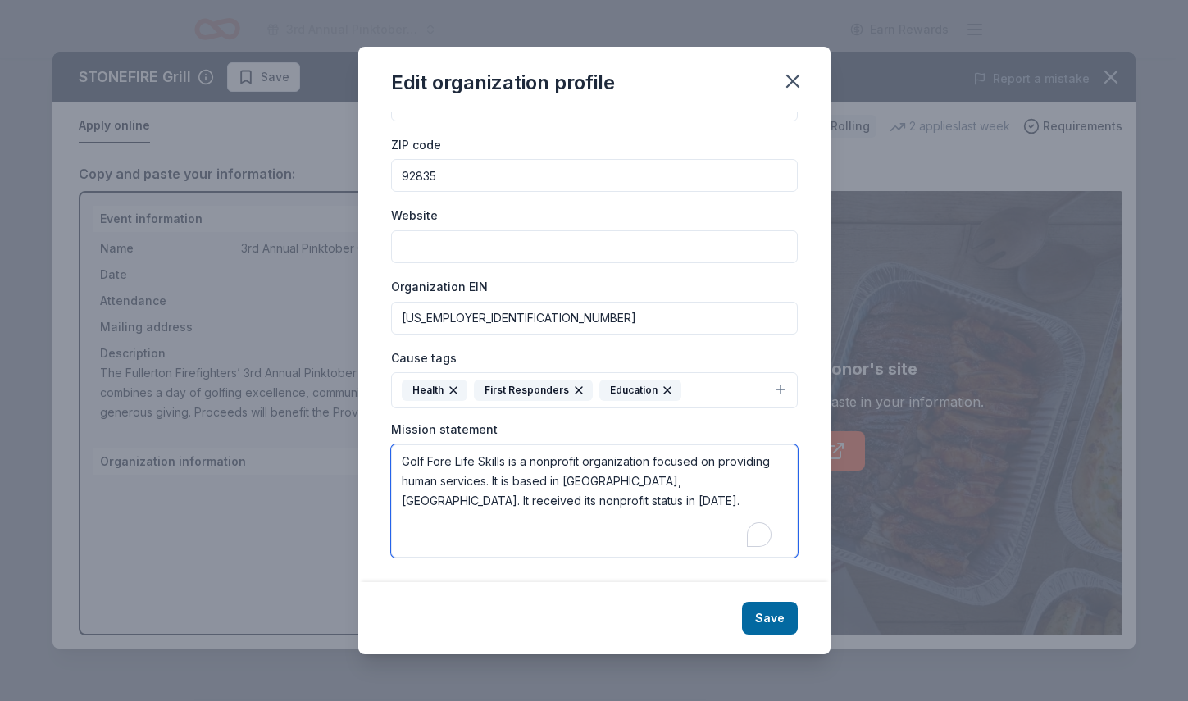
drag, startPoint x: 495, startPoint y: 504, endPoint x: 390, endPoint y: 450, distance: 118.0
click at [391, 450] on textarea "Golf Fore Life Skills is a nonprofit organization focused on providing human se…" at bounding box center [594, 500] width 407 height 113
click at [521, 497] on textarea "Golf Fore Life Skills is a nonprofit organization focused on providing human se…" at bounding box center [594, 500] width 407 height 113
drag, startPoint x: 486, startPoint y: 505, endPoint x: 393, endPoint y: 461, distance: 102.3
click at [393, 461] on div "Changes made here will be reflected on your Account. Organization name Fullerto…" at bounding box center [594, 347] width 472 height 470
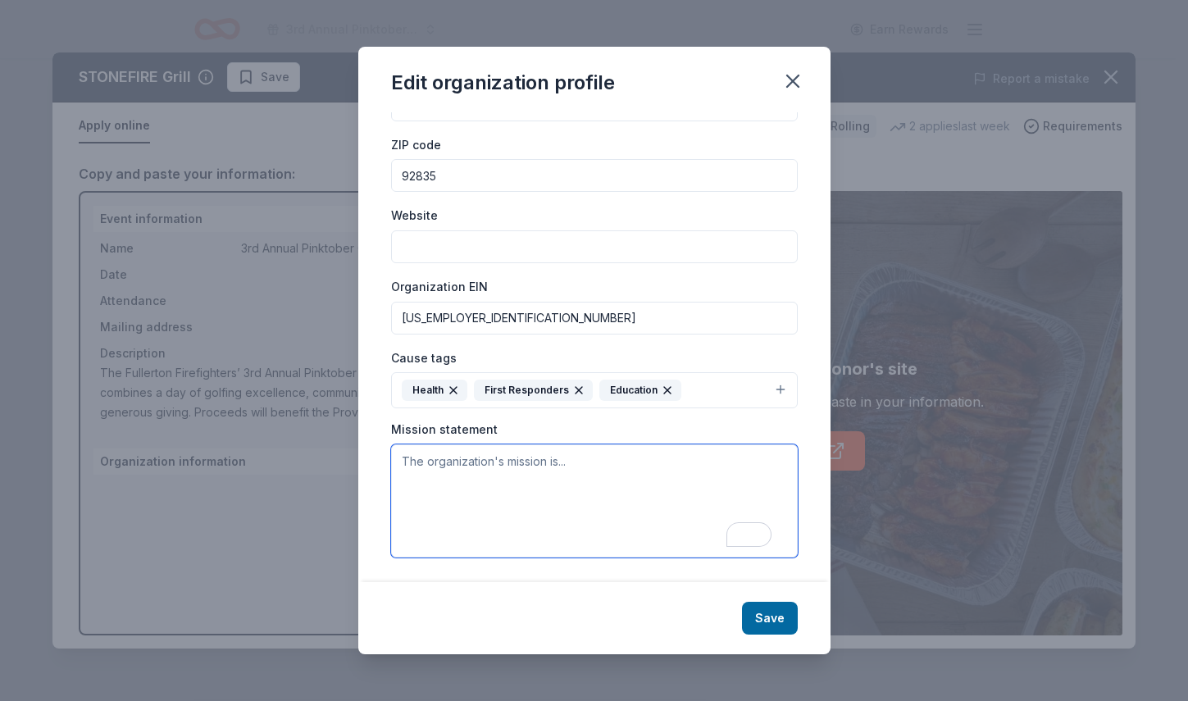
click at [493, 468] on textarea "To enrich screen reader interactions, please activate Accessibility in Grammarl…" at bounding box center [594, 500] width 407 height 113
drag, startPoint x: 721, startPoint y: 461, endPoint x: 393, endPoint y: 468, distance: 328.8
click at [393, 468] on textarea "Dedicated to the health and wellbeing of all our neighboor" at bounding box center [594, 500] width 407 height 113
click at [400, 456] on textarea "Providing high-level care and support to cancer patients and their family membe…" at bounding box center [594, 500] width 407 height 113
paste textarea "Our mission is to serve and protect the lives, property, and well-being of the …"
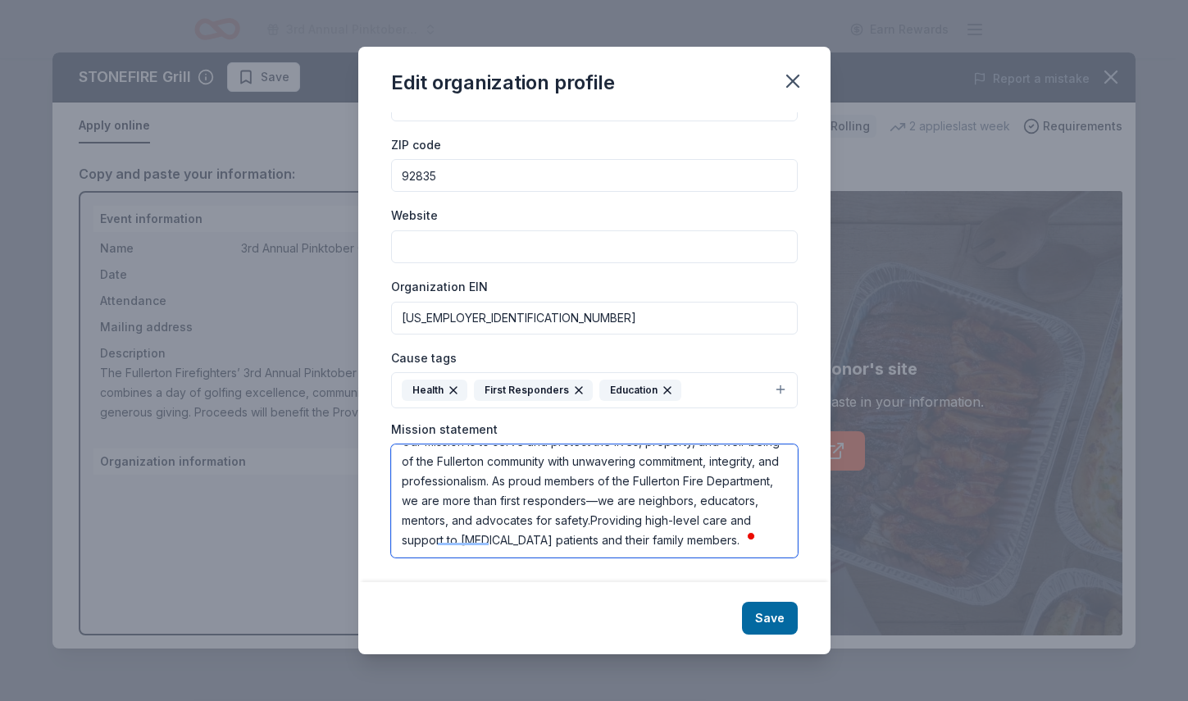
scroll to position [0, 0]
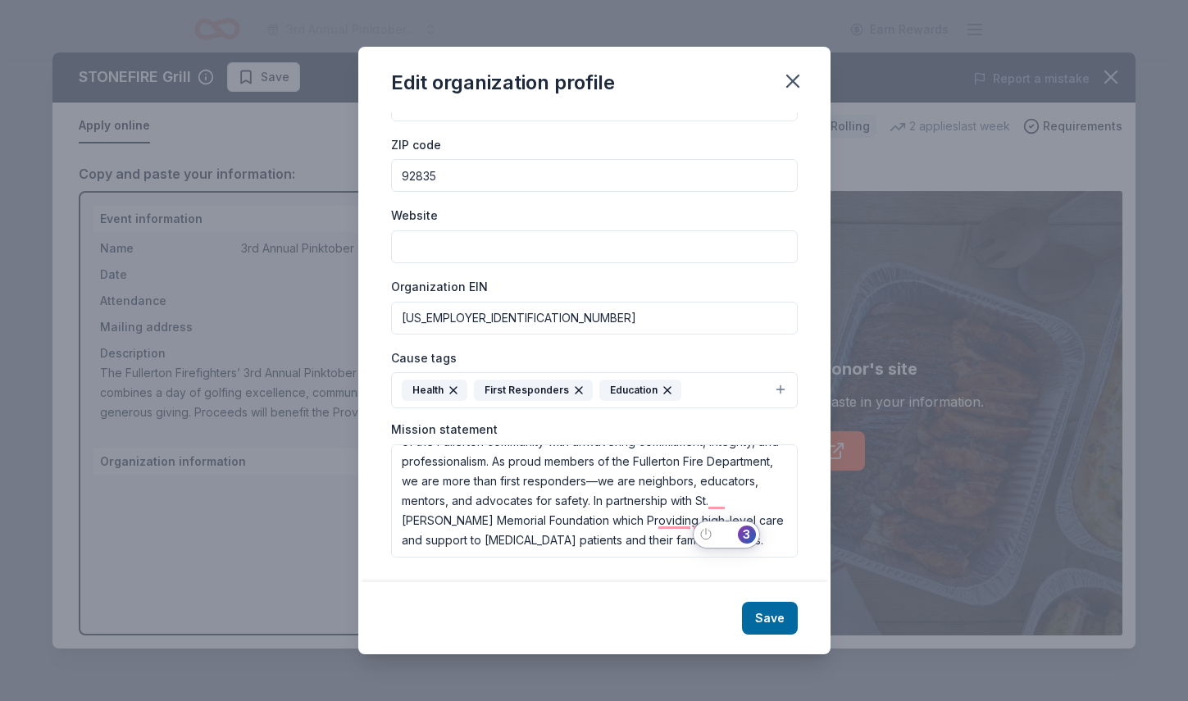
click at [749, 520] on div "3" at bounding box center [726, 537] width 66 height 34
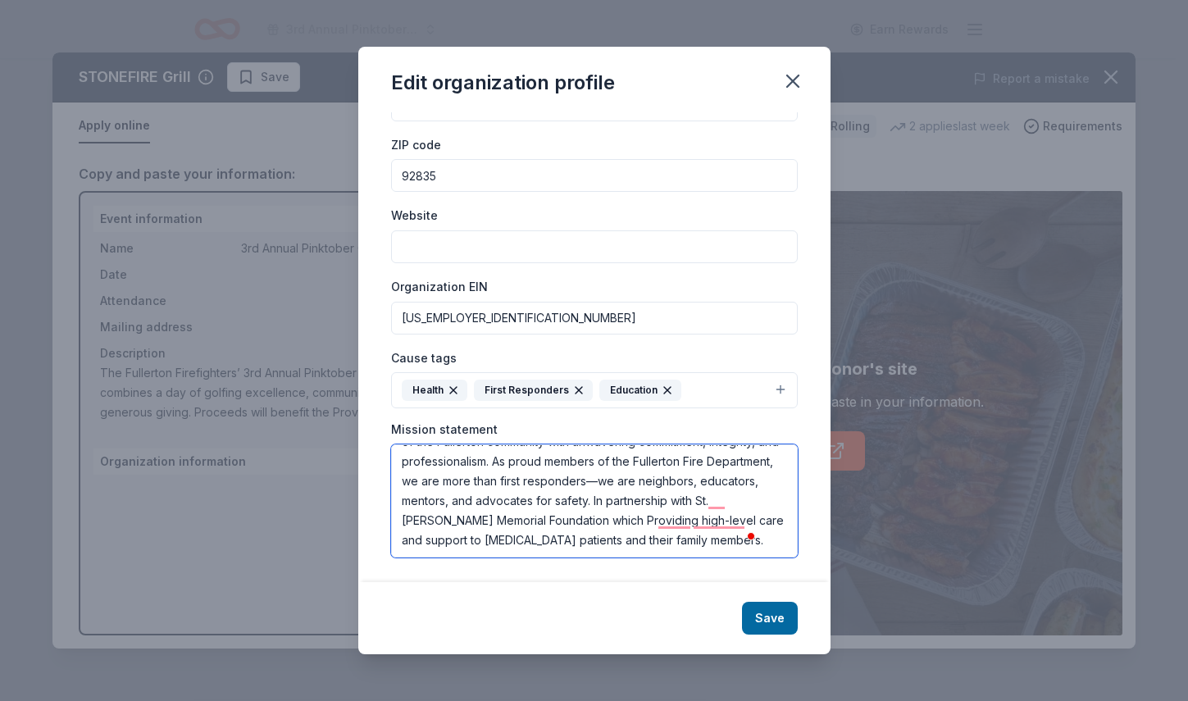
click at [752, 510] on textarea "Our mission is to serve and protect the lives, property, and well-being of the …" at bounding box center [594, 500] width 407 height 113
click at [748, 524] on span at bounding box center [751, 535] width 15 height 23
click at [747, 522] on textarea "Our mission is to serve and protect the lives, property, and well-being of the …" at bounding box center [594, 500] width 407 height 113
type textarea "Our mission is to serve and protect the lives, property, and well-being of the …"
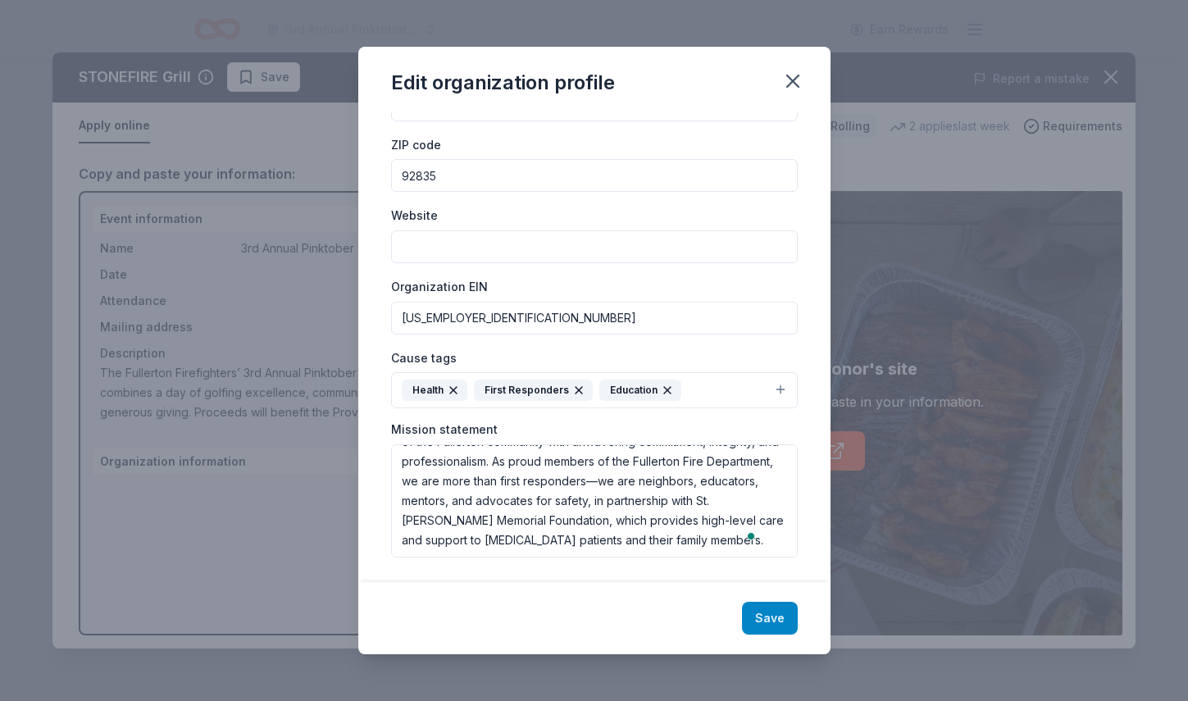
click at [766, 625] on button "Save" at bounding box center [770, 618] width 56 height 33
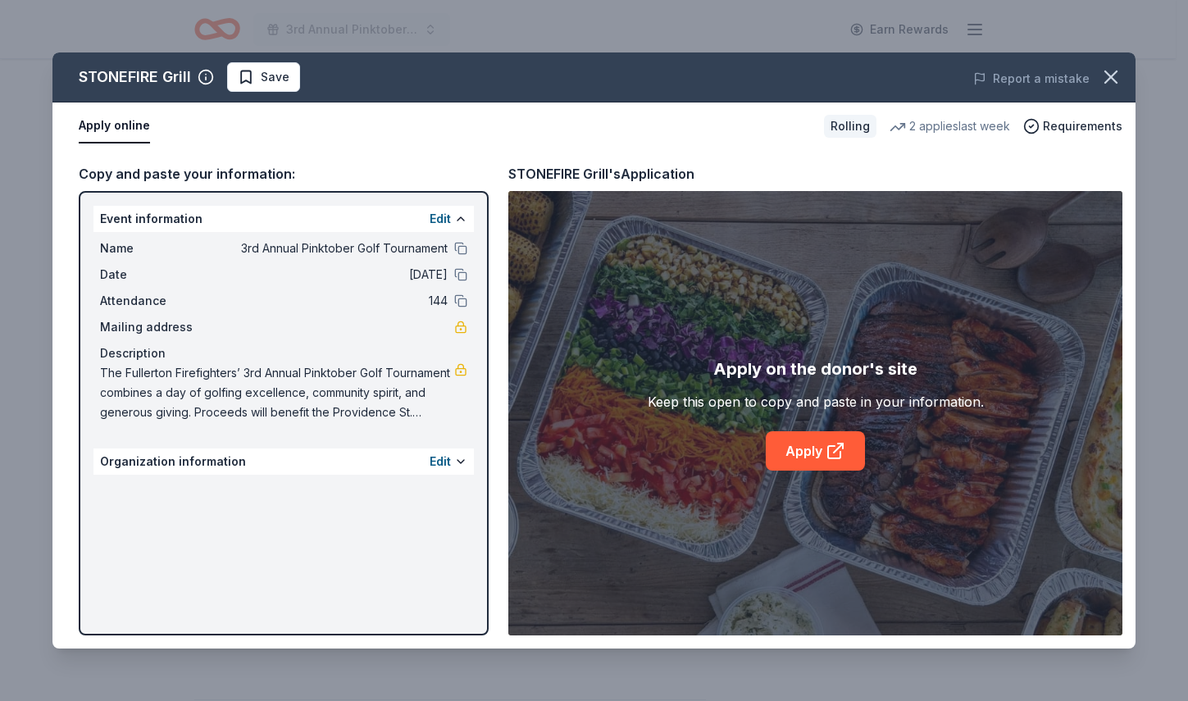
click at [417, 466] on div "Organization information Edit" at bounding box center [283, 461] width 380 height 26
click at [816, 454] on link "Apply" at bounding box center [815, 450] width 99 height 39
click at [1109, 78] on icon "button" at bounding box center [1110, 76] width 11 height 11
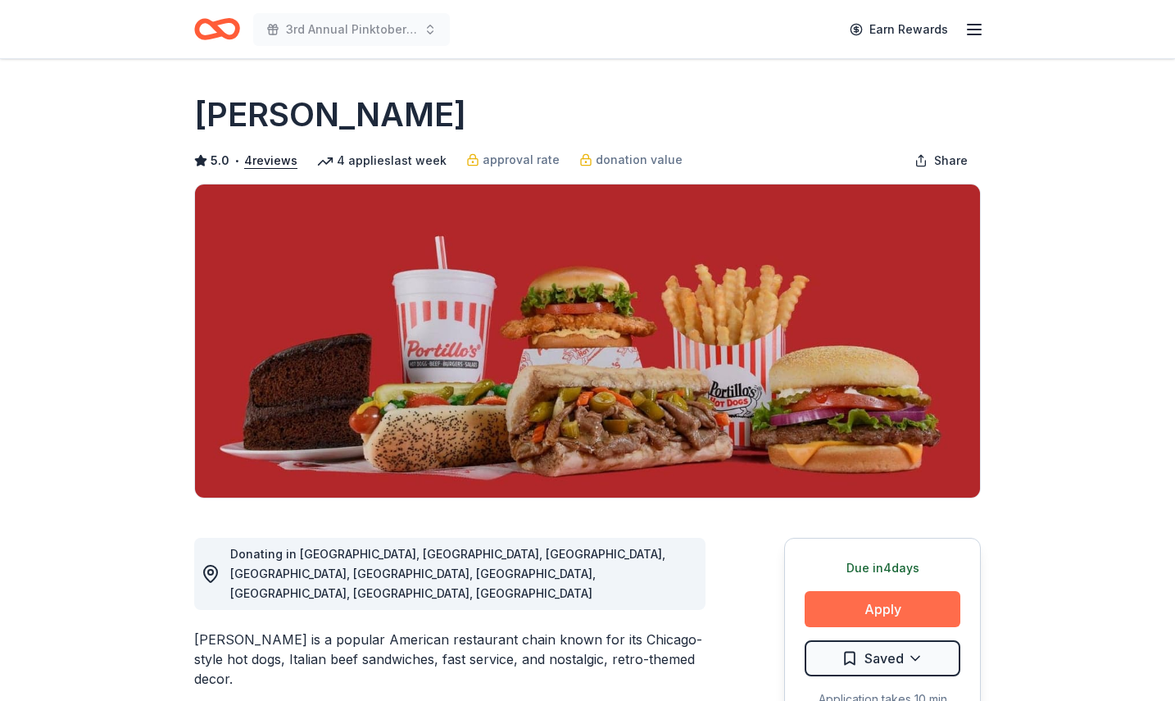
click at [888, 599] on button "Apply" at bounding box center [883, 609] width 156 height 36
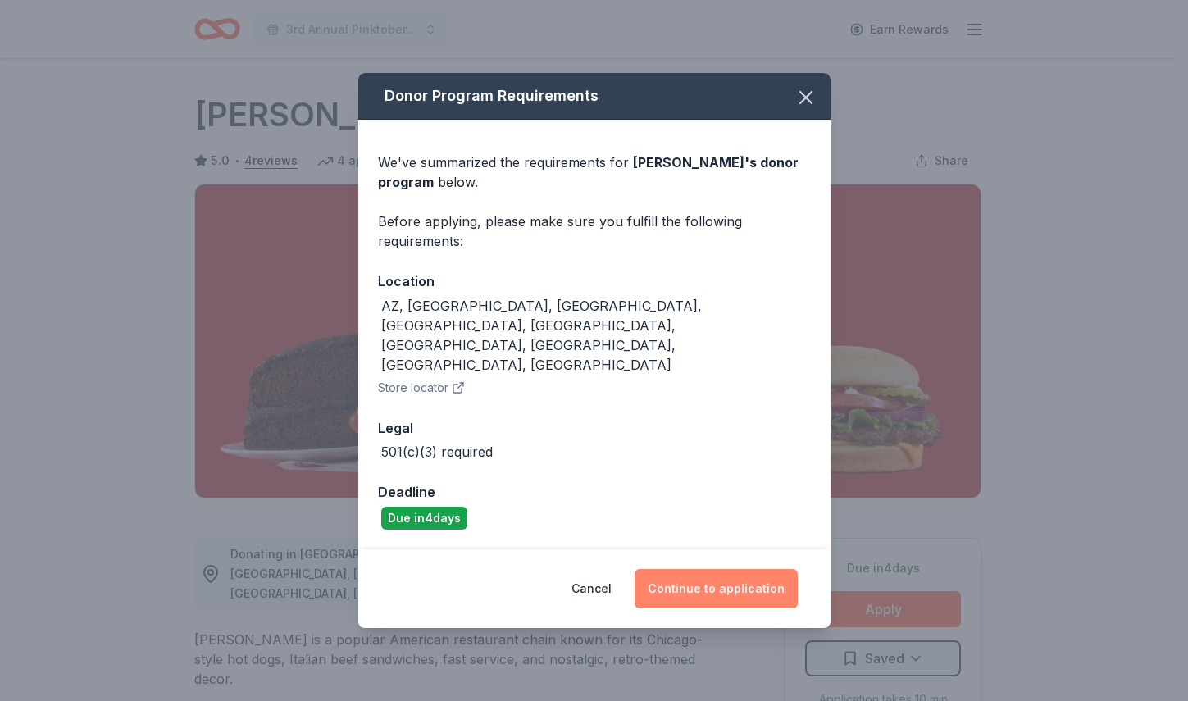
click at [693, 569] on button "Continue to application" at bounding box center [715, 588] width 163 height 39
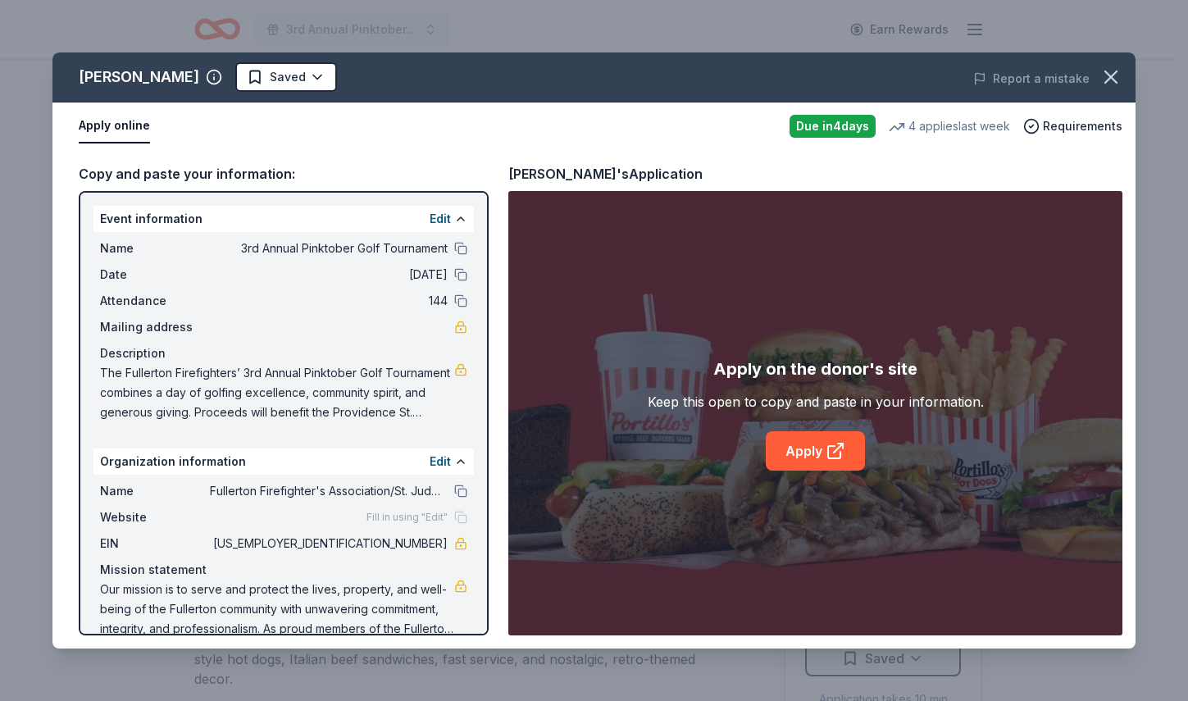
scroll to position [25, 0]
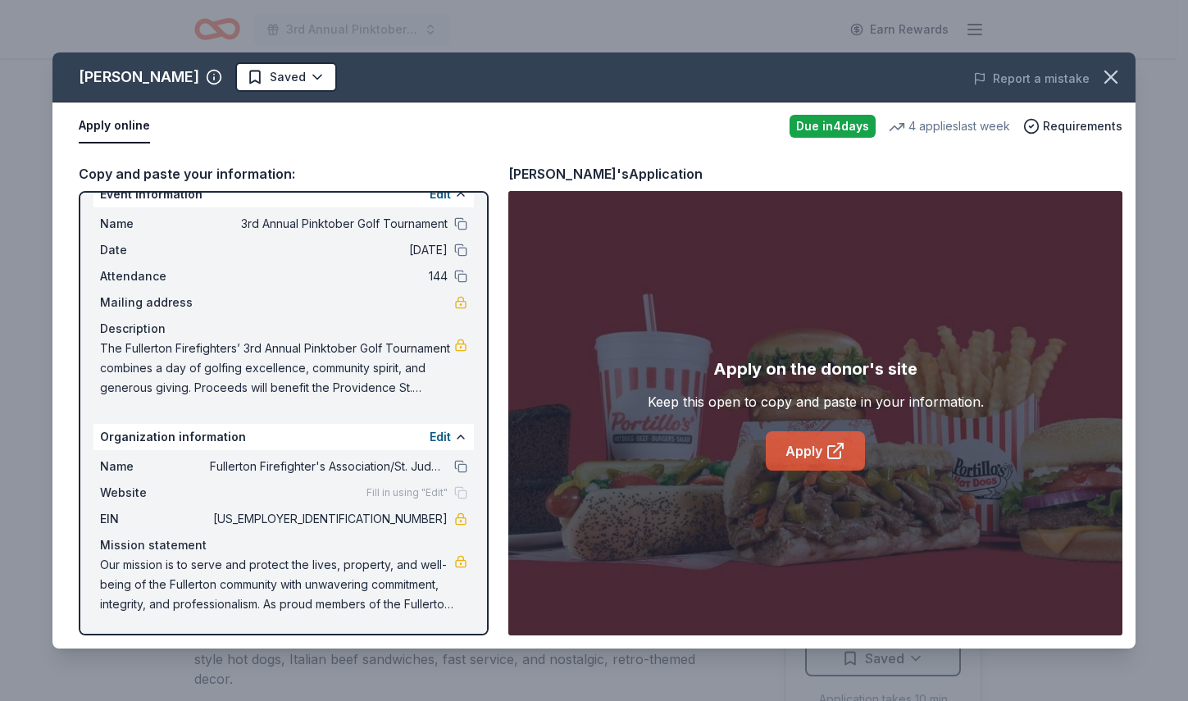
click at [804, 463] on link "Apply" at bounding box center [815, 450] width 99 height 39
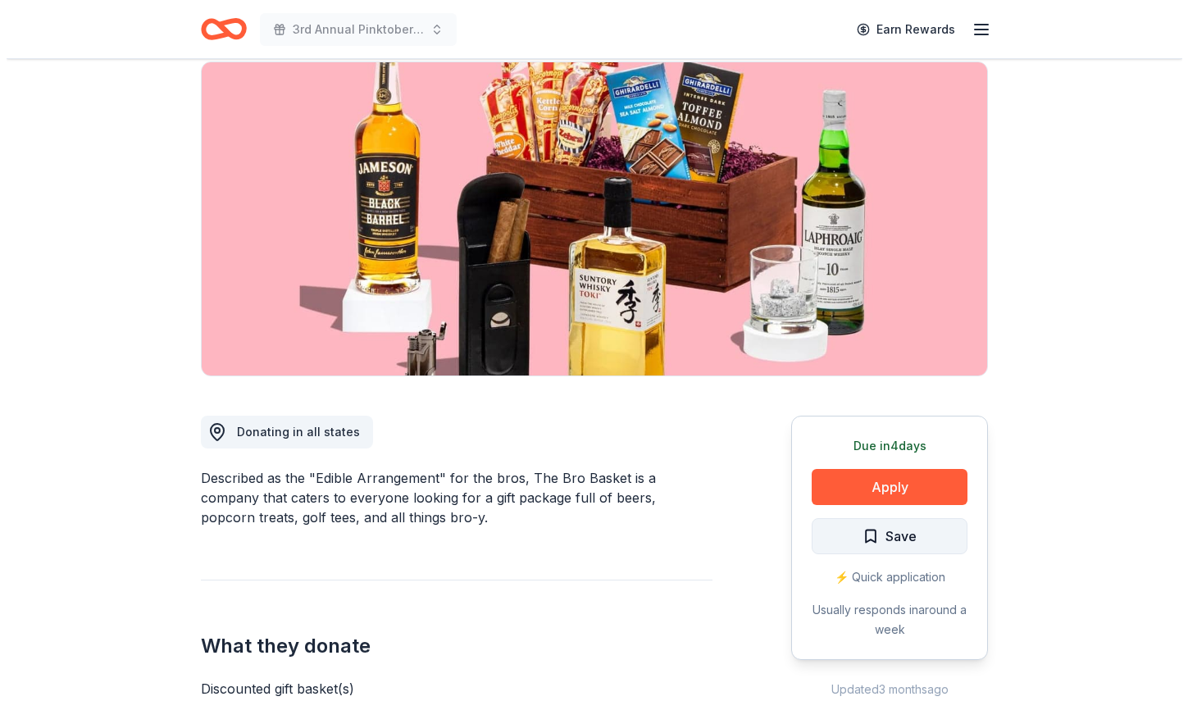
scroll to position [164, 0]
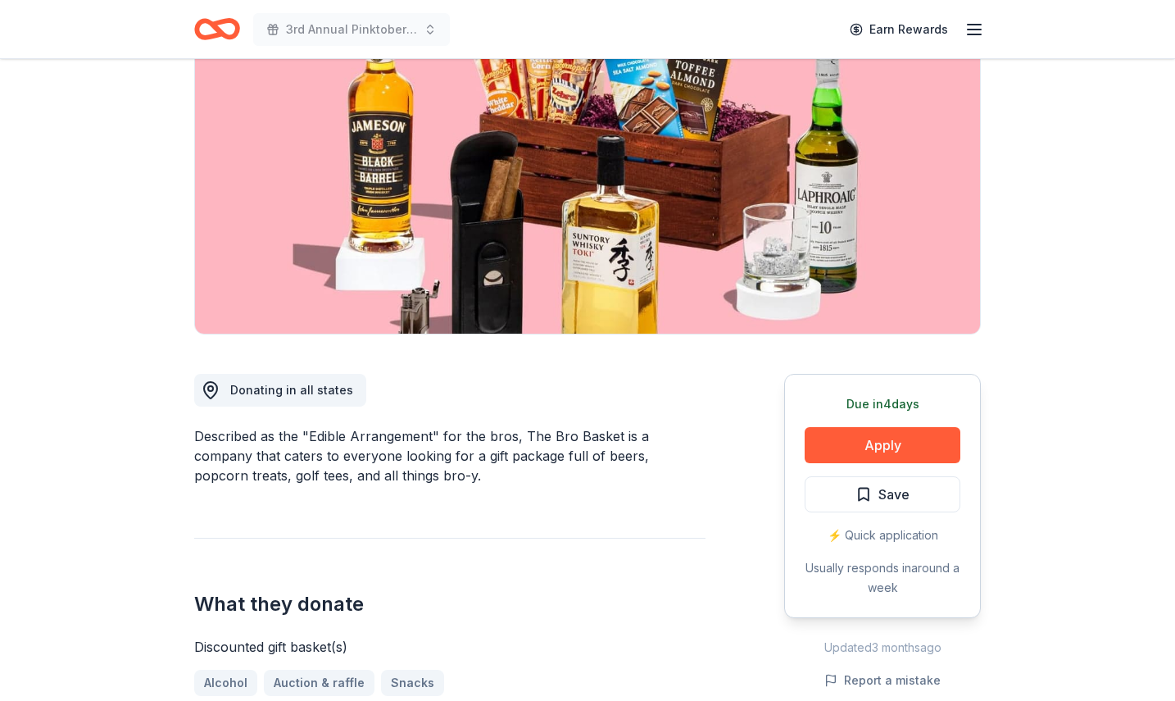
drag, startPoint x: 832, startPoint y: 489, endPoint x: 754, endPoint y: 493, distance: 78.0
click at [754, 493] on div "Donating in all states Described as the "Edible Arrangement" for the bros, The …" at bounding box center [587, 654] width 787 height 641
click at [851, 496] on button "Save" at bounding box center [883, 494] width 156 height 36
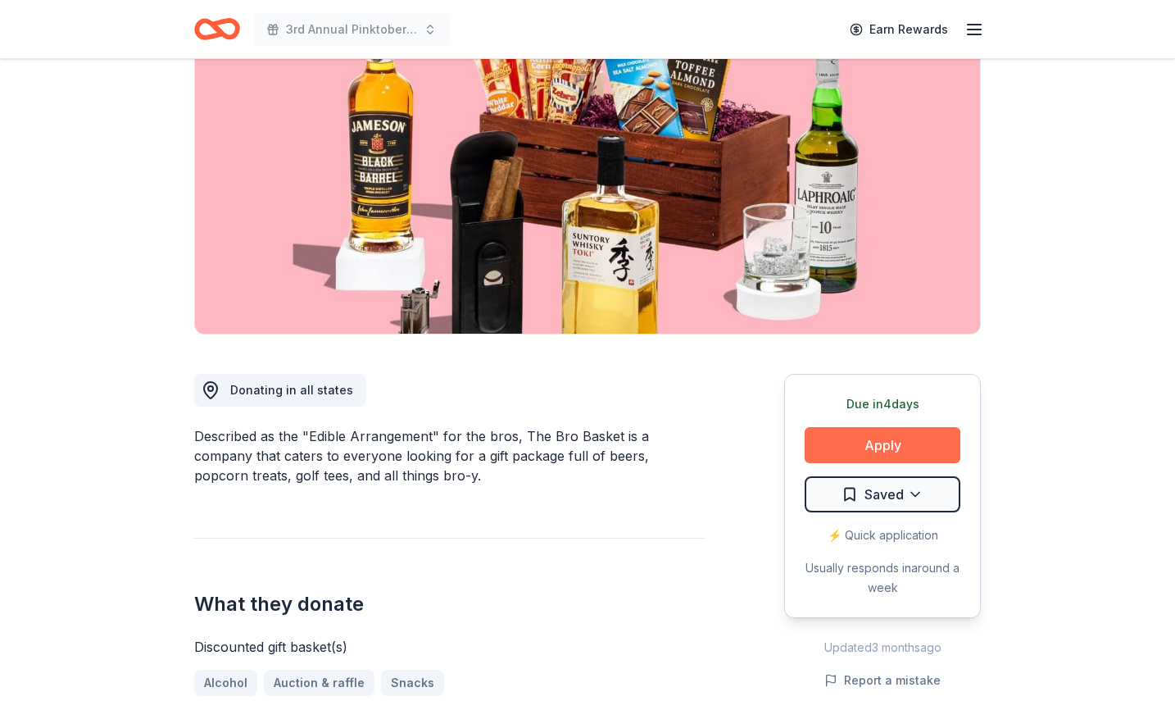
click at [848, 430] on button "Apply" at bounding box center [883, 445] width 156 height 36
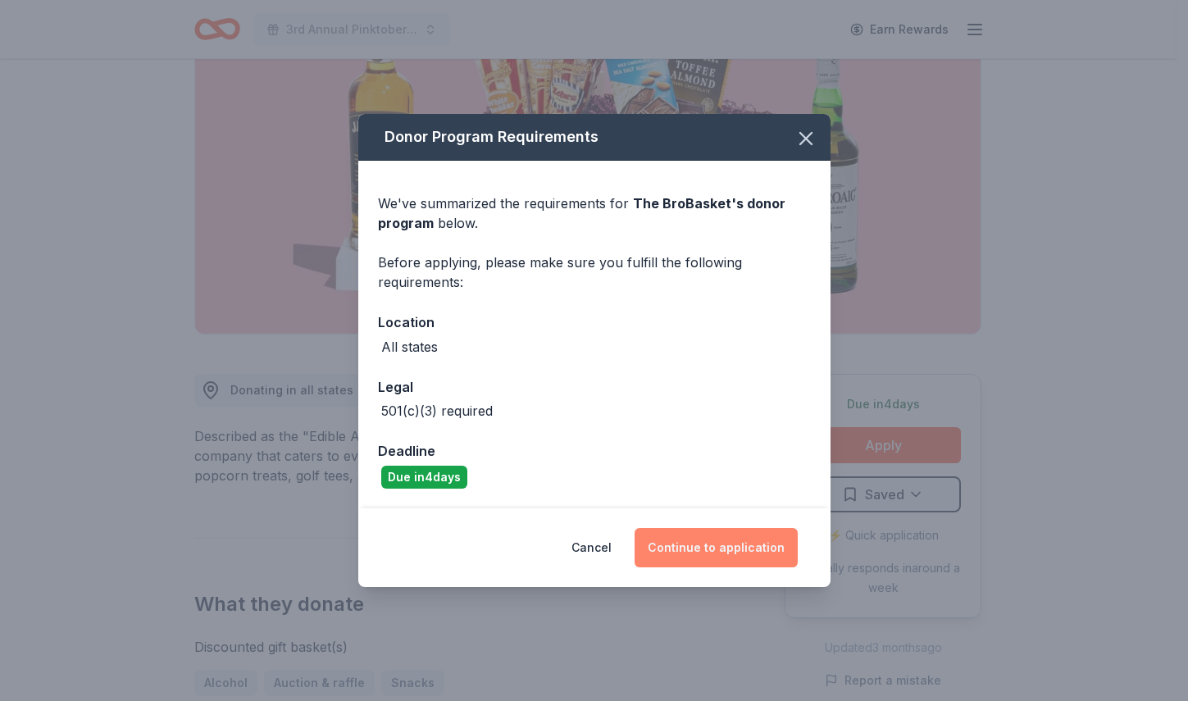
click at [724, 551] on button "Continue to application" at bounding box center [715, 547] width 163 height 39
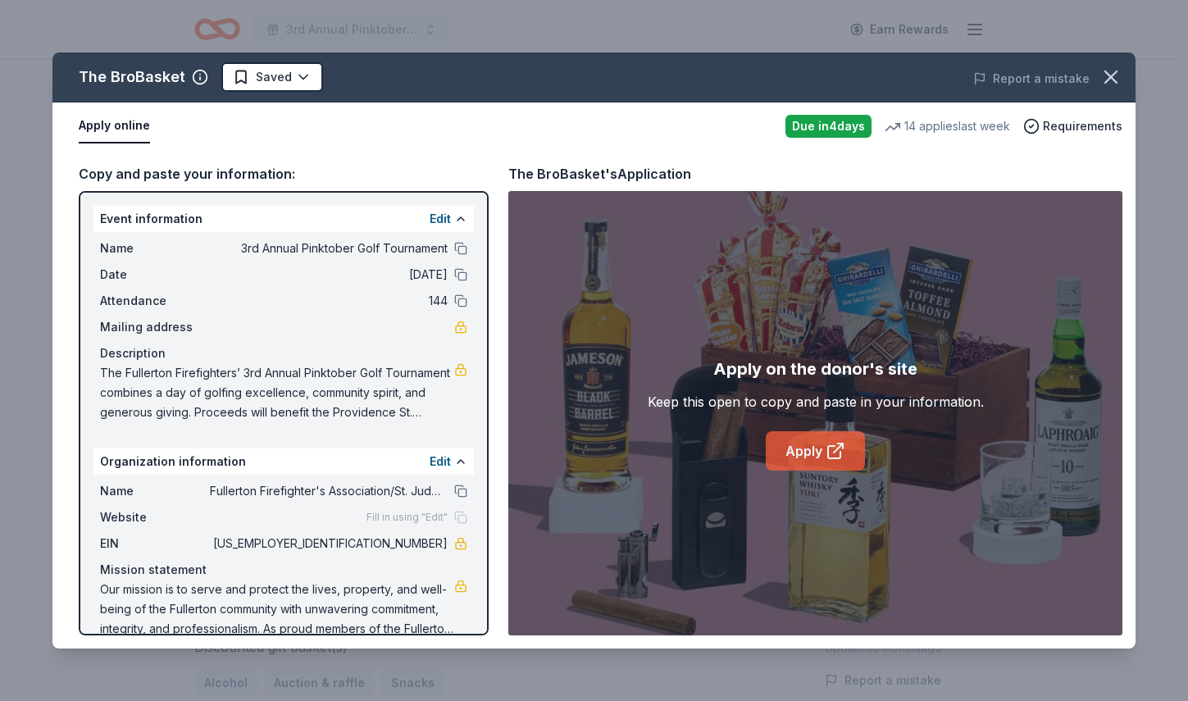
click at [794, 456] on link "Apply" at bounding box center [815, 450] width 99 height 39
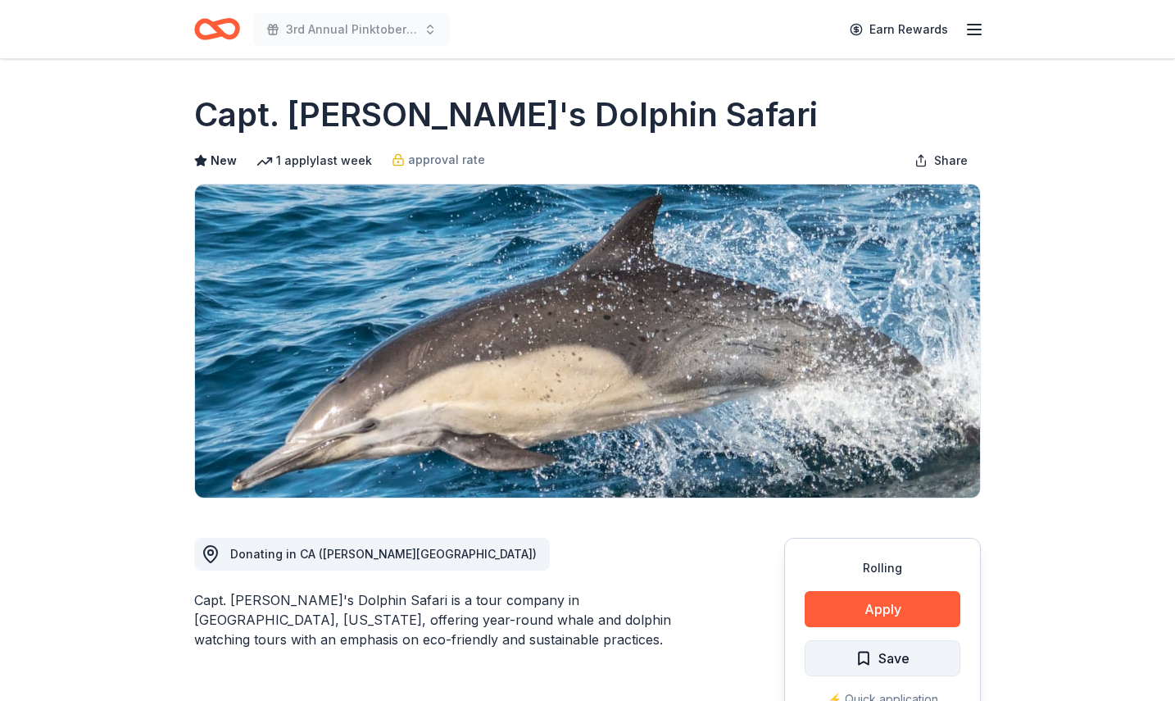
click at [864, 662] on span "Save" at bounding box center [883, 658] width 54 height 21
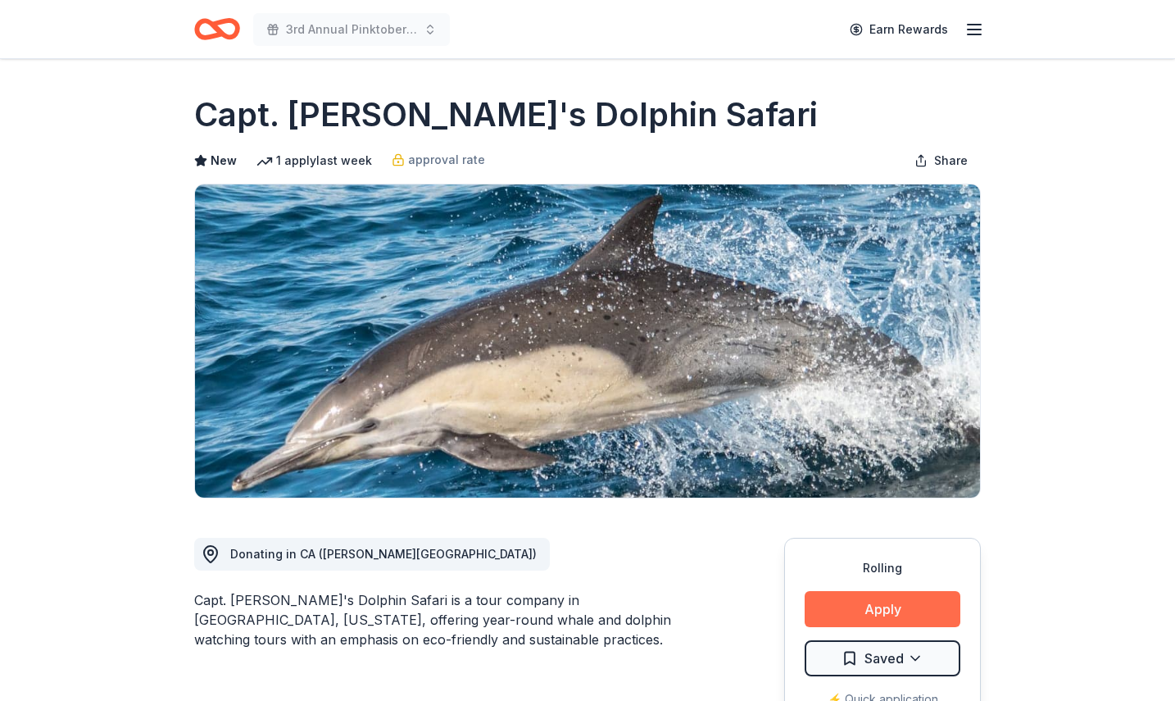
click at [841, 602] on button "Apply" at bounding box center [883, 609] width 156 height 36
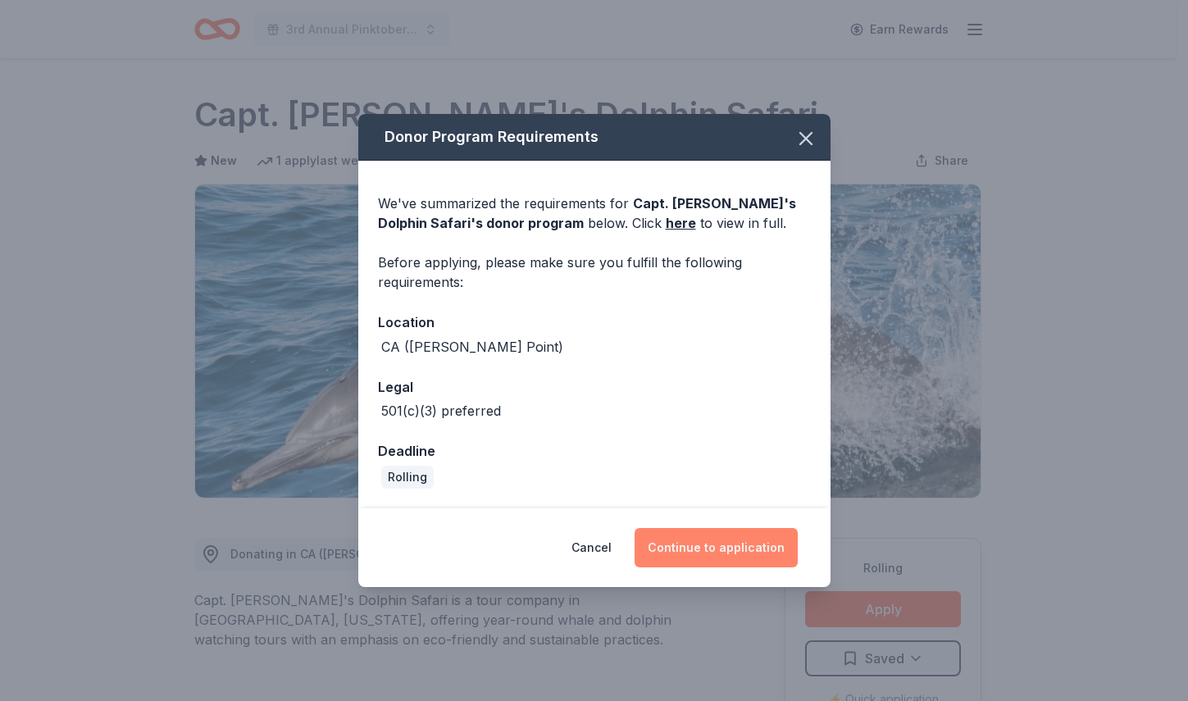
click at [721, 555] on button "Continue to application" at bounding box center [715, 547] width 163 height 39
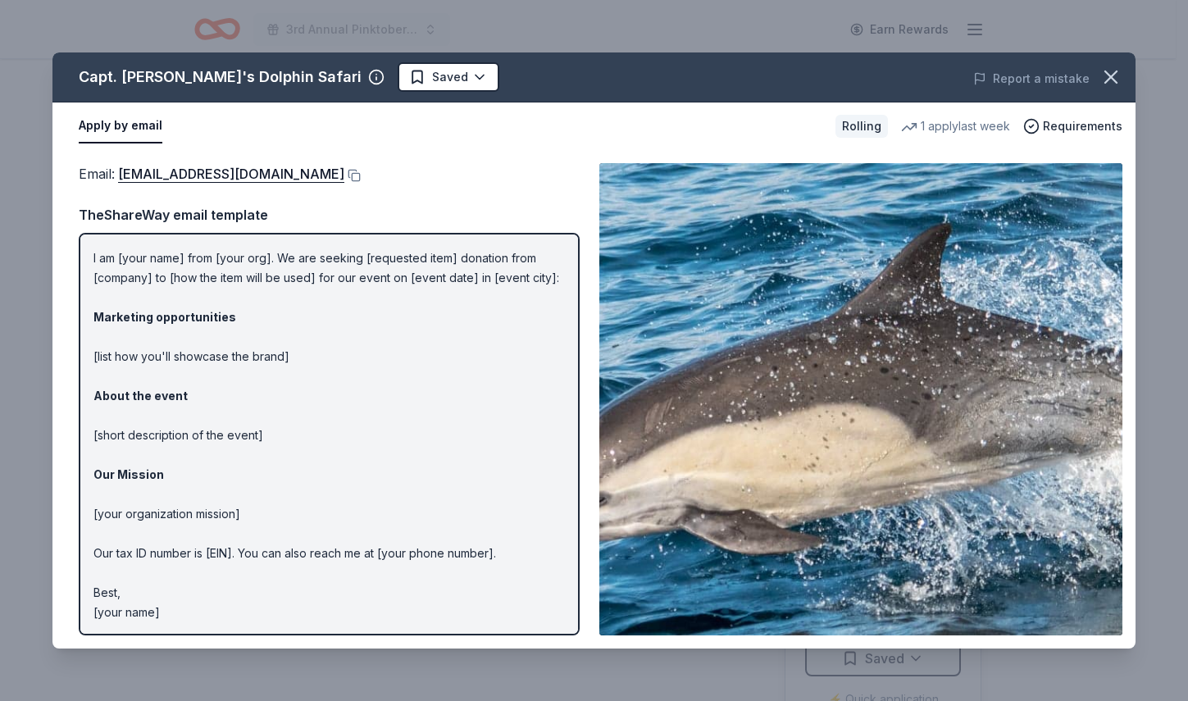
scroll to position [60, 0]
click at [275, 513] on p "Hi [name/there], I am [your name] from [your org]. We are seeking [requested it…" at bounding box center [328, 413] width 471 height 413
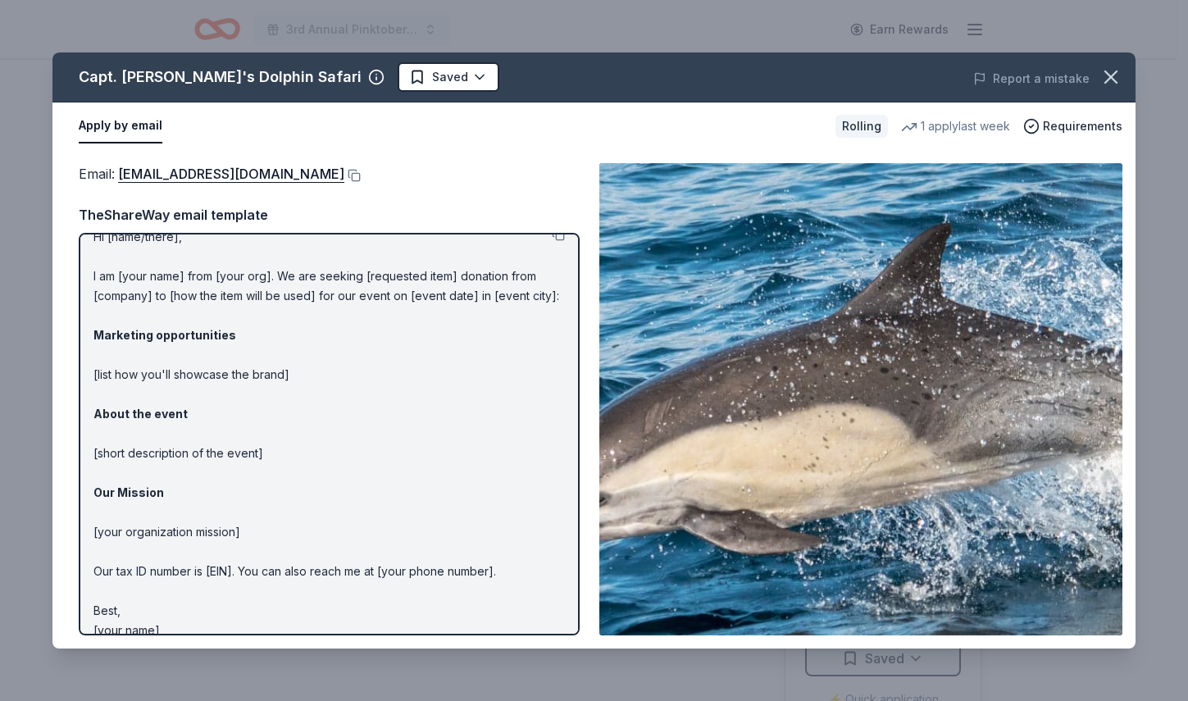
scroll to position [0, 0]
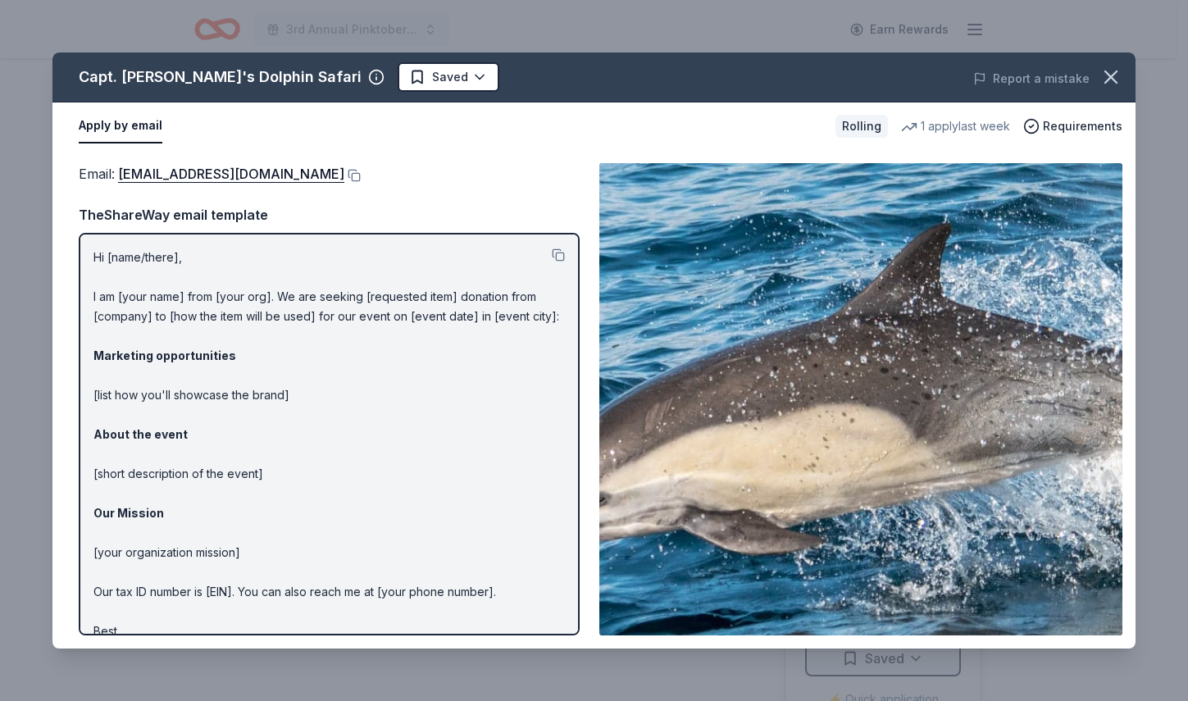
click at [95, 253] on p "Hi [name/there], I am [your name] from [your org]. We are seeking [requested it…" at bounding box center [328, 454] width 471 height 413
click at [96, 253] on p "Hi [name/there], I am [your name] from [your org]. We are seeking [requested it…" at bounding box center [328, 454] width 471 height 413
click at [552, 255] on button at bounding box center [558, 254] width 13 height 13
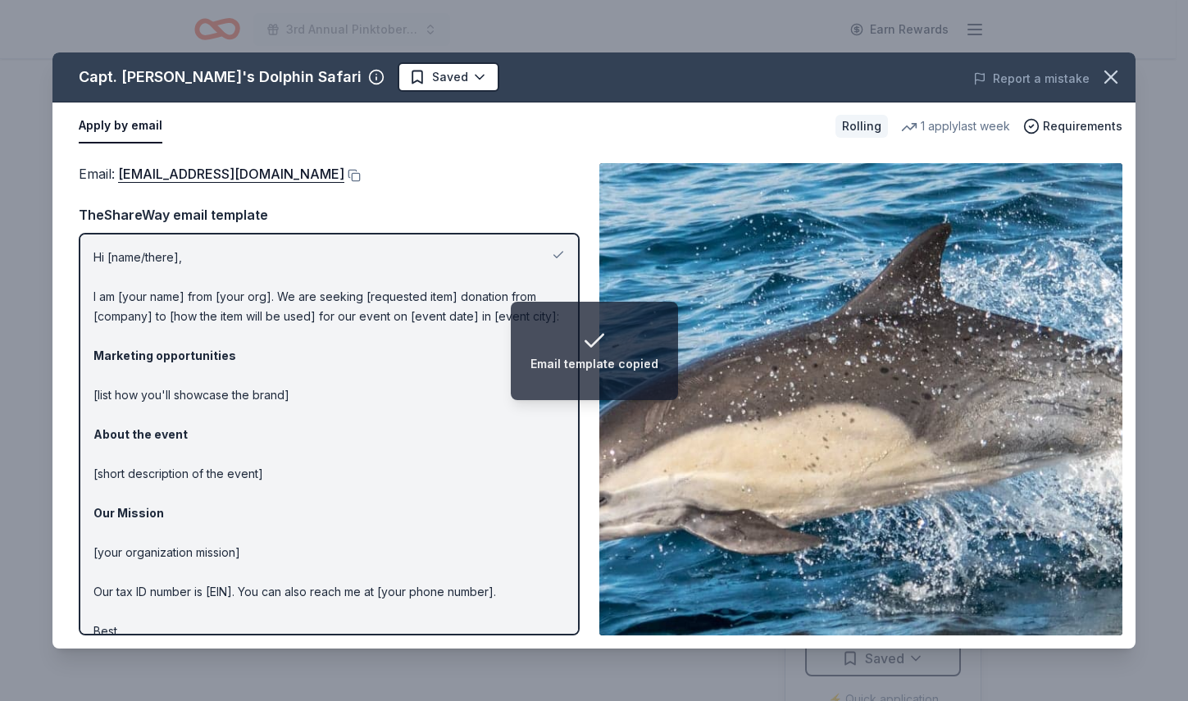
click at [488, 275] on p "Hi [name/there], I am [your name] from [your org]. We are seeking [requested it…" at bounding box center [328, 454] width 471 height 413
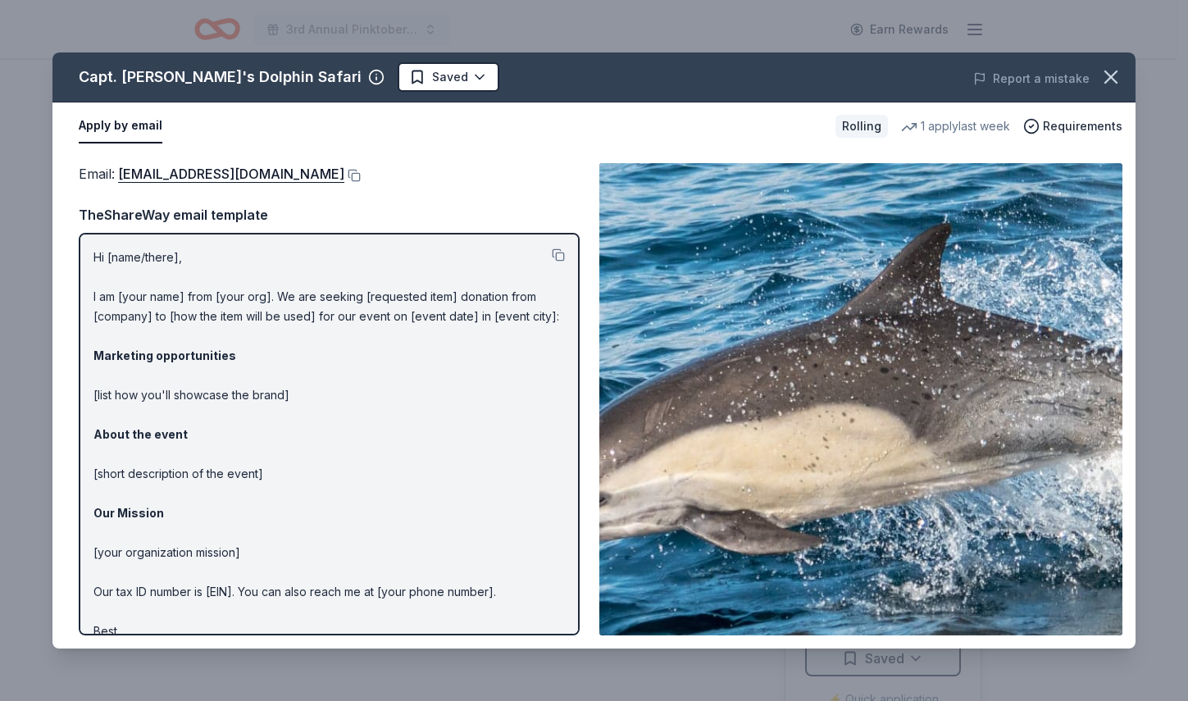
click at [170, 261] on p "Hi [name/there], I am [your name] from [your org]. We are seeking [requested it…" at bounding box center [328, 454] width 471 height 413
click at [552, 256] on button at bounding box center [558, 254] width 13 height 13
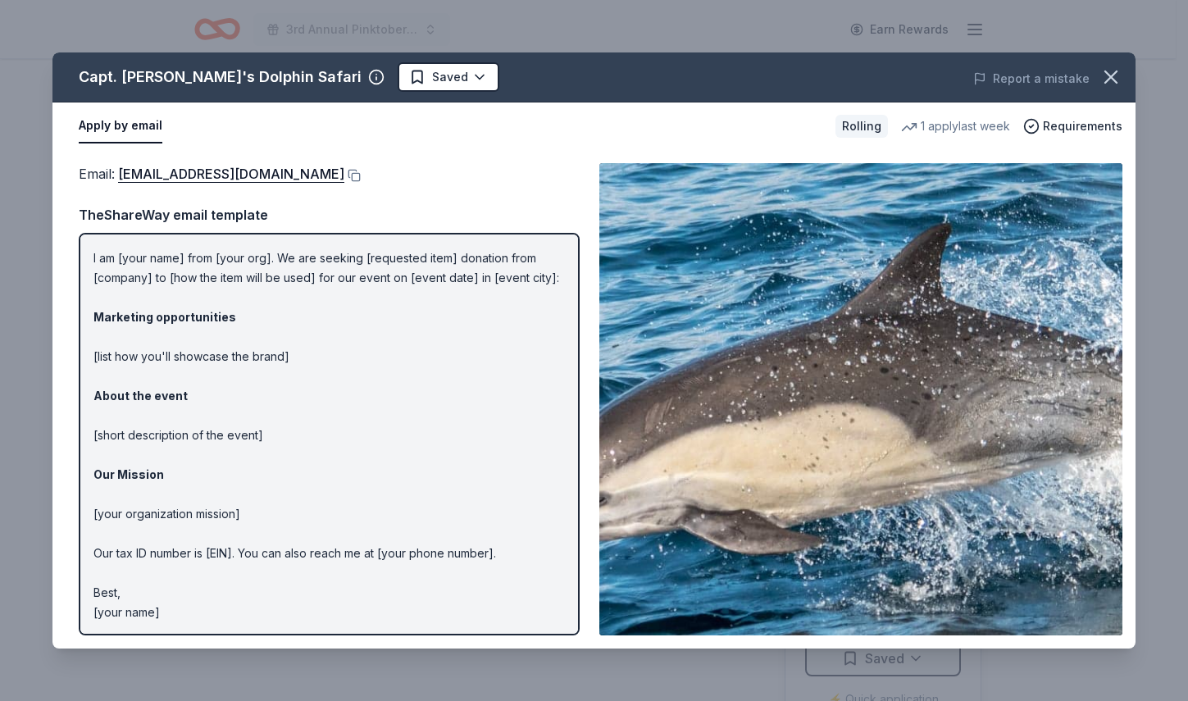
scroll to position [60, 0]
click at [748, 313] on img at bounding box center [860, 399] width 523 height 472
drag, startPoint x: 217, startPoint y: 592, endPoint x: 197, endPoint y: 595, distance: 20.8
click at [216, 593] on p "Hi [name/there], I am [your name] from [your org]. We are seeking [requested it…" at bounding box center [328, 413] width 471 height 413
click at [170, 612] on p "Hi [name/there], I am [your name] from [your org]. We are seeking [requested it…" at bounding box center [328, 413] width 471 height 413
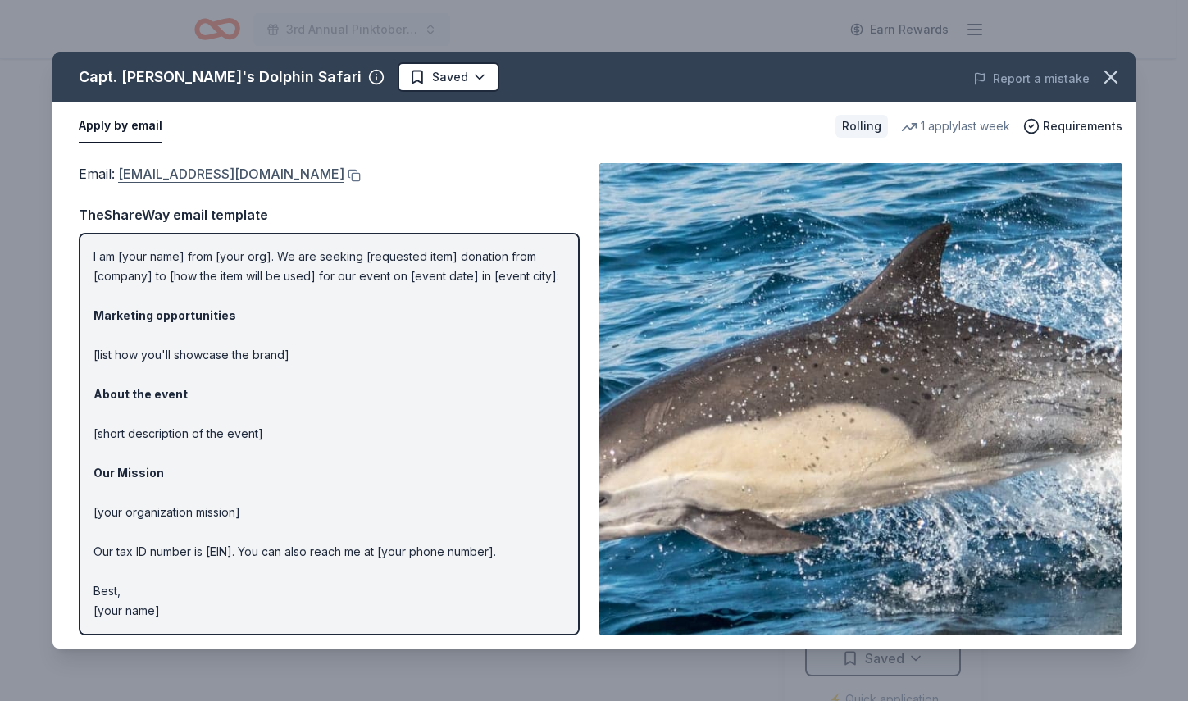
click at [288, 175] on link "donationrequest@dolphinsafari.com" at bounding box center [231, 173] width 226 height 21
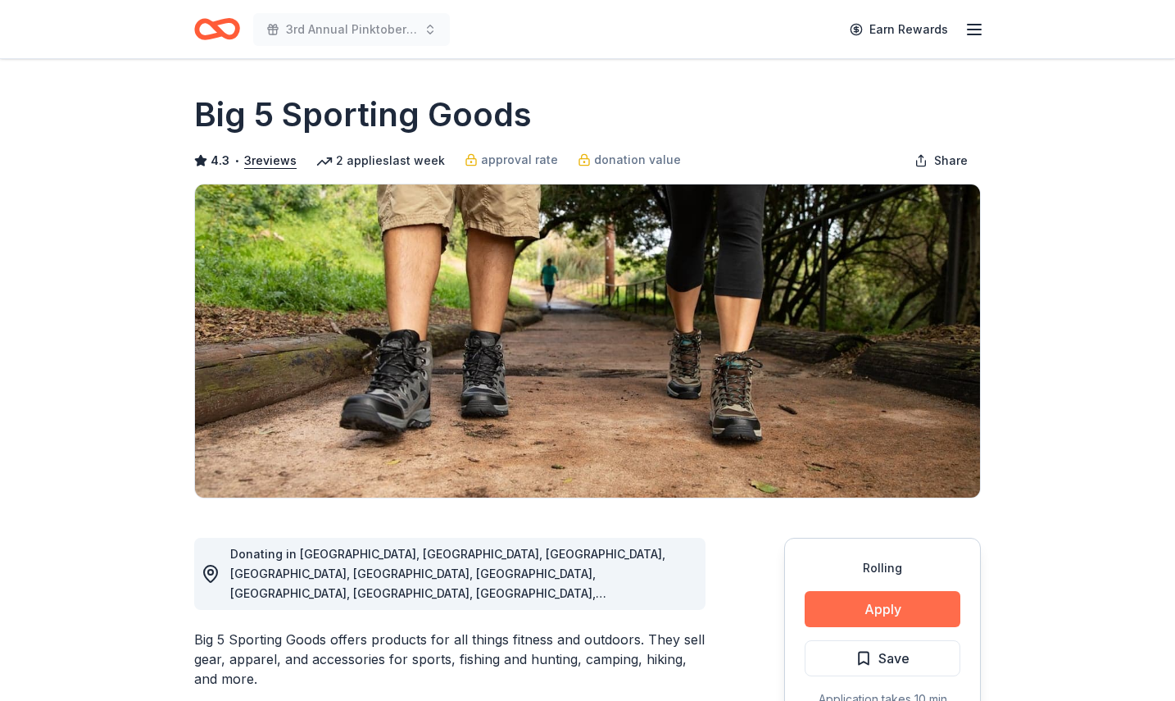
click at [921, 608] on button "Apply" at bounding box center [883, 609] width 156 height 36
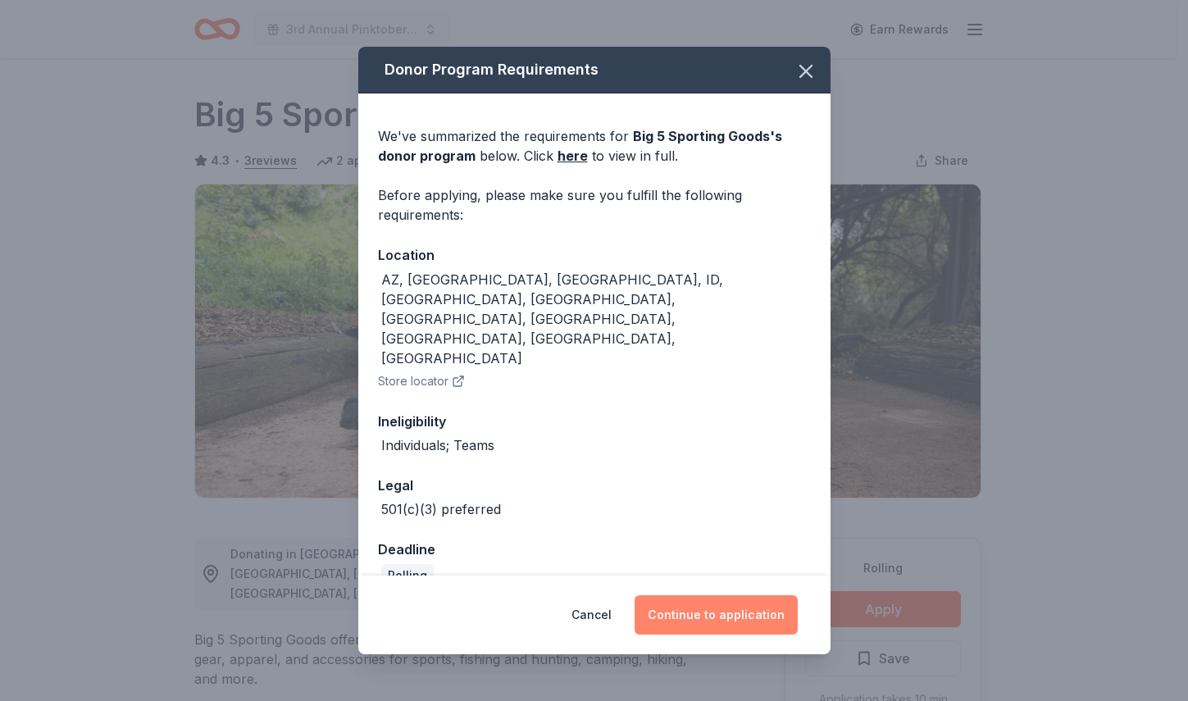
click at [722, 598] on button "Continue to application" at bounding box center [715, 614] width 163 height 39
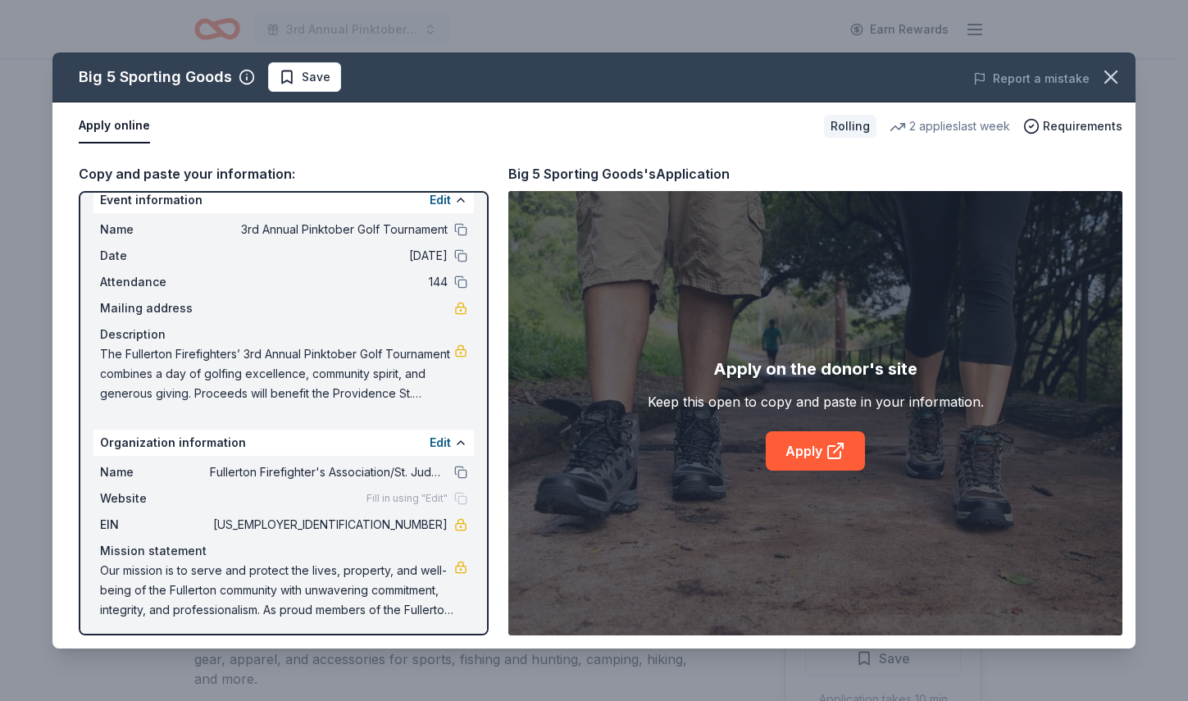
scroll to position [25, 0]
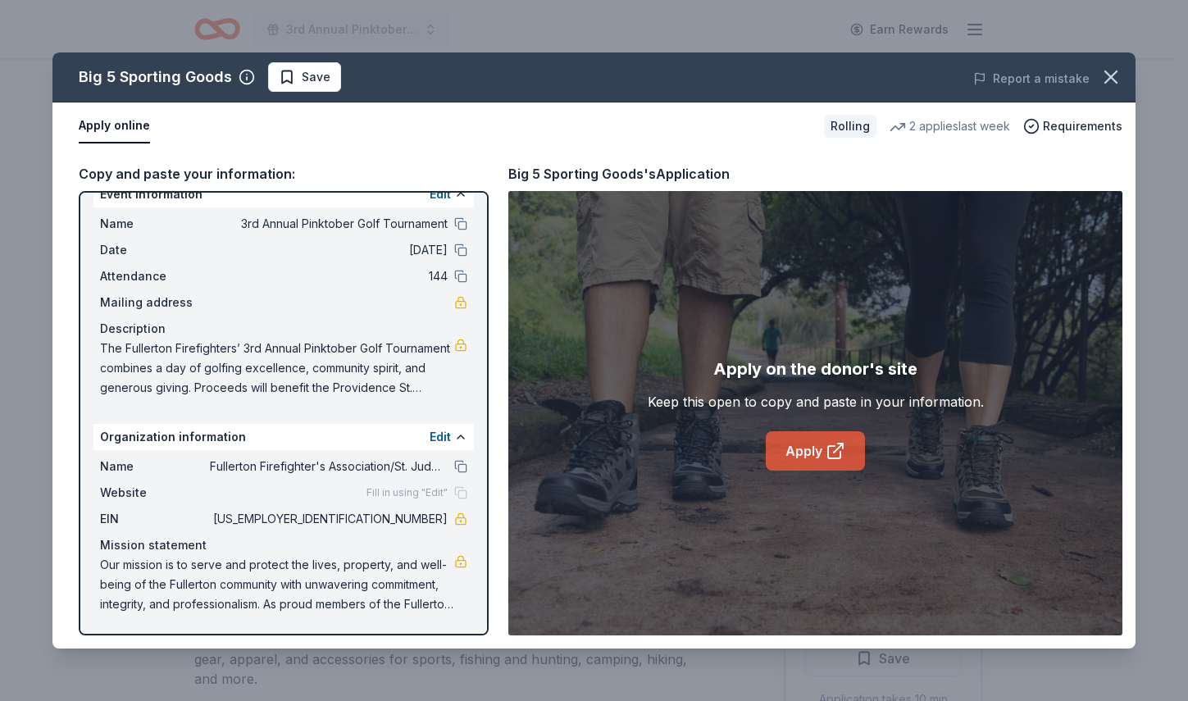
click at [811, 448] on link "Apply" at bounding box center [815, 450] width 99 height 39
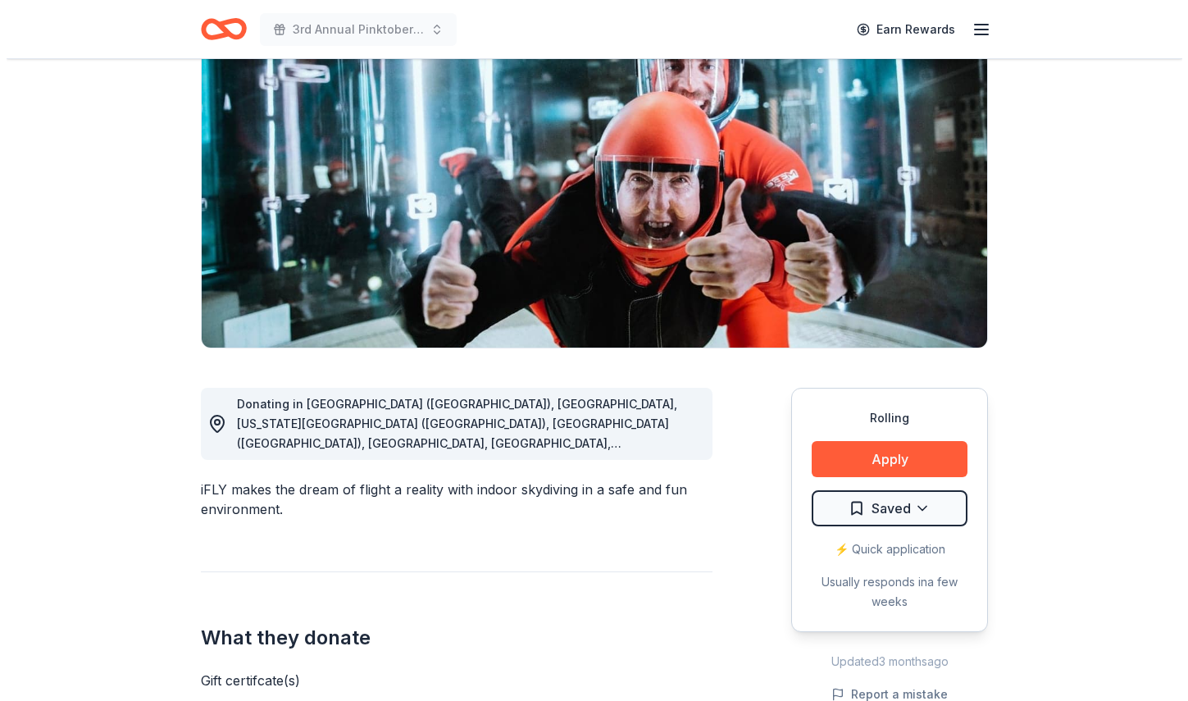
scroll to position [164, 0]
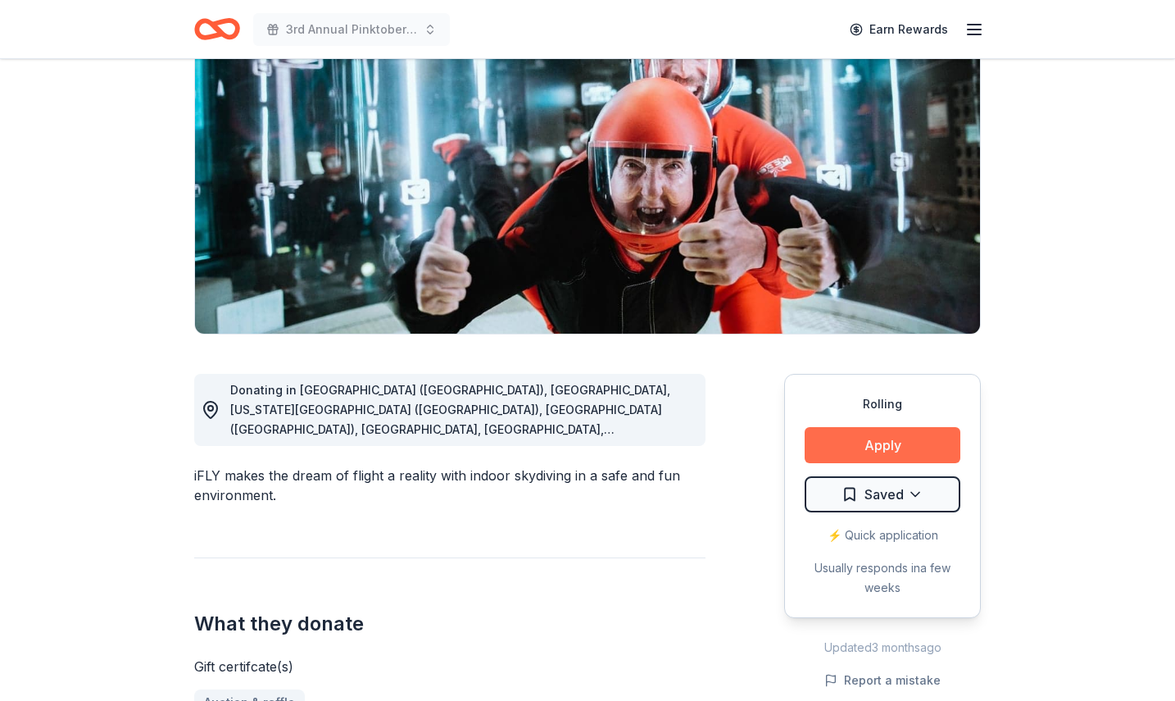
click at [878, 448] on button "Apply" at bounding box center [883, 445] width 156 height 36
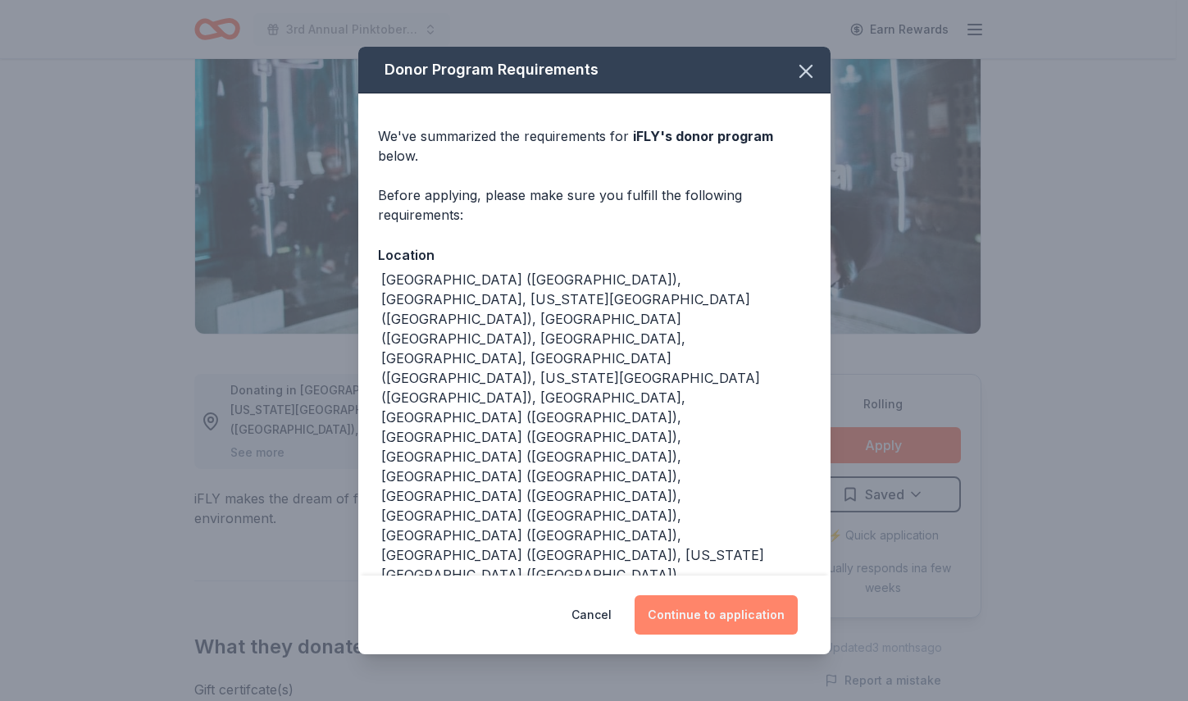
click at [693, 595] on button "Continue to application" at bounding box center [715, 614] width 163 height 39
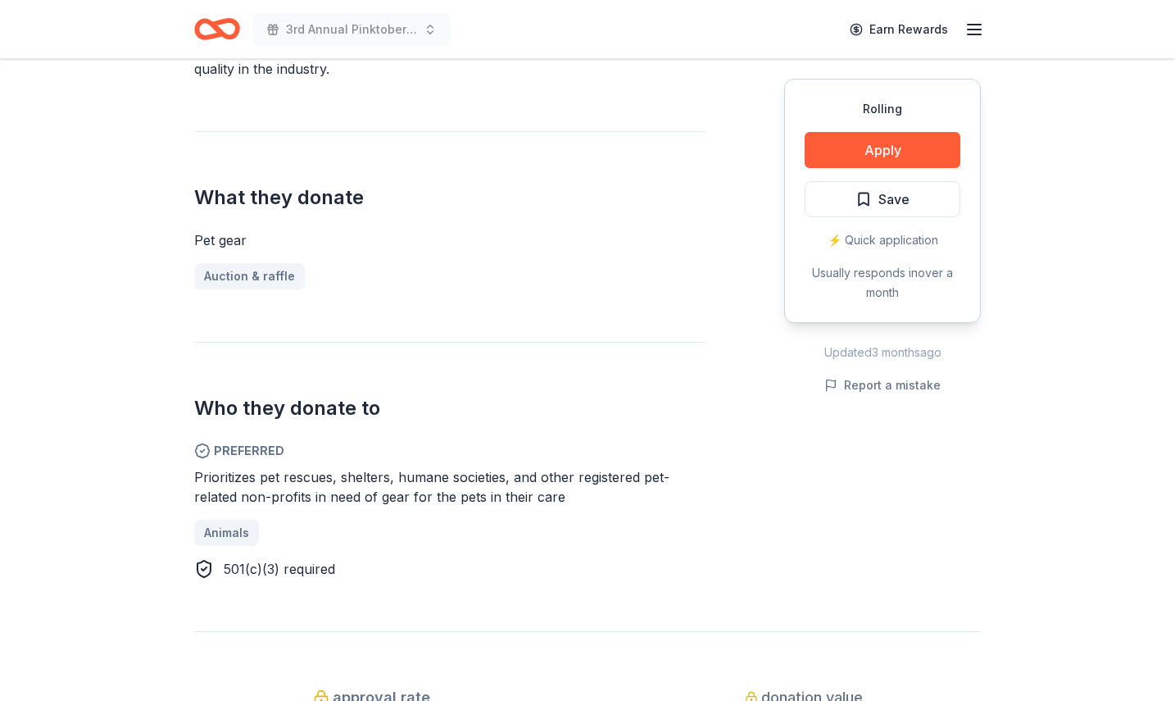
scroll to position [574, 0]
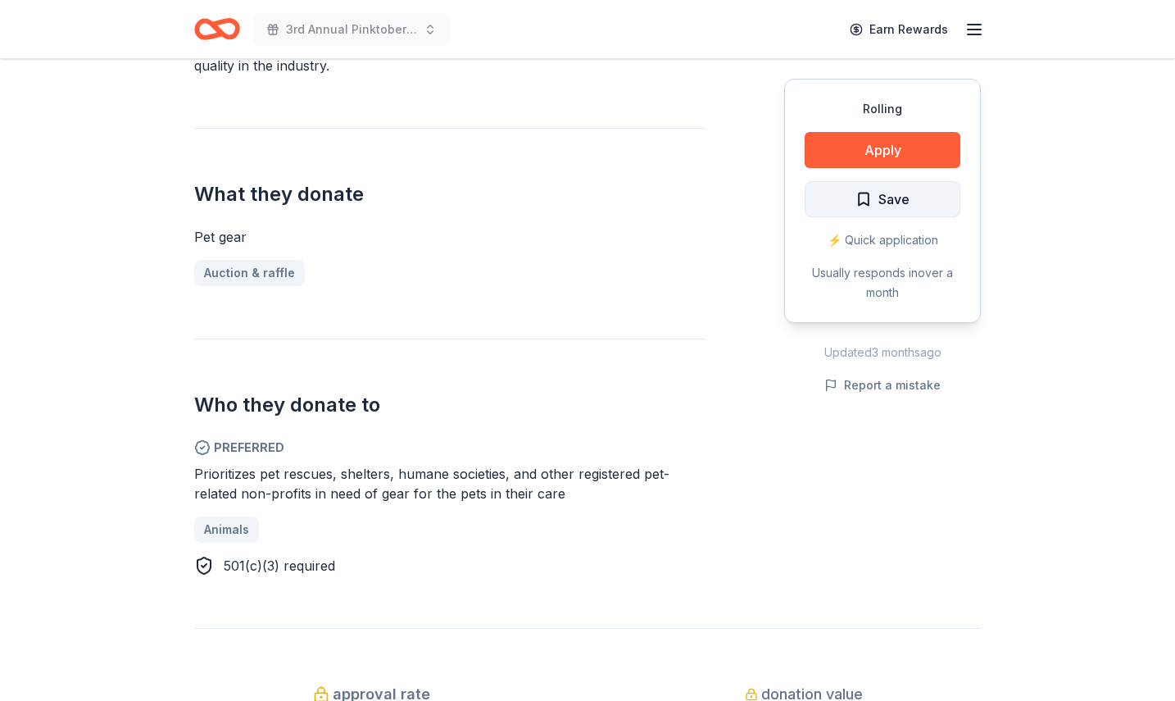
click at [852, 193] on button "Save" at bounding box center [883, 199] width 156 height 36
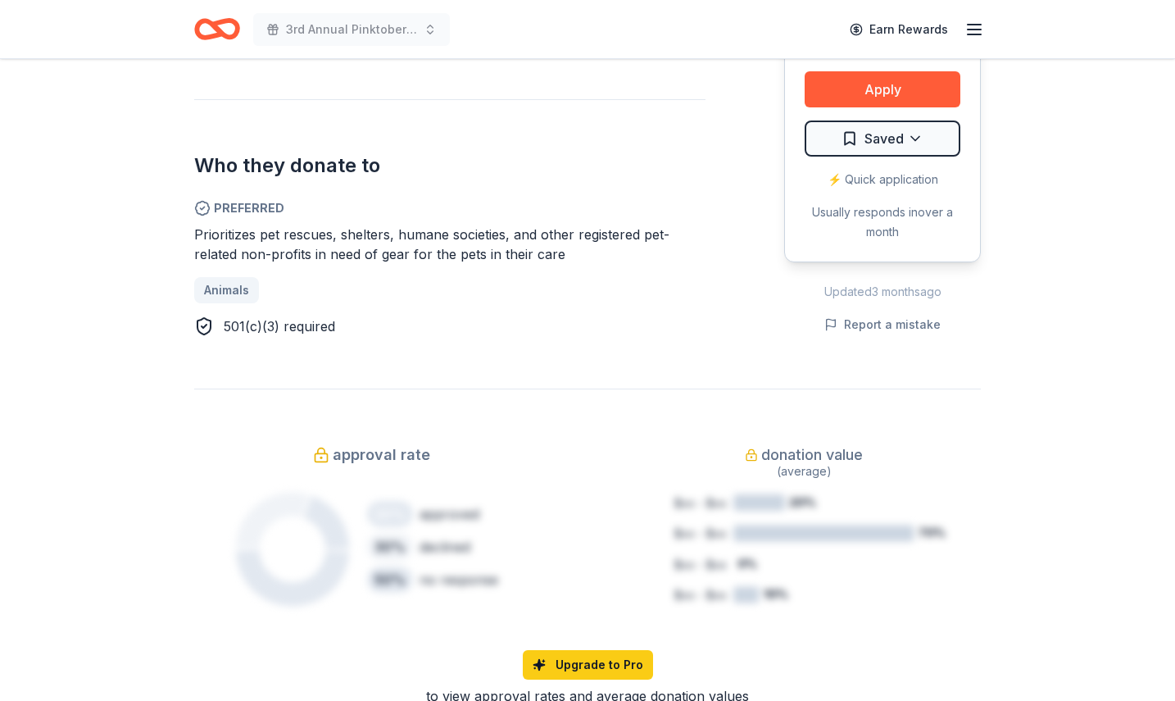
scroll to position [820, 0]
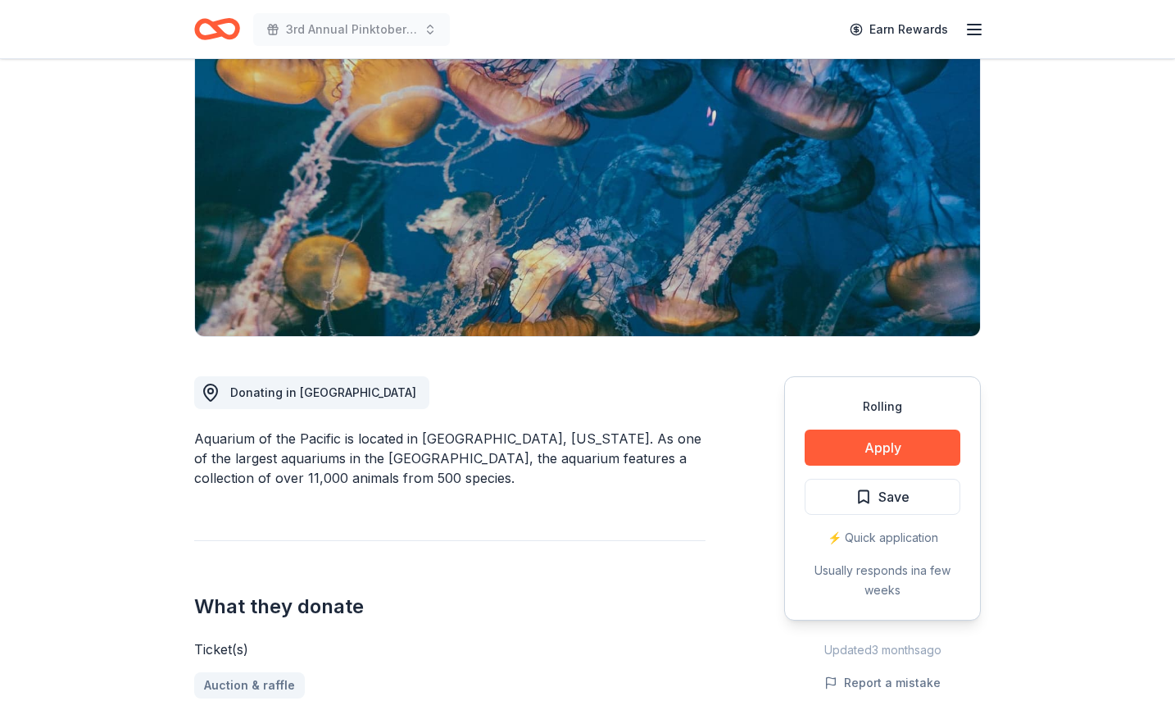
scroll to position [164, 0]
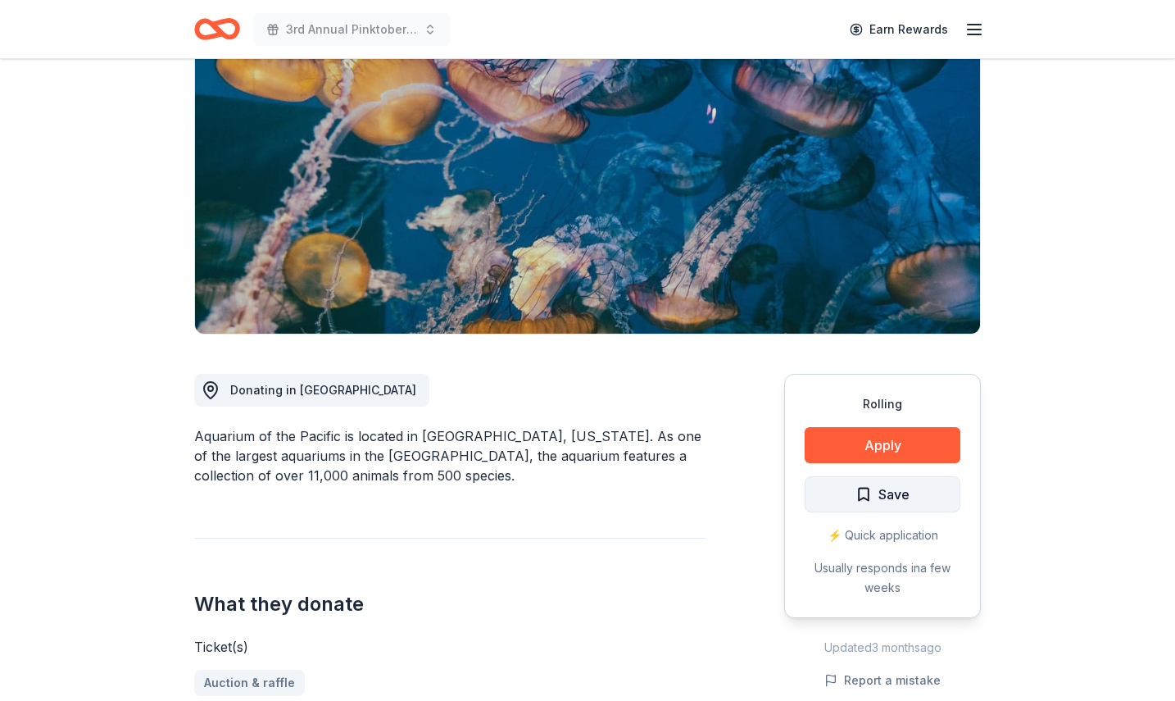
click at [883, 488] on span "Save" at bounding box center [894, 494] width 31 height 21
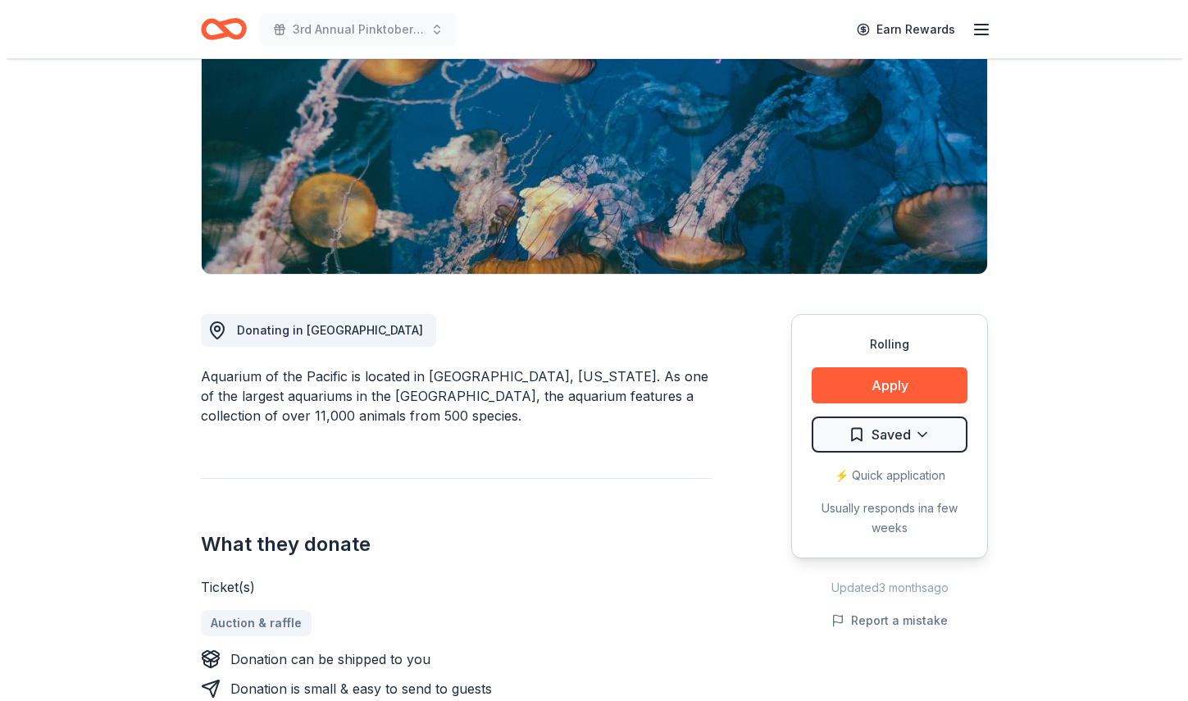
scroll to position [246, 0]
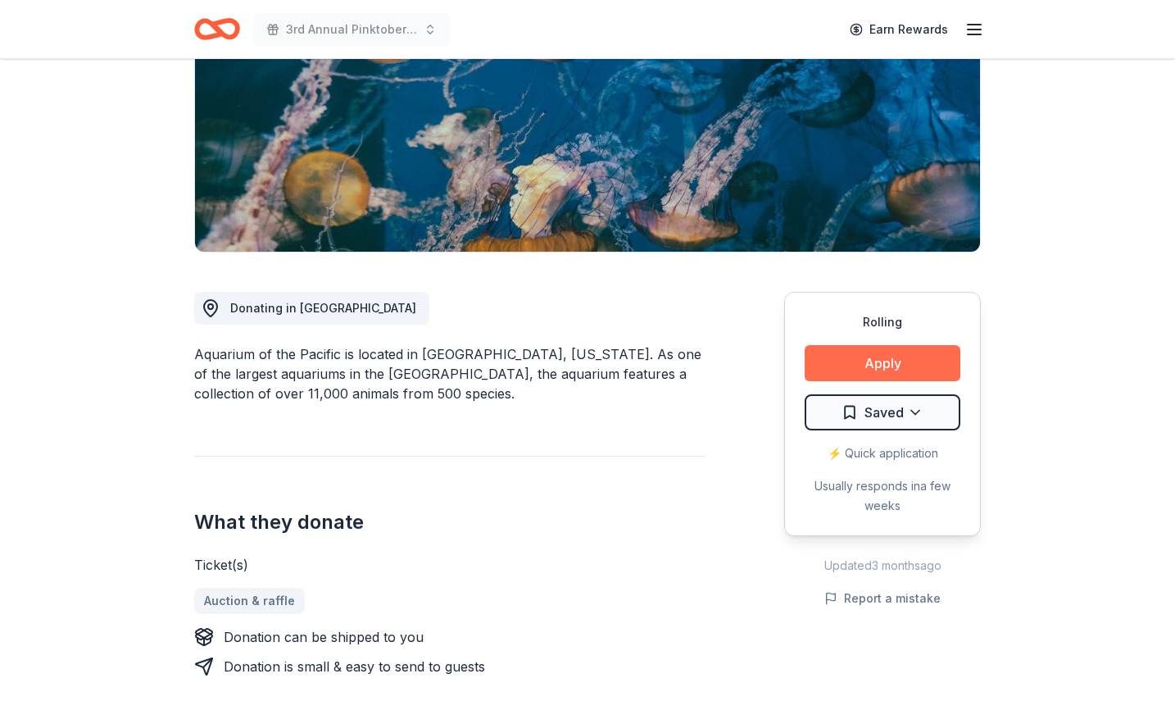
click at [834, 366] on button "Apply" at bounding box center [883, 363] width 156 height 36
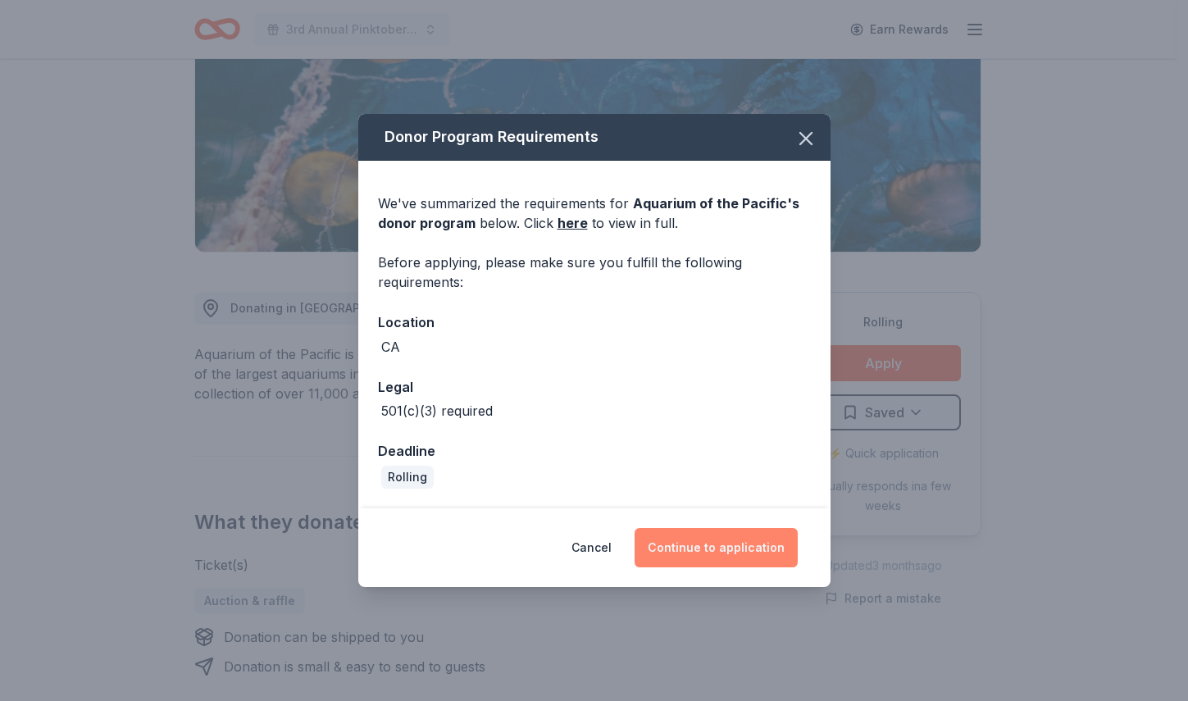
click at [678, 551] on button "Continue to application" at bounding box center [715, 547] width 163 height 39
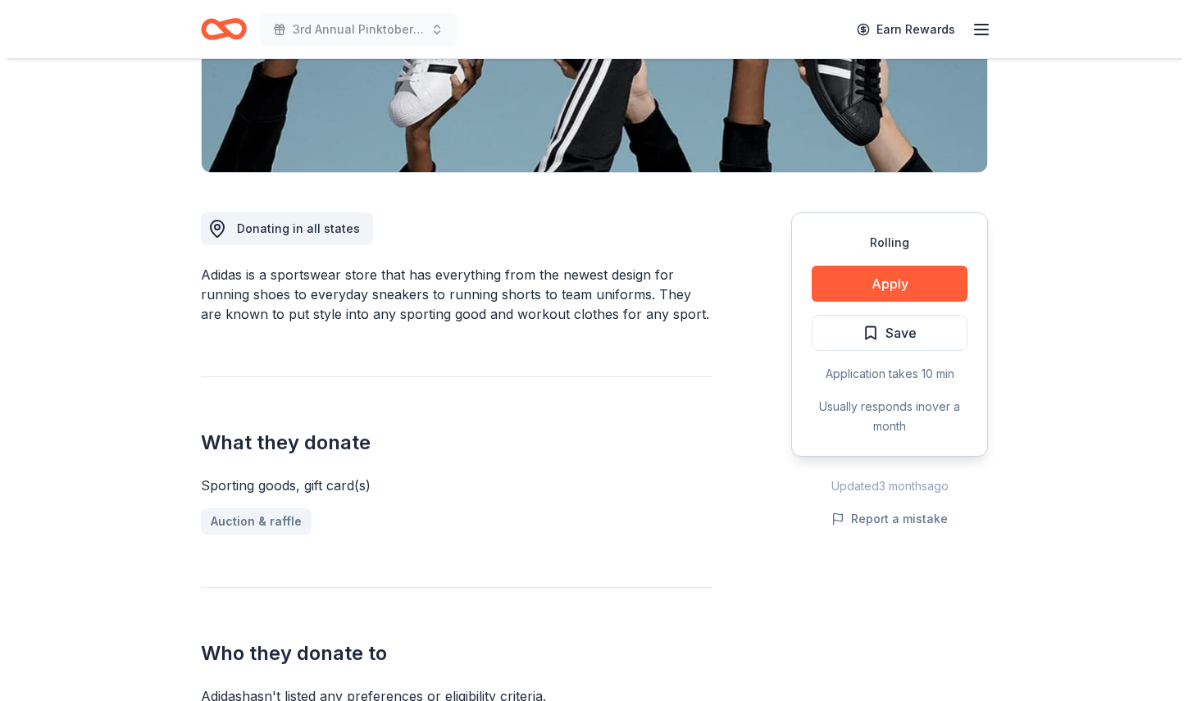
scroll to position [328, 0]
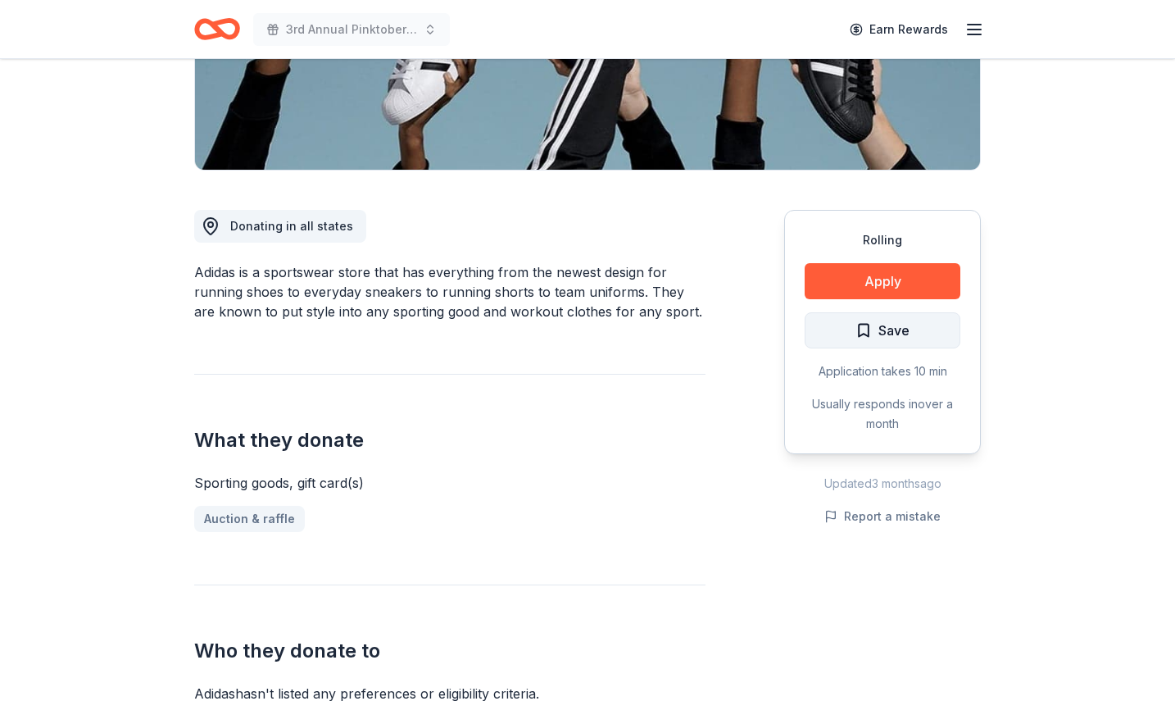
click at [871, 325] on span "Save" at bounding box center [883, 330] width 54 height 21
click at [862, 270] on button "Apply" at bounding box center [883, 281] width 156 height 36
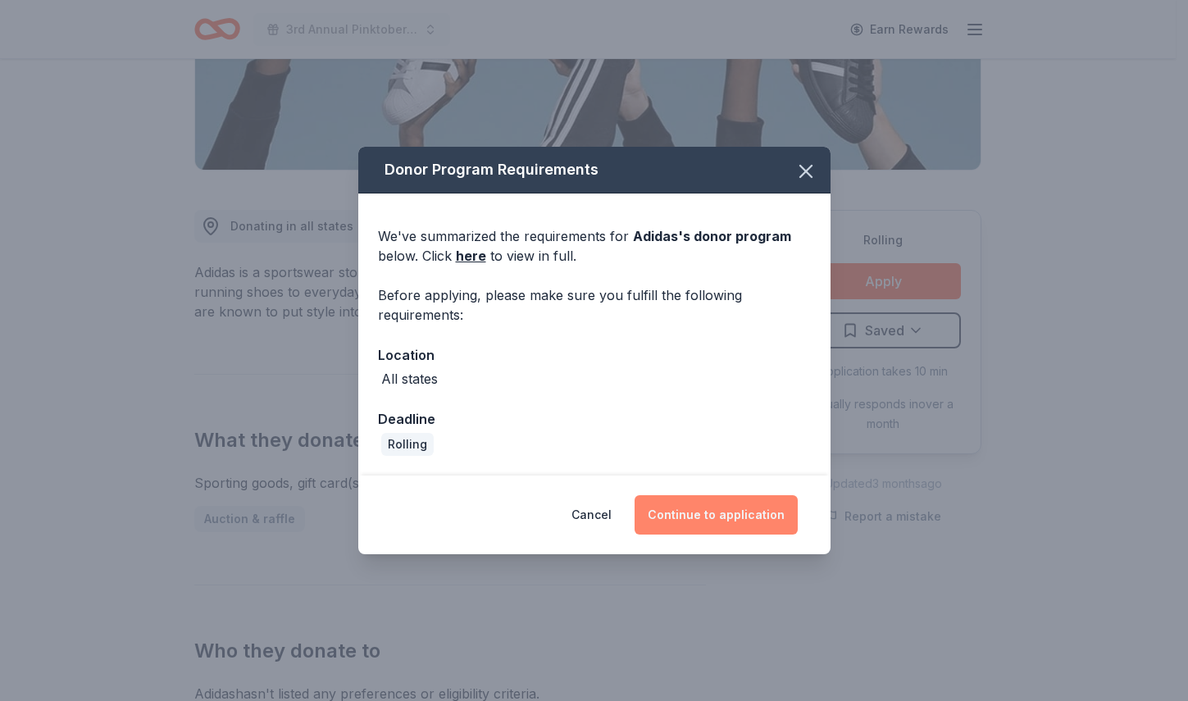
click at [698, 516] on button "Continue to application" at bounding box center [715, 514] width 163 height 39
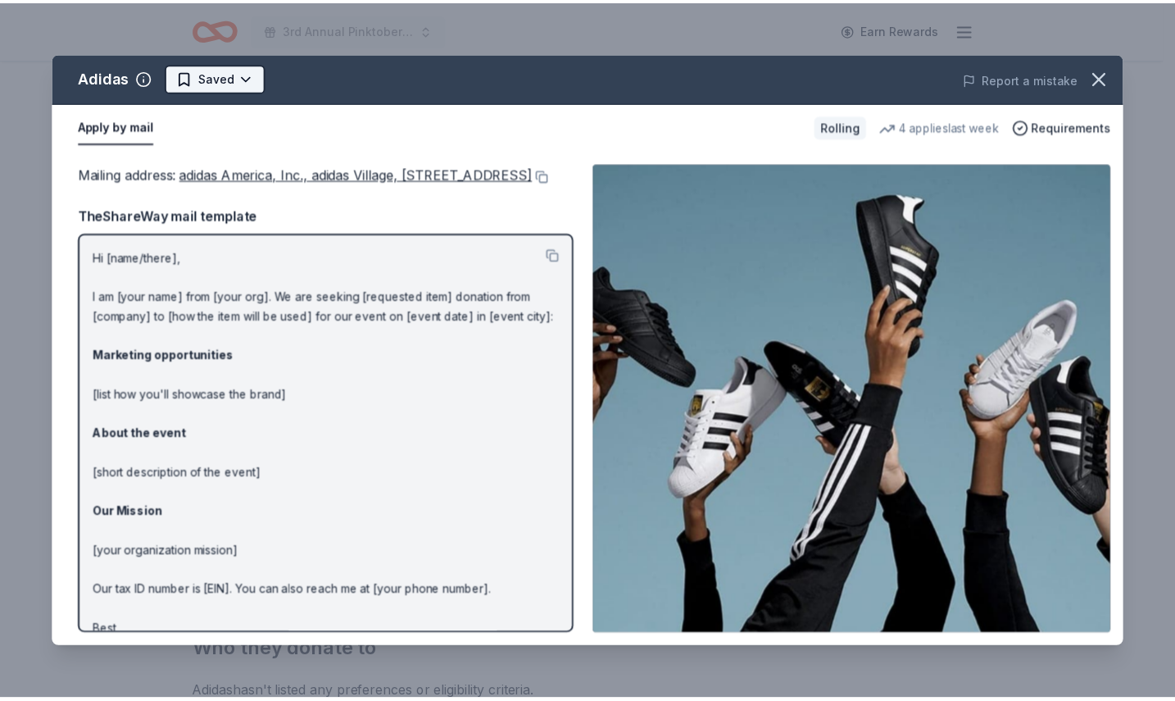
scroll to position [0, 0]
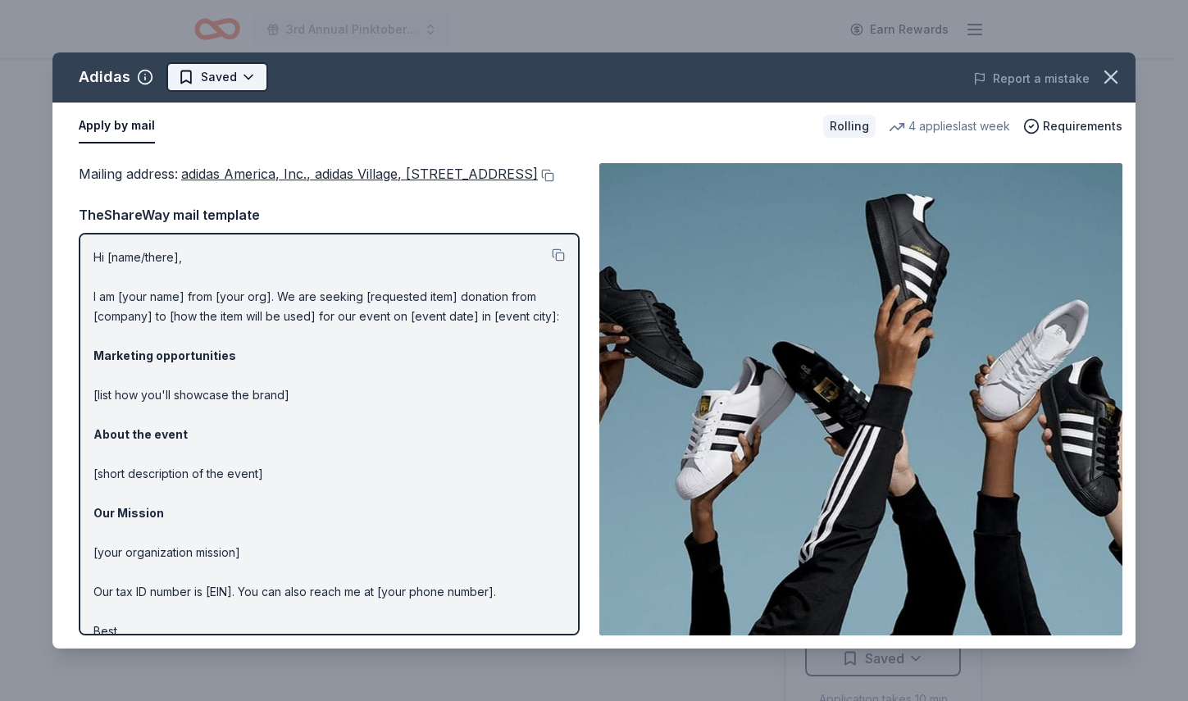
click at [212, 69] on html "3rd Annual Pinktober Golf Tournament Earn Rewards Rolling Share Adidas New 4 ap…" at bounding box center [594, 350] width 1188 height 701
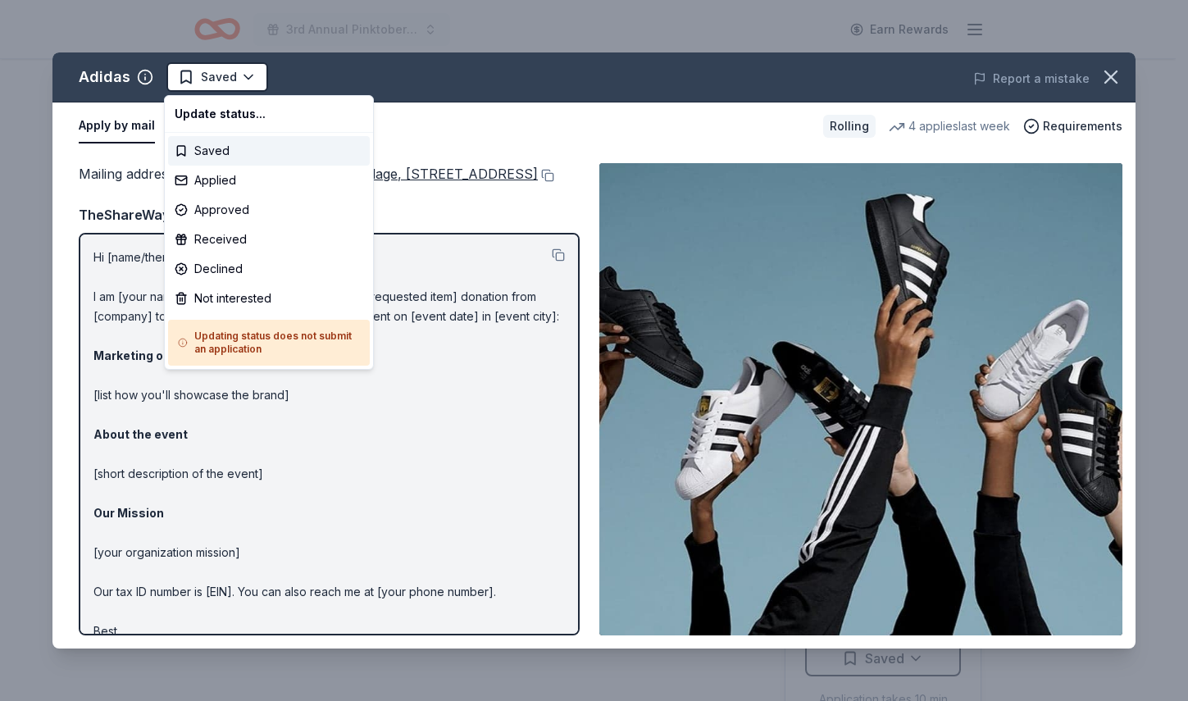
click at [298, 365] on div "Updating status does not submit an application" at bounding box center [269, 343] width 202 height 46
click at [384, 439] on html "3rd Annual Pinktober Golf Tournament Earn Rewards Rolling Share Adidas New 4 ap…" at bounding box center [594, 350] width 1188 height 701
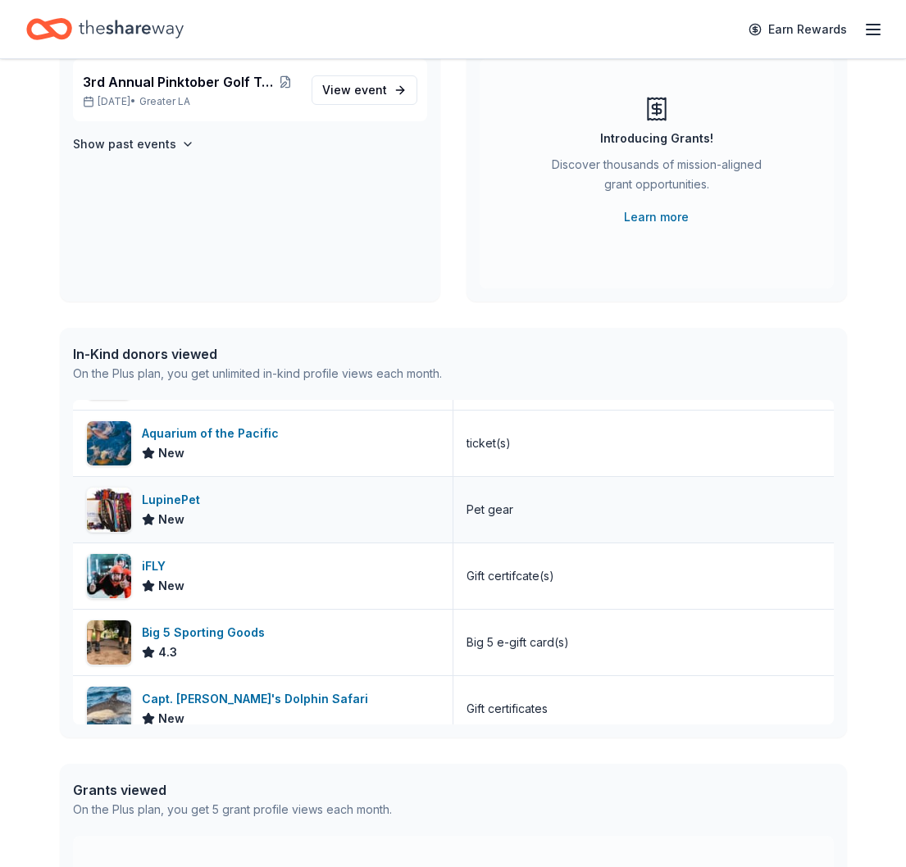
scroll to position [164, 0]
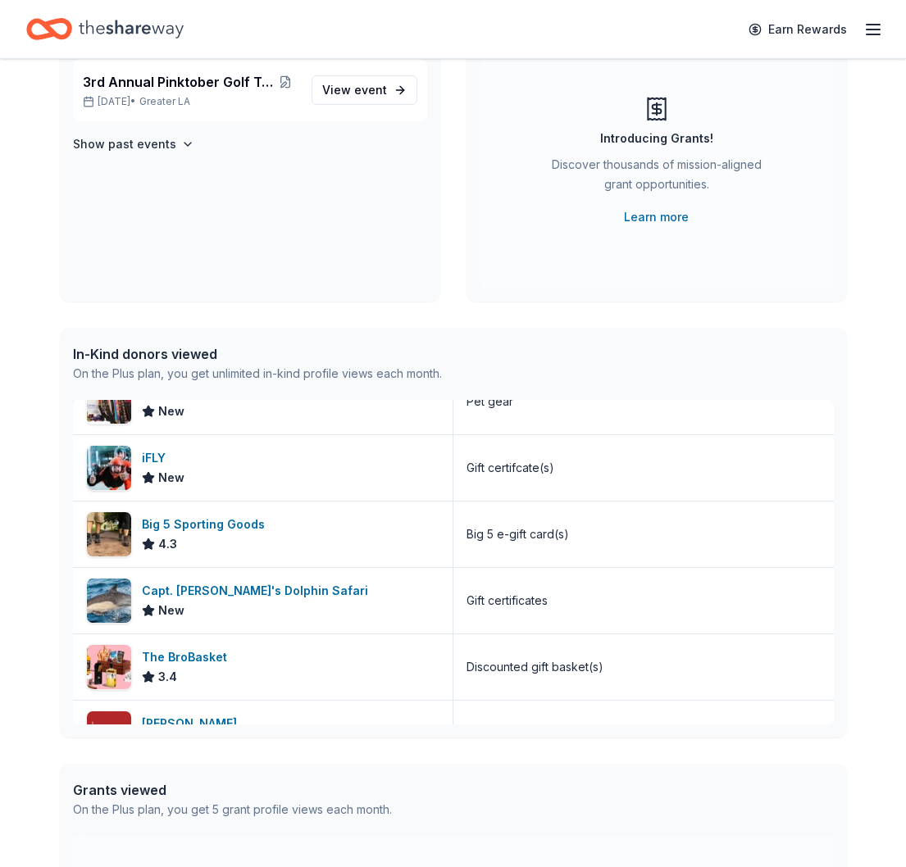
click at [628, 322] on div "👋 Hi [PERSON_NAME] In-Kind Create new event 3rd Annual Pinktober Golf Tournamen…" at bounding box center [453, 467] width 839 height 1144
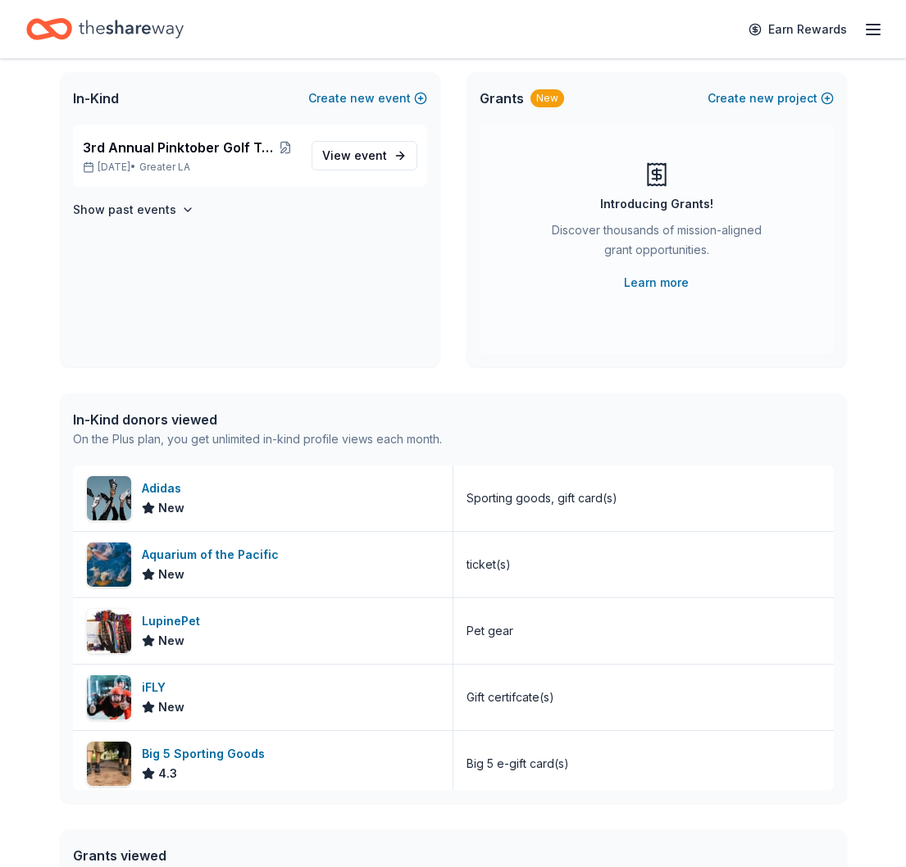
scroll to position [0, 0]
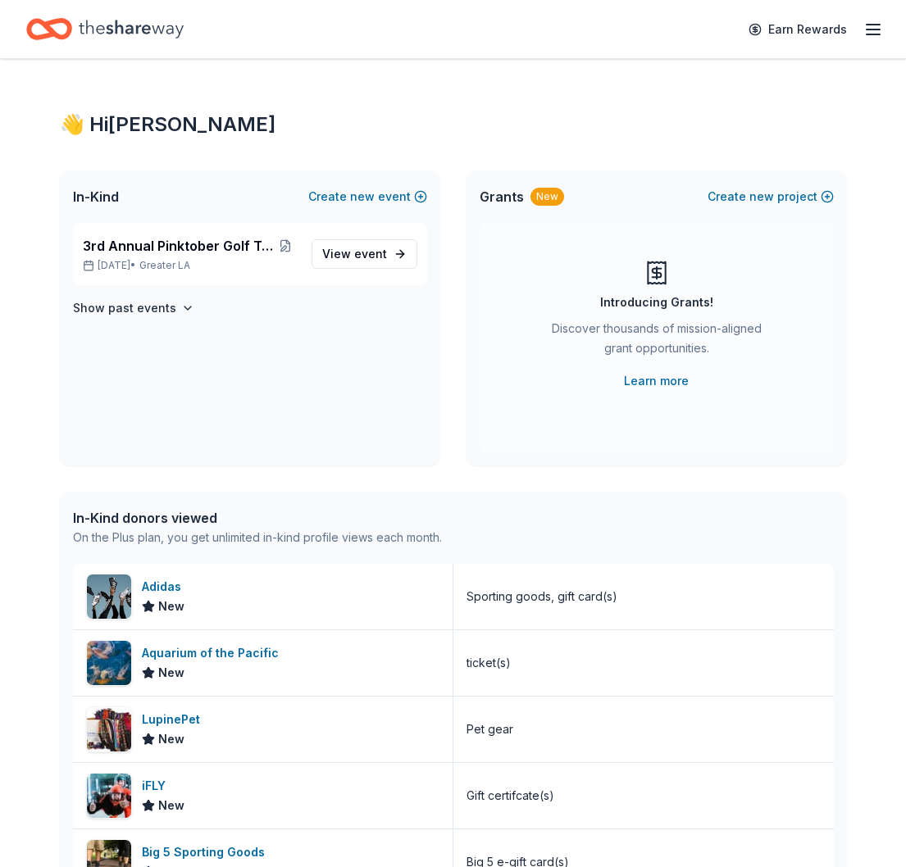
click at [743, 270] on div "Introducing Grants! Discover thousands of mission-aligned grant opportunities. …" at bounding box center [656, 325] width 289 height 131
click at [752, 195] on span "new" at bounding box center [761, 197] width 25 height 20
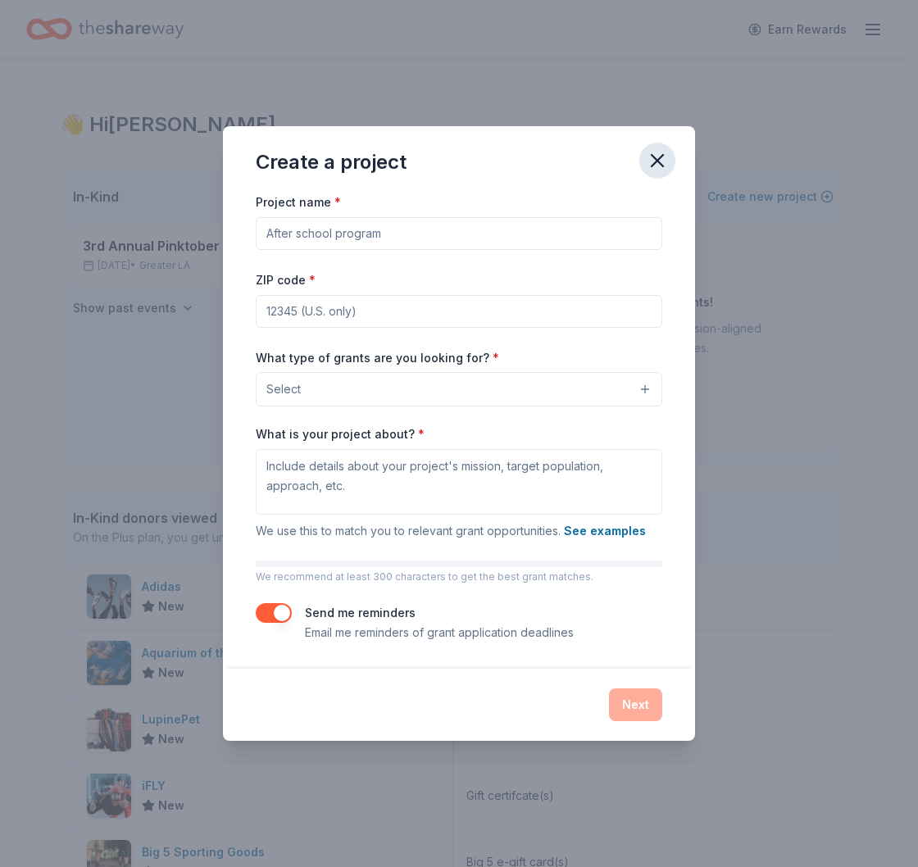
click at [659, 158] on icon "button" at bounding box center [657, 160] width 11 height 11
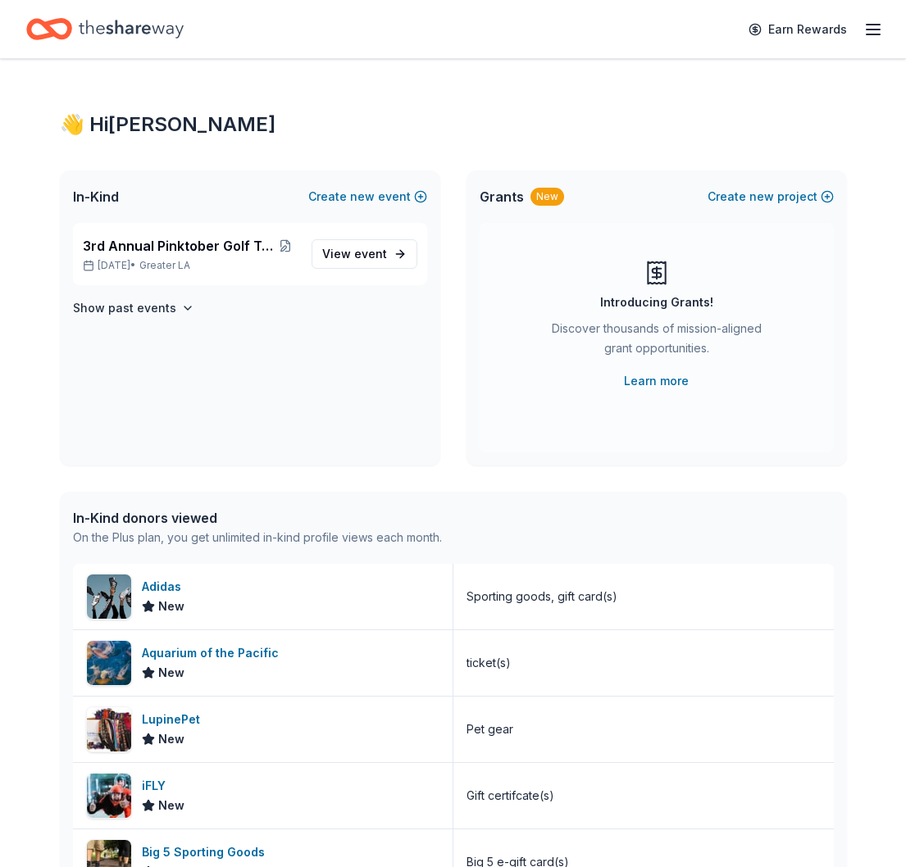
click at [278, 201] on div "In-Kind Create new event" at bounding box center [250, 196] width 380 height 52
click at [367, 252] on span "event" at bounding box center [370, 254] width 33 height 14
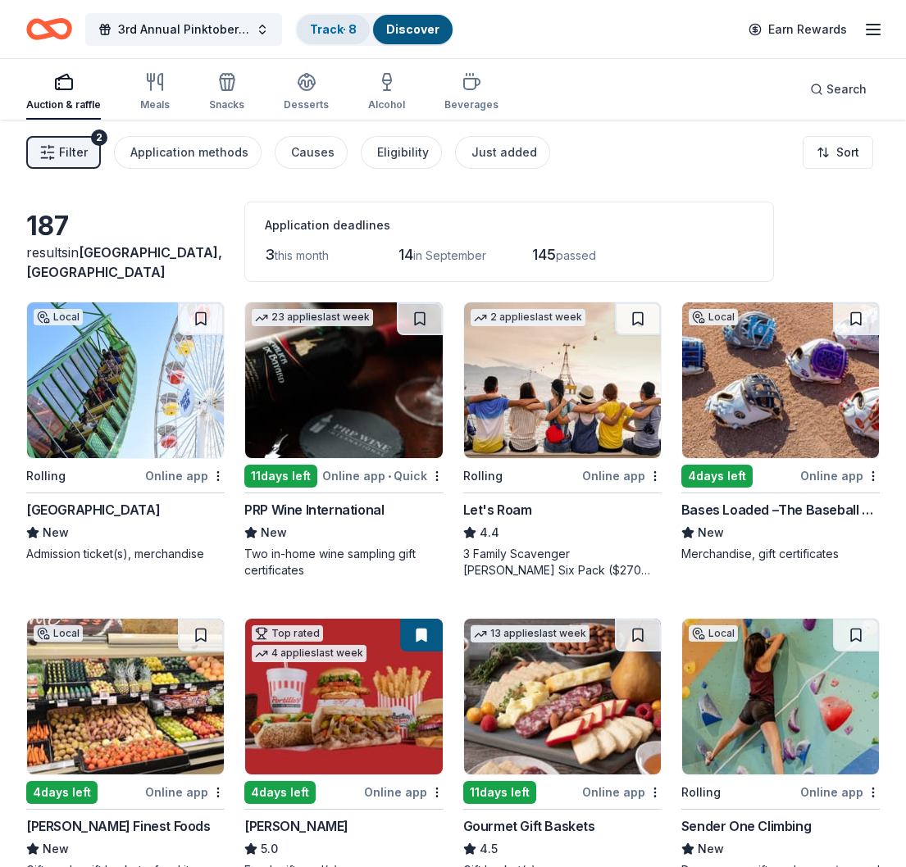
click at [340, 25] on link "Track · 8" at bounding box center [333, 29] width 47 height 14
click at [336, 34] on link "Track · 8" at bounding box center [333, 29] width 47 height 14
click at [431, 36] on div "Discover" at bounding box center [413, 30] width 80 height 30
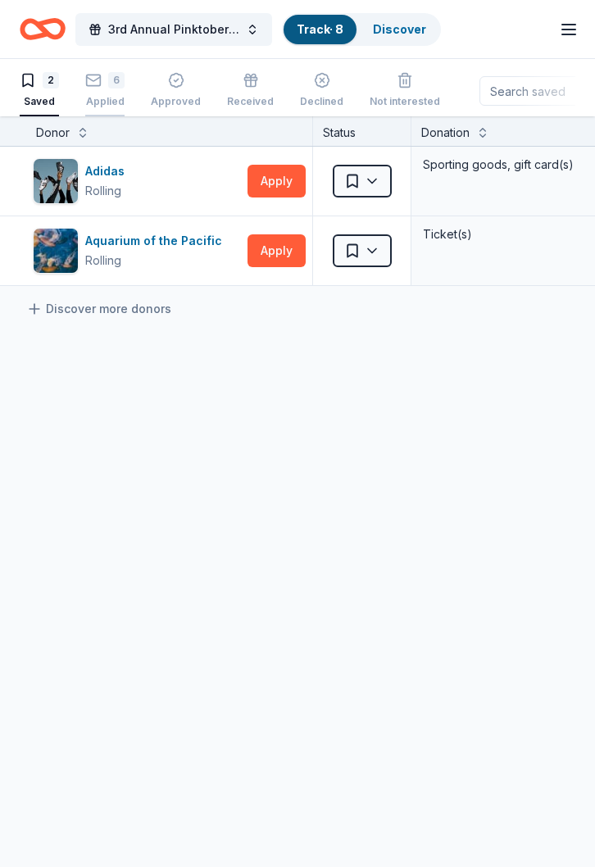
click at [113, 93] on div "6 Applied" at bounding box center [104, 90] width 39 height 36
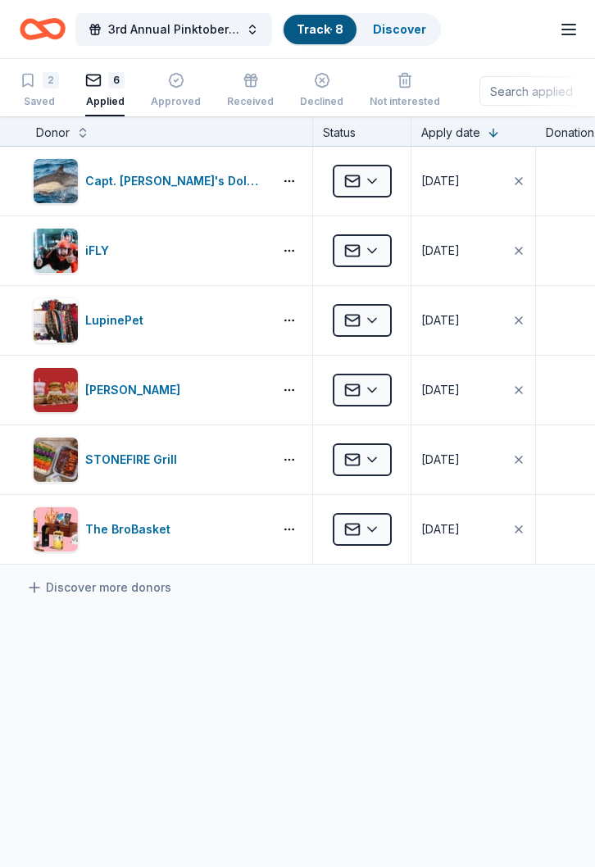
click at [62, 82] on div "2 Saved 6 Applied Approved Received Declined Not interested" at bounding box center [230, 91] width 420 height 51
click at [61, 103] on div "2 Saved 6 Applied Approved Received Declined Not interested" at bounding box center [230, 91] width 420 height 51
click at [40, 103] on div "Saved" at bounding box center [39, 101] width 39 height 13
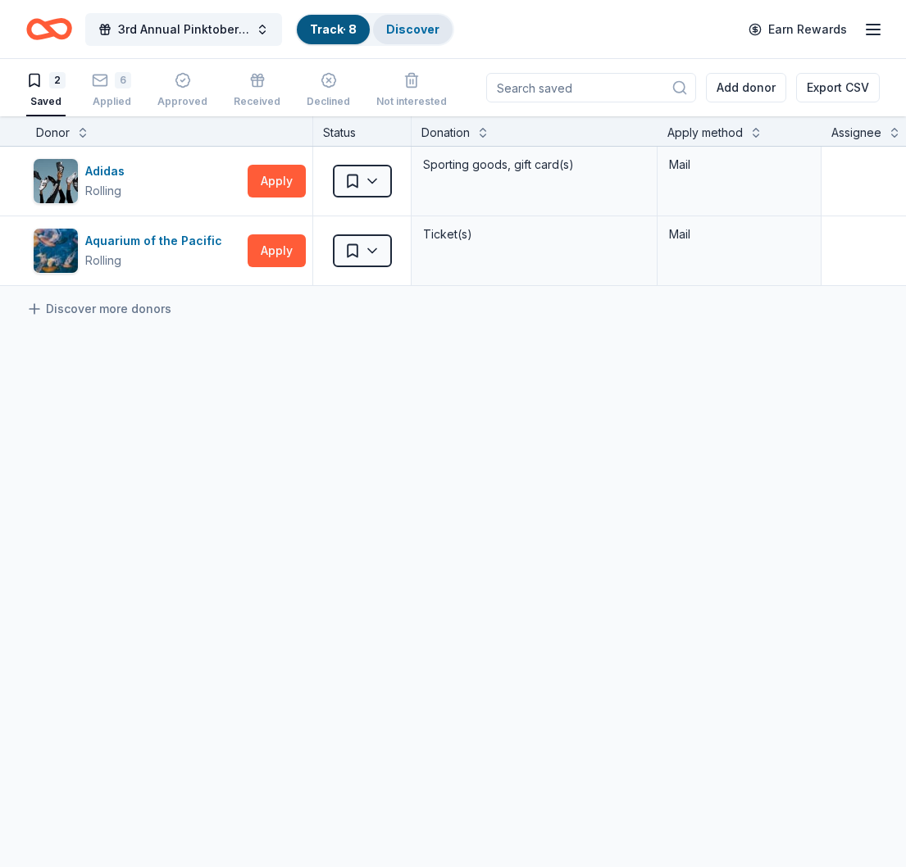
click at [411, 26] on link "Discover" at bounding box center [412, 29] width 53 height 14
click at [412, 25] on link "Discover" at bounding box center [412, 29] width 53 height 14
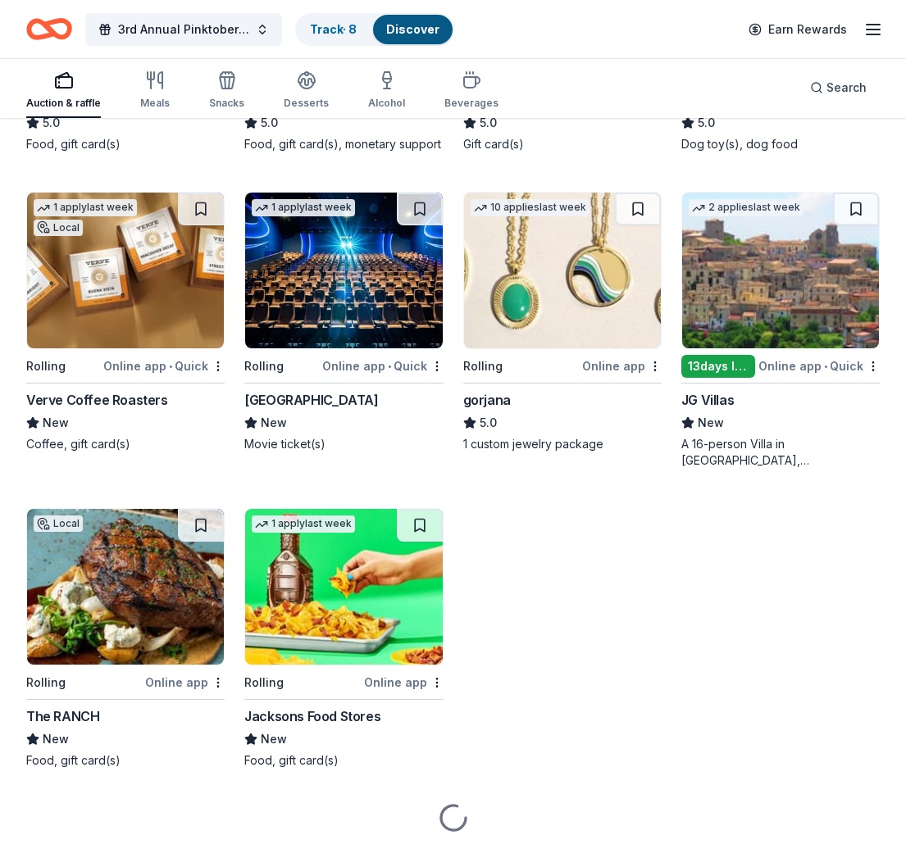
scroll to position [2025, 0]
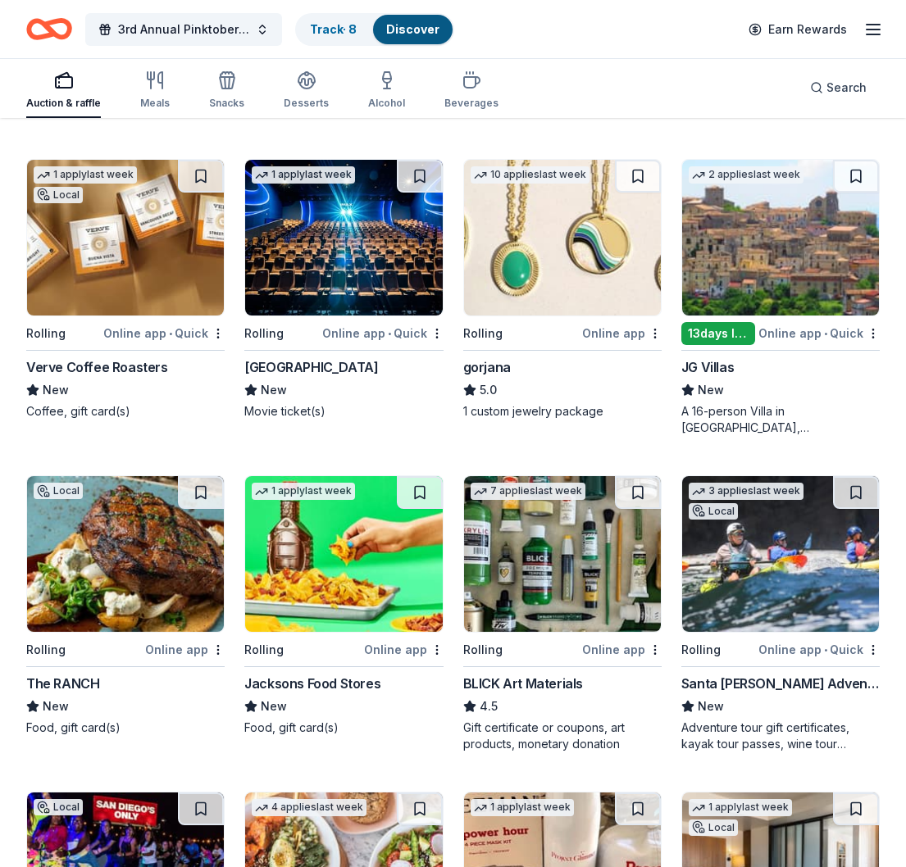
click at [65, 680] on div "The RANCH" at bounding box center [62, 684] width 73 height 20
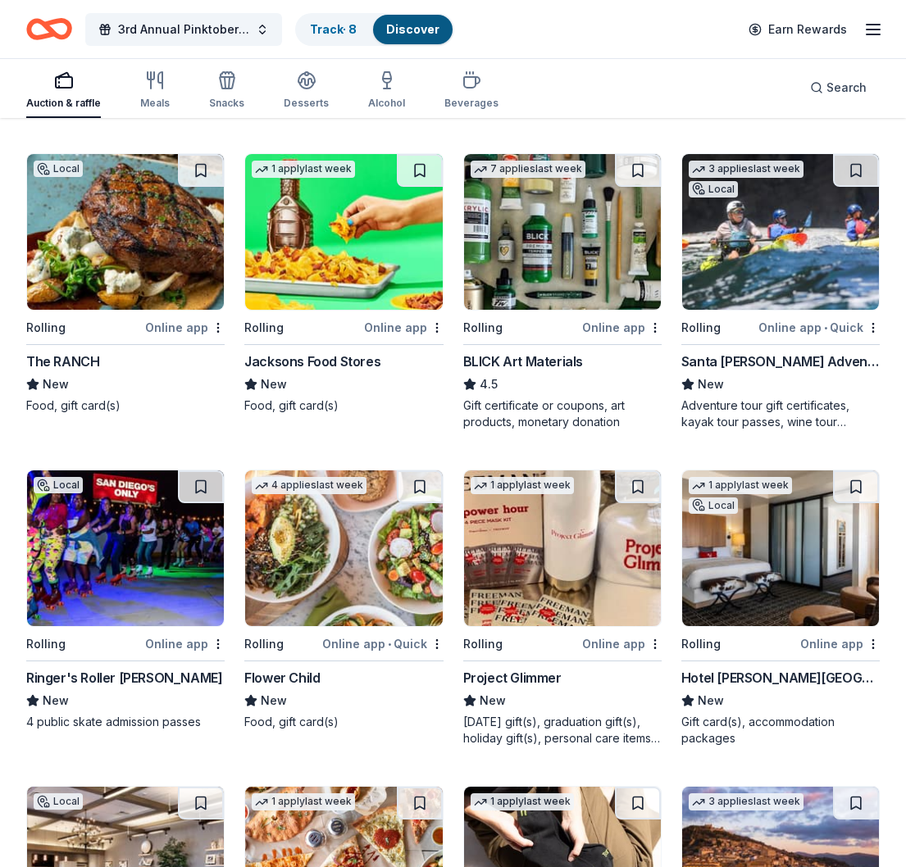
scroll to position [2434, 0]
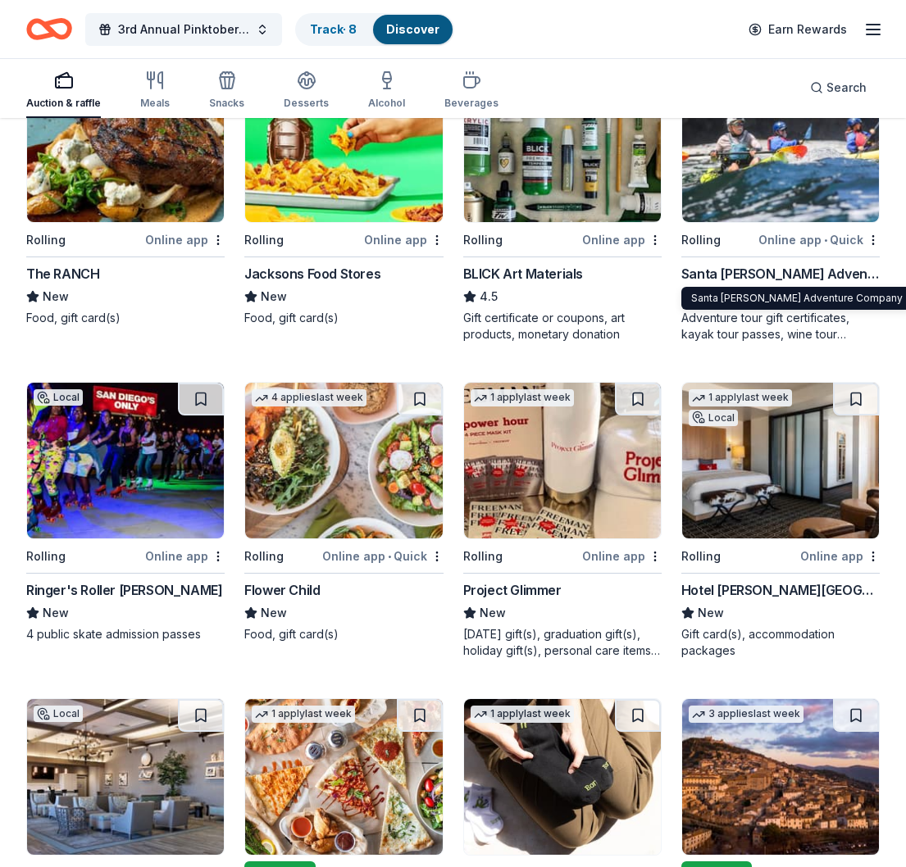
click at [594, 272] on div "Santa Barbara Adventure Company" at bounding box center [780, 274] width 198 height 20
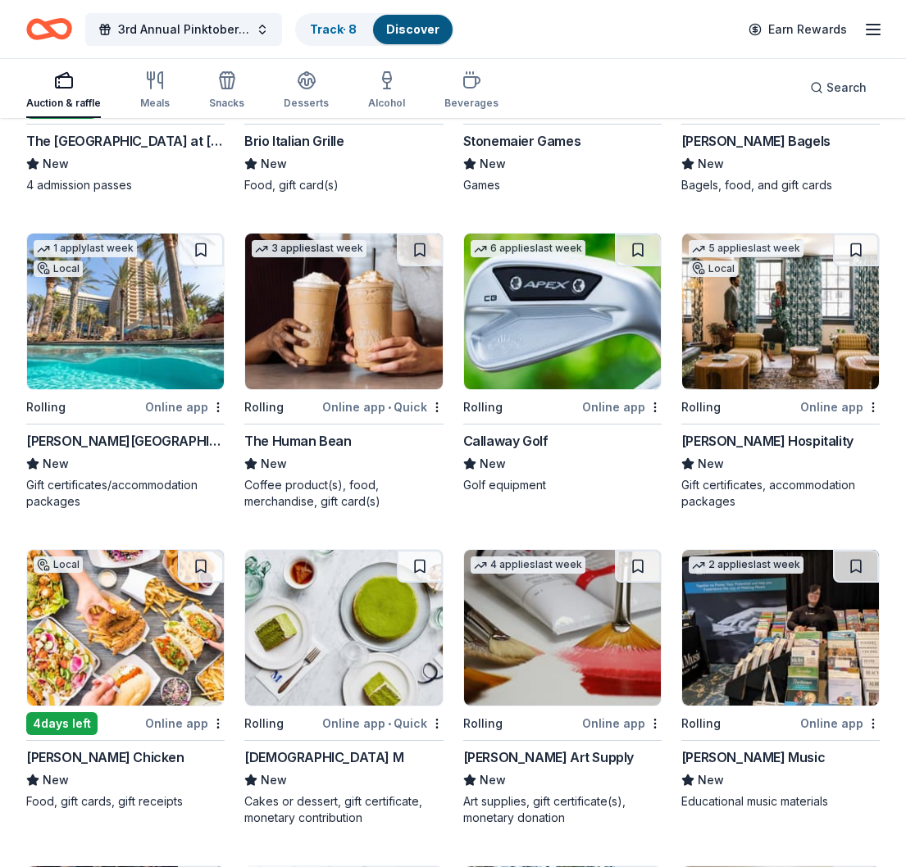
scroll to position [3853, 0]
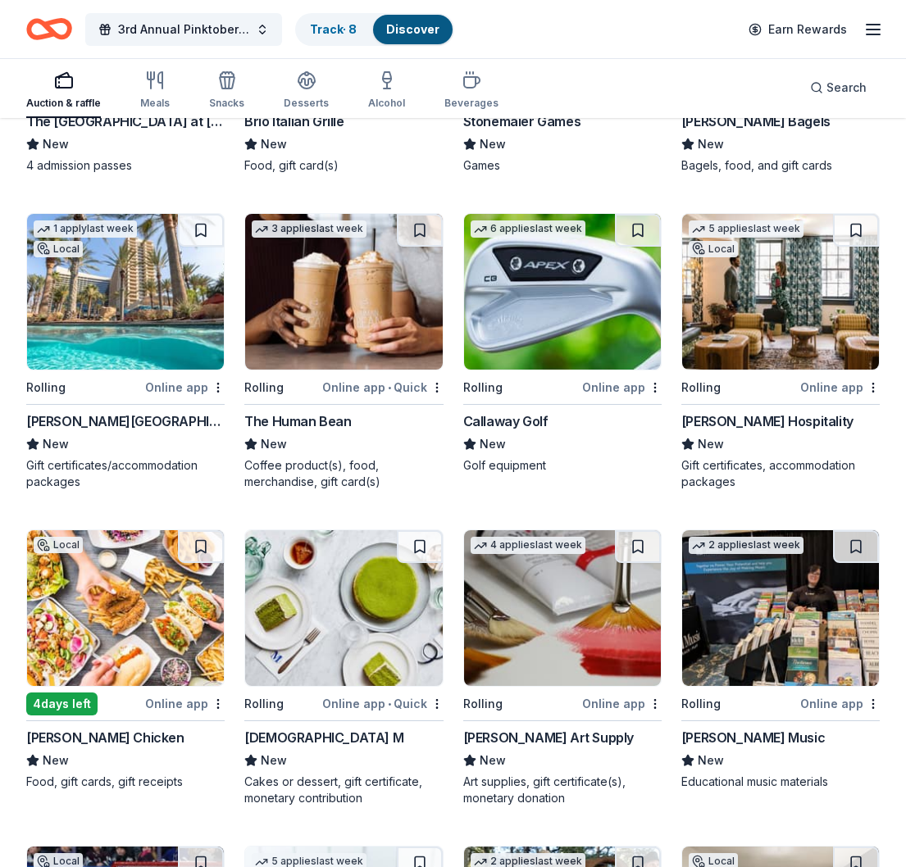
click at [543, 337] on img at bounding box center [562, 292] width 197 height 156
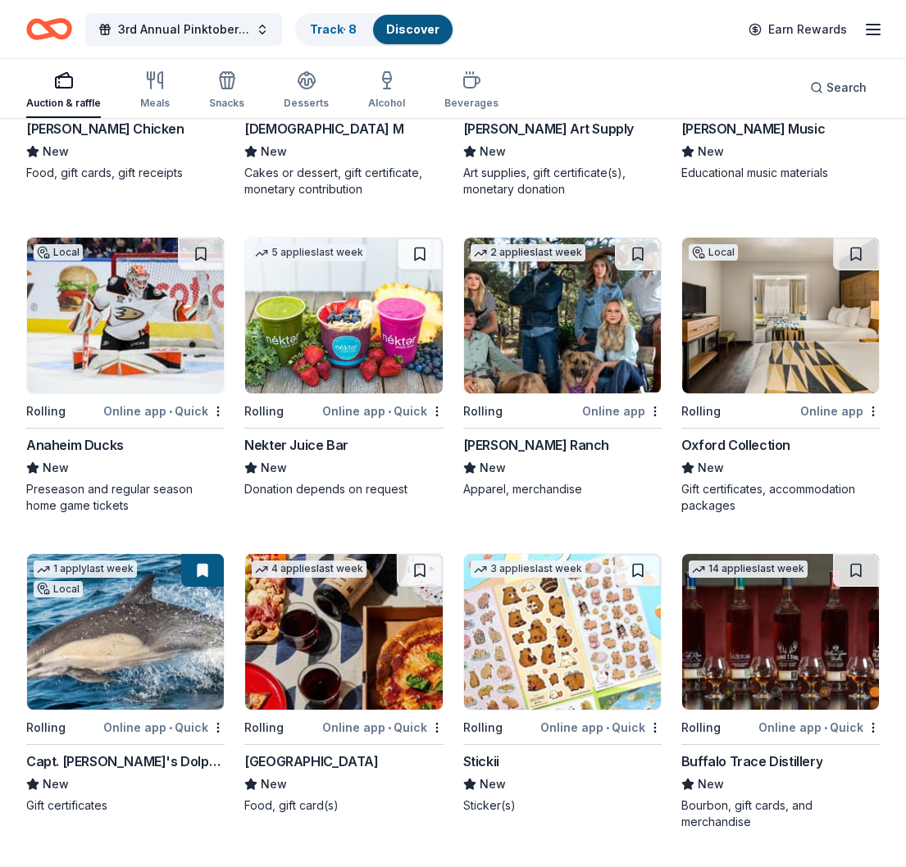
scroll to position [4485, 0]
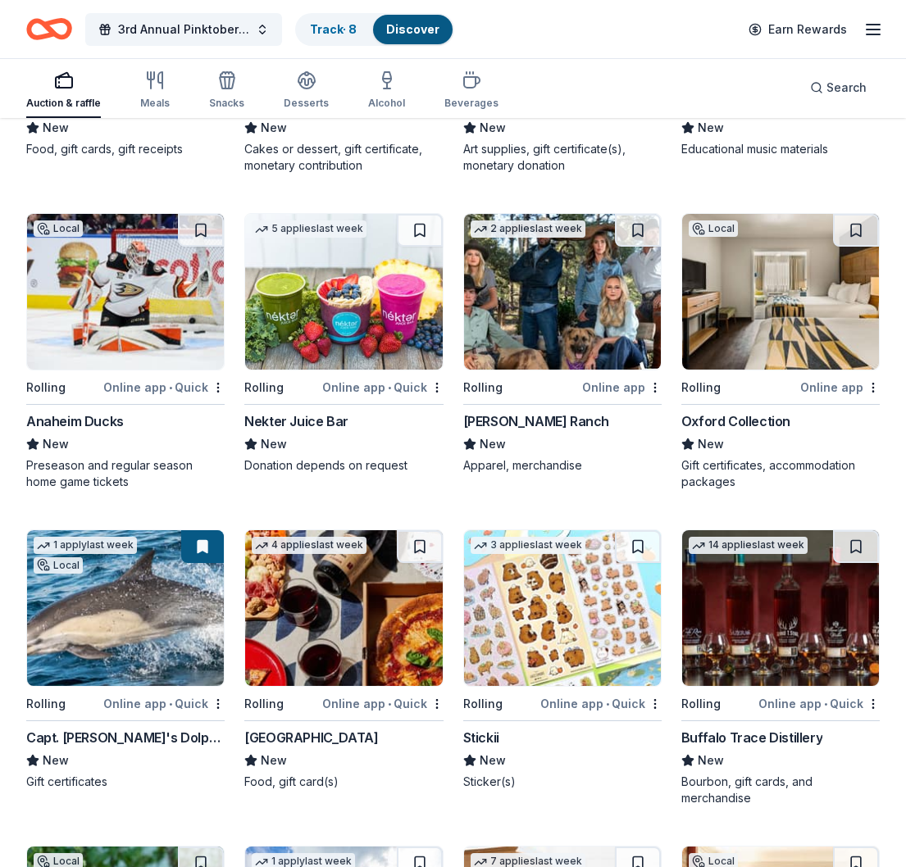
click at [552, 326] on img at bounding box center [562, 292] width 197 height 156
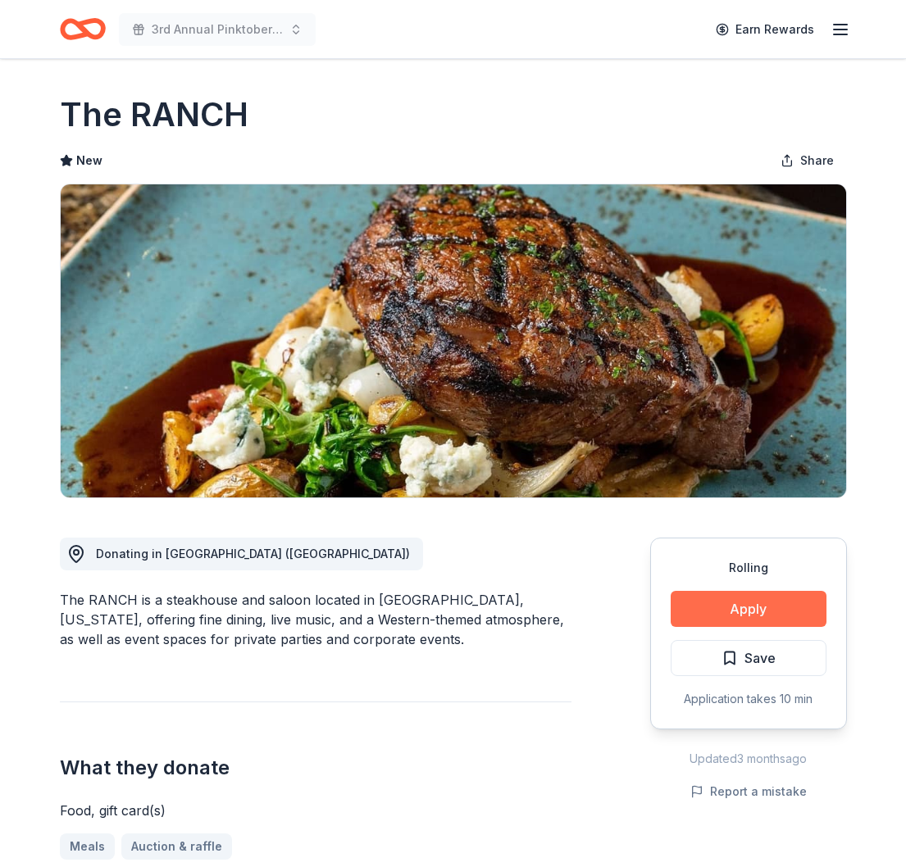
click at [721, 607] on button "Apply" at bounding box center [749, 609] width 156 height 36
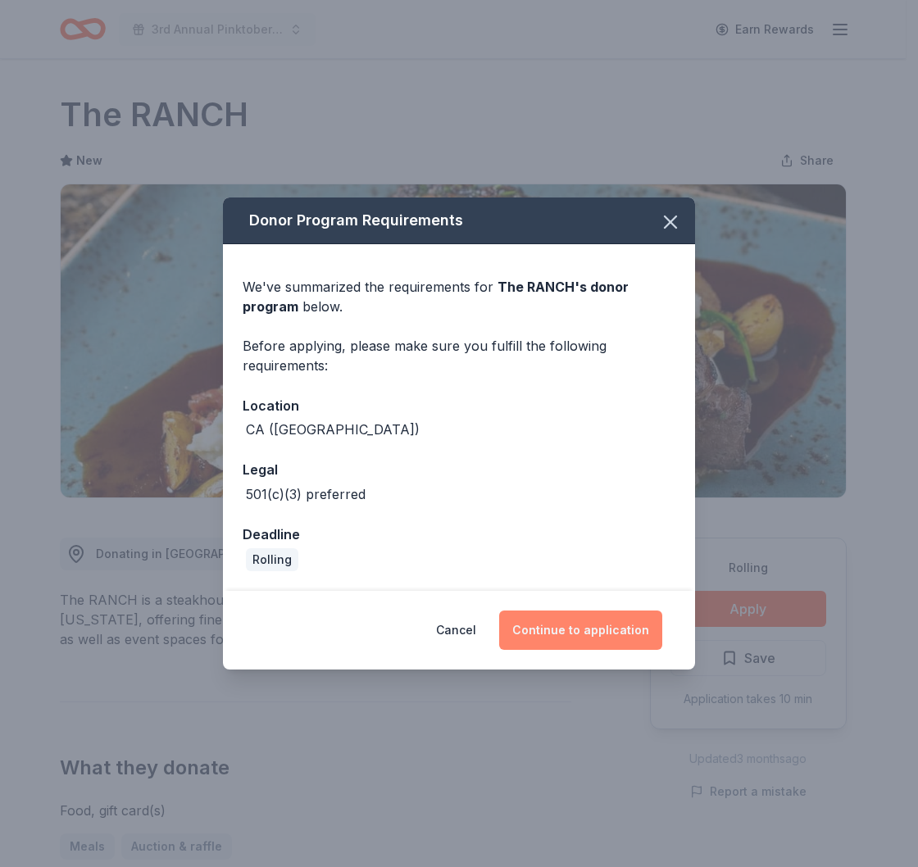
click at [532, 634] on button "Continue to application" at bounding box center [580, 630] width 163 height 39
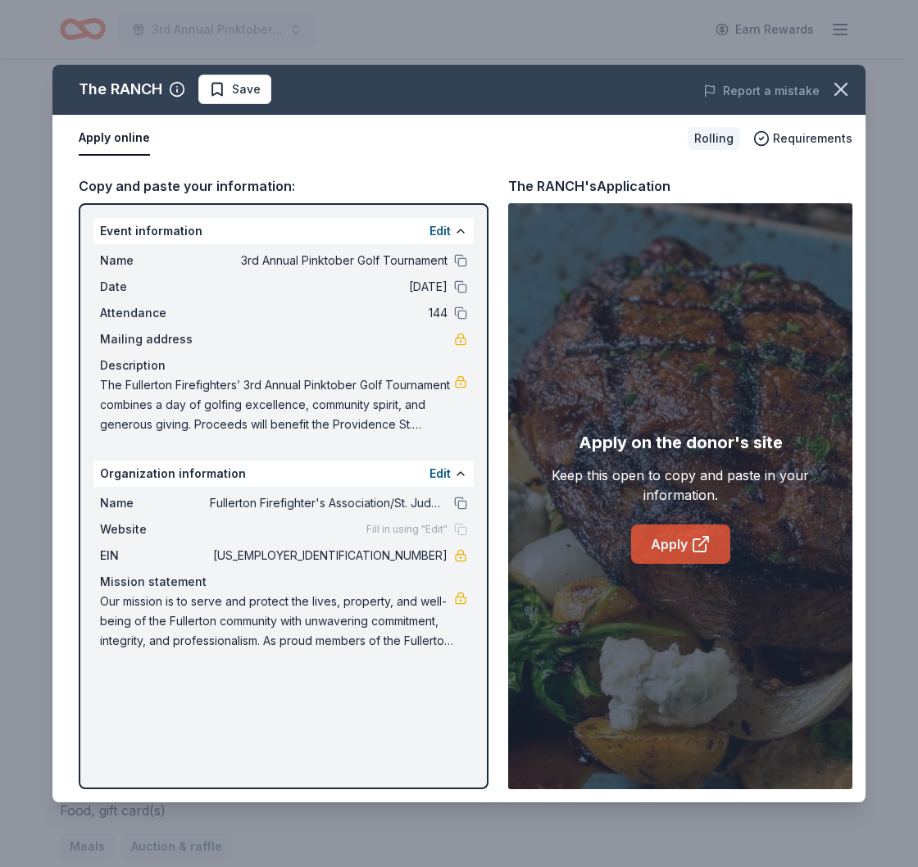
click at [681, 545] on link "Apply" at bounding box center [680, 544] width 99 height 39
click at [856, 96] on button "button" at bounding box center [841, 89] width 36 height 36
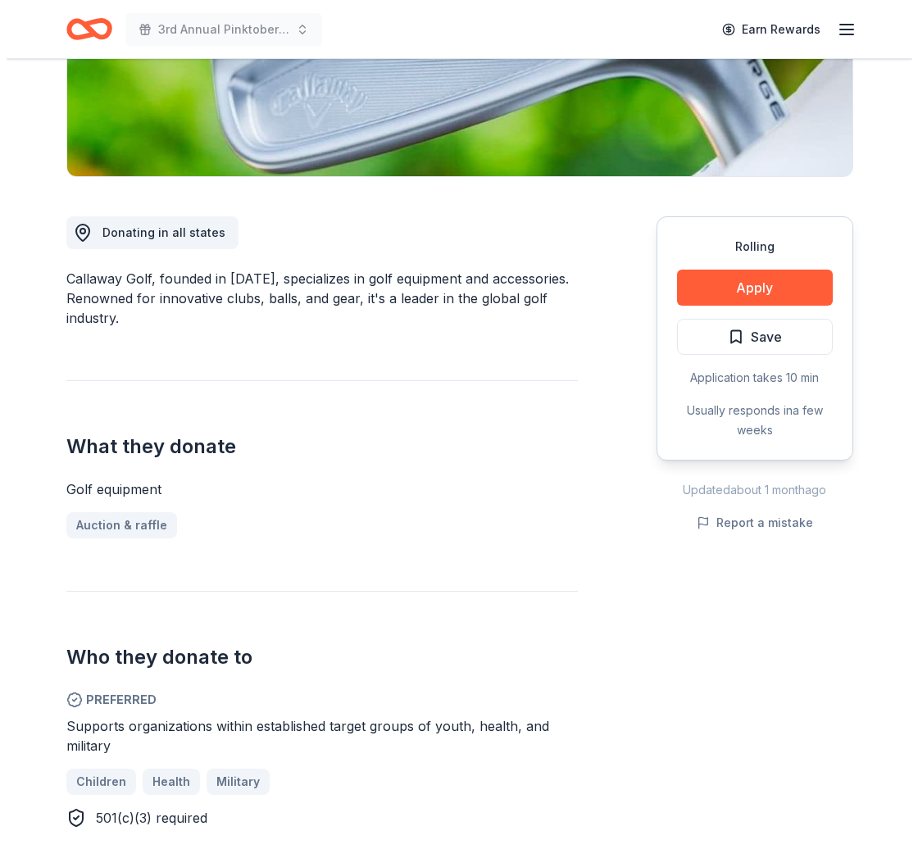
scroll to position [328, 0]
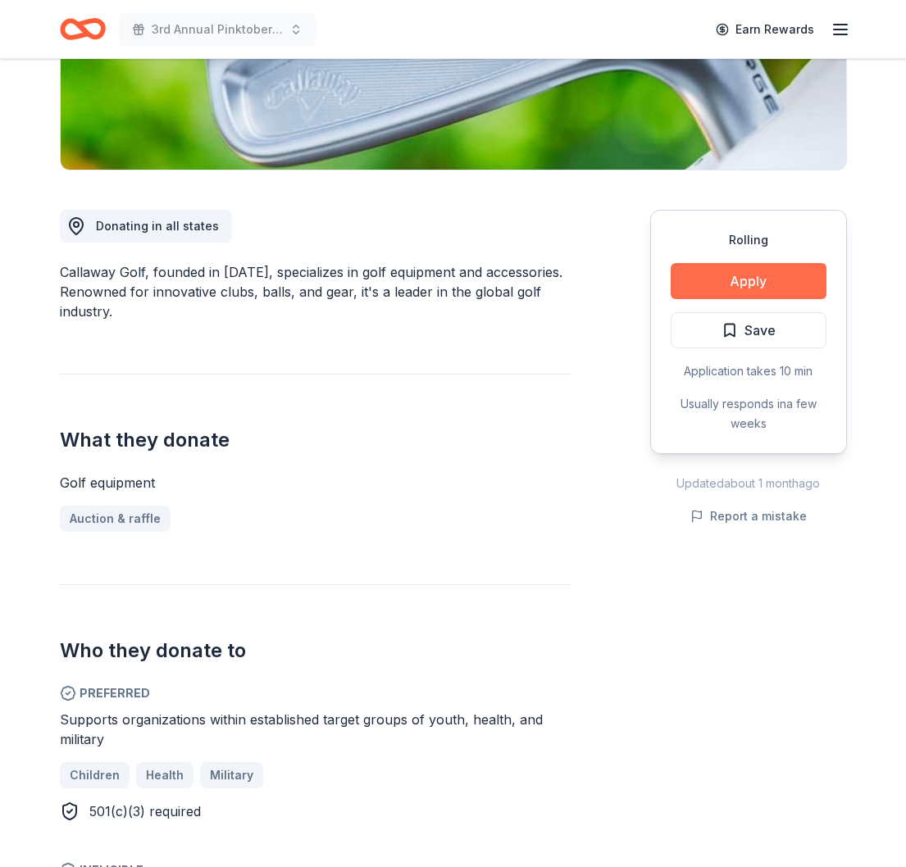
click at [716, 285] on button "Apply" at bounding box center [749, 281] width 156 height 36
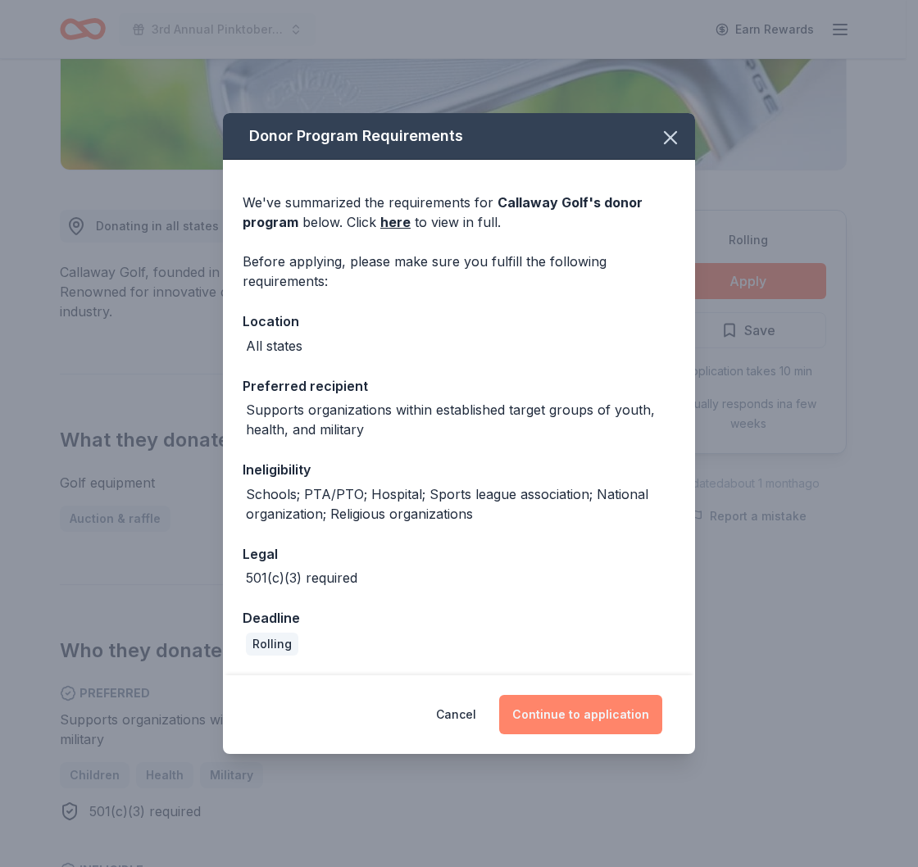
click at [541, 706] on button "Continue to application" at bounding box center [580, 714] width 163 height 39
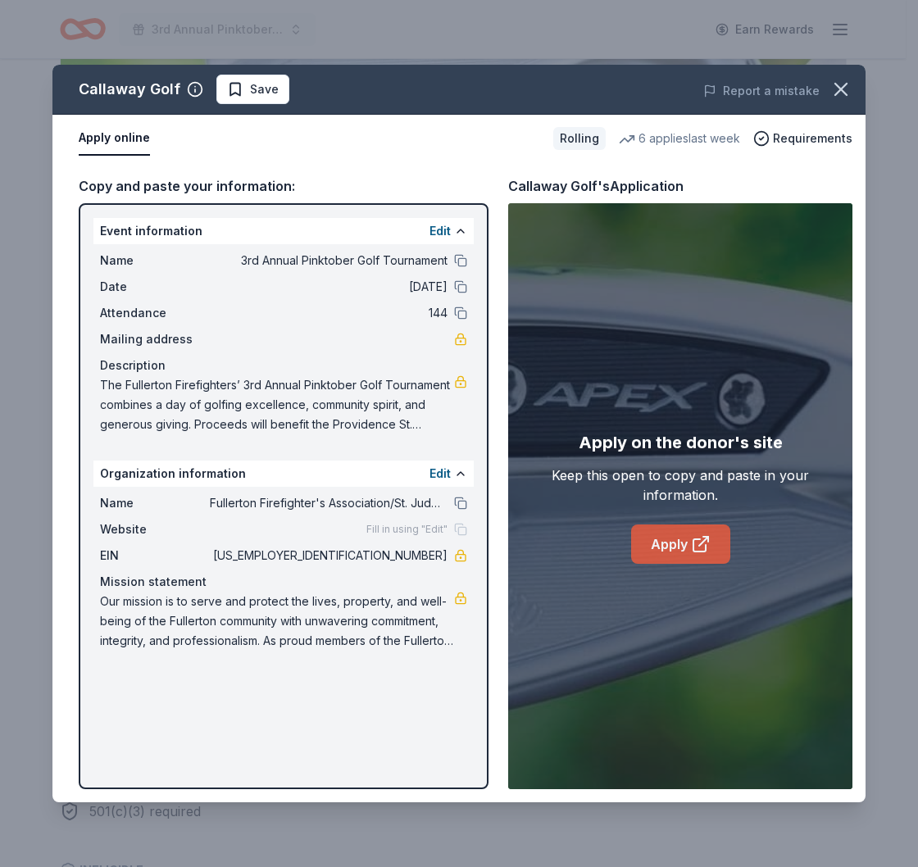
click at [661, 543] on link "Apply" at bounding box center [680, 544] width 99 height 39
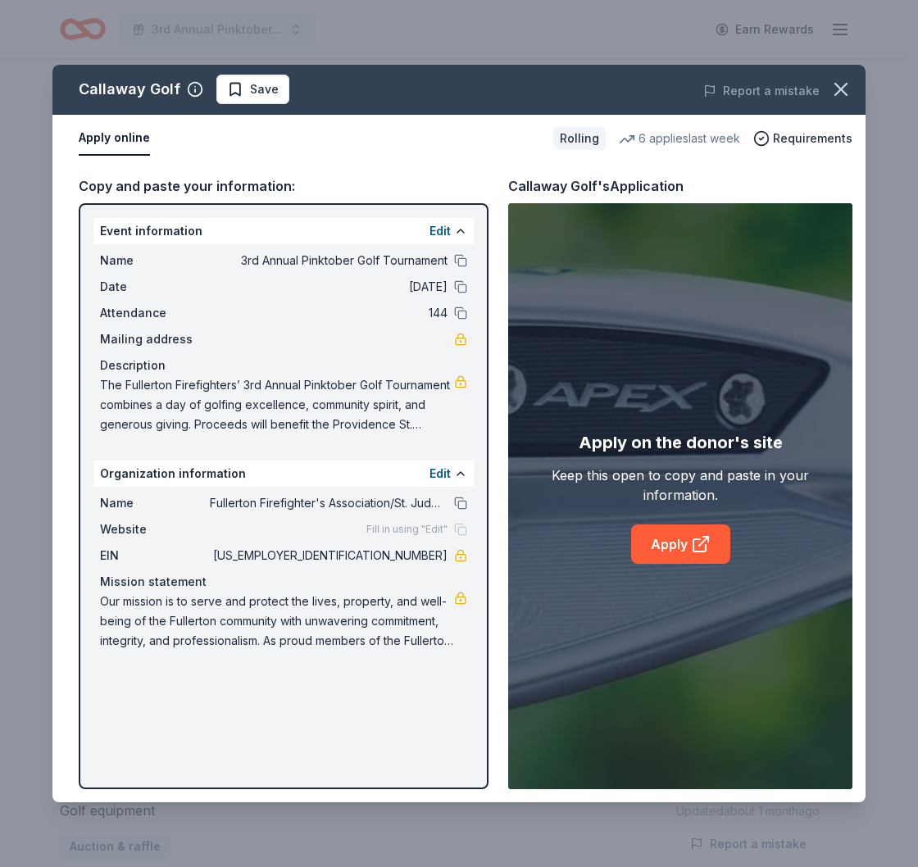
scroll to position [328, 0]
